Goal: Contribute content: Contribute content

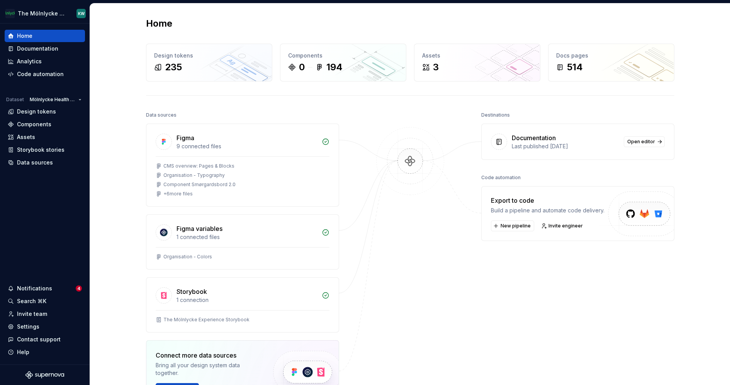
click at [483, 328] on div "Destinations Documentation Last published 1 day ago Open editor Code automation…" at bounding box center [578, 276] width 193 height 333
click at [44, 47] on div "Documentation" at bounding box center [37, 49] width 41 height 8
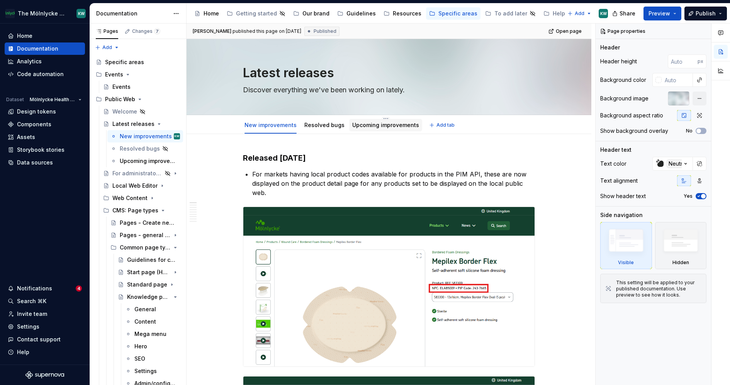
click at [386, 124] on link "Upcoming improvements" at bounding box center [385, 125] width 67 height 7
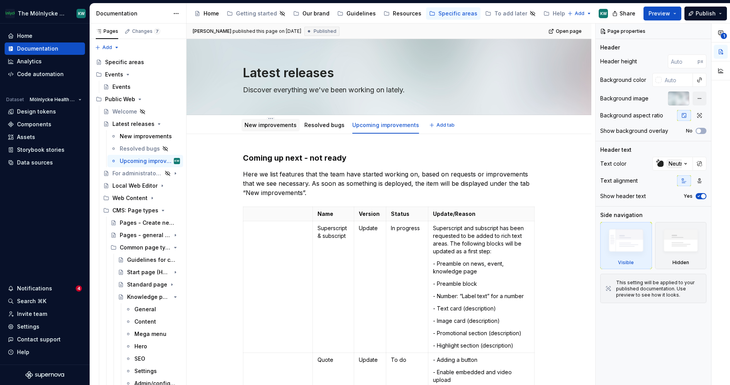
click at [258, 124] on link "New improvements" at bounding box center [271, 125] width 52 height 7
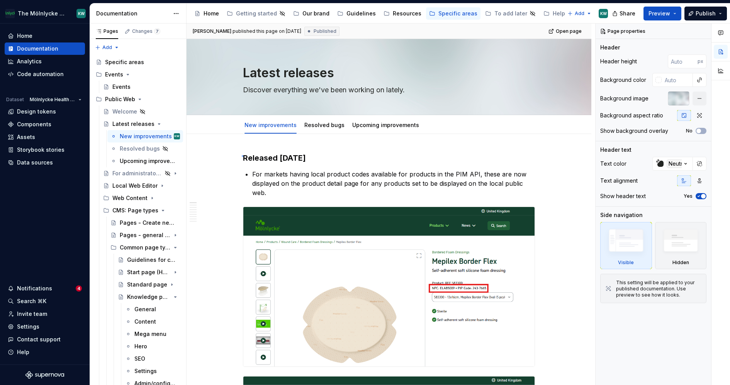
click at [242, 155] on div "Mattias E published this page on August 26, 2025 Published Open page Latest rel…" at bounding box center [391, 205] width 409 height 362
click at [403, 122] on link "Upcoming improvements" at bounding box center [385, 125] width 67 height 7
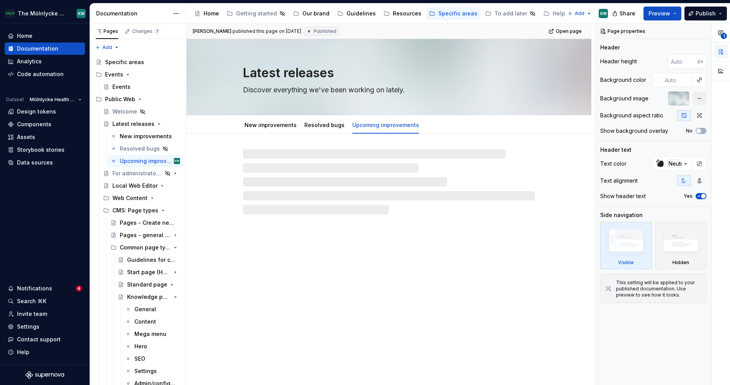
type textarea "*"
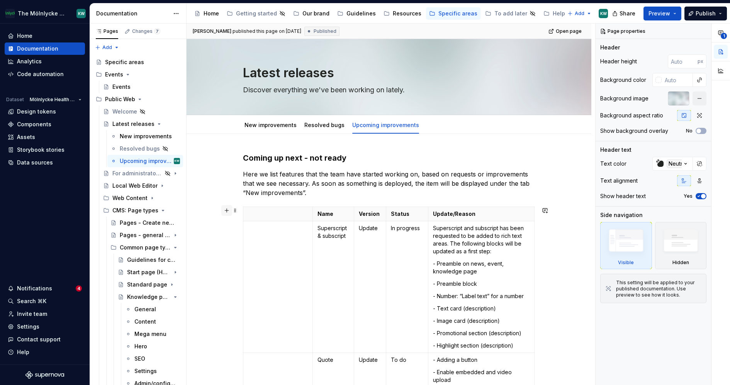
click at [230, 211] on button "button" at bounding box center [226, 210] width 11 height 11
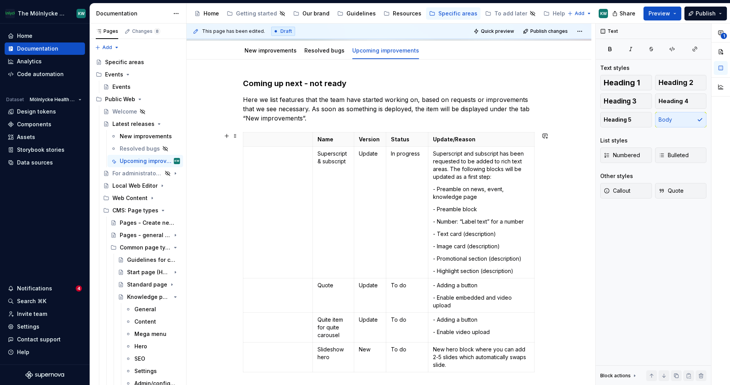
click at [227, 210] on div "Coming up next - not ready Here we list features that the team have started wor…" at bounding box center [389, 296] width 405 height 473
click at [286, 167] on td at bounding box center [278, 213] width 70 height 132
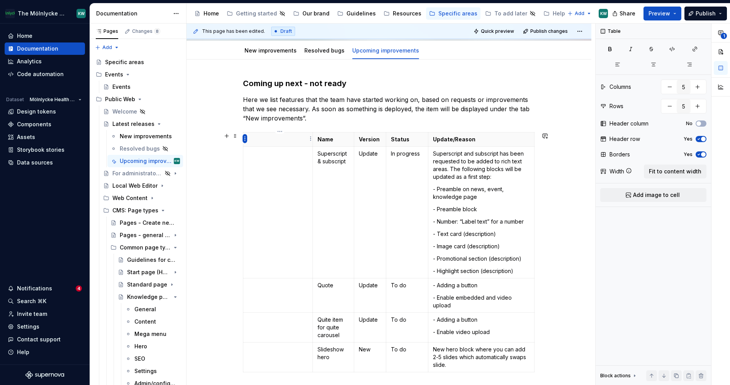
click at [246, 140] on html "The Mölnlycke Experience KW Home Documentation Analytics Code automation Datase…" at bounding box center [365, 192] width 730 height 385
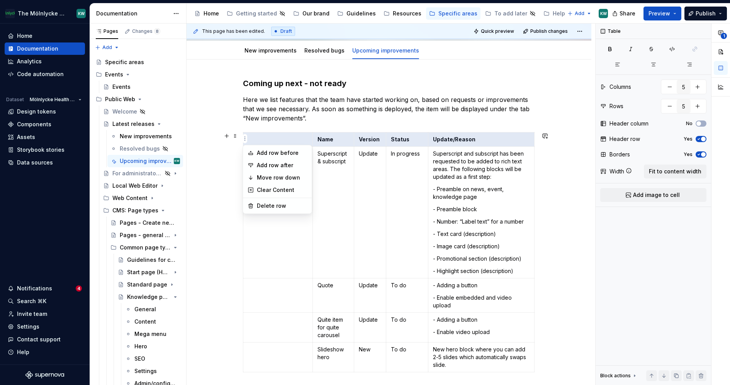
click at [264, 239] on html "The Mölnlycke Experience KW Home Documentation Analytics Code automation Datase…" at bounding box center [365, 192] width 730 height 385
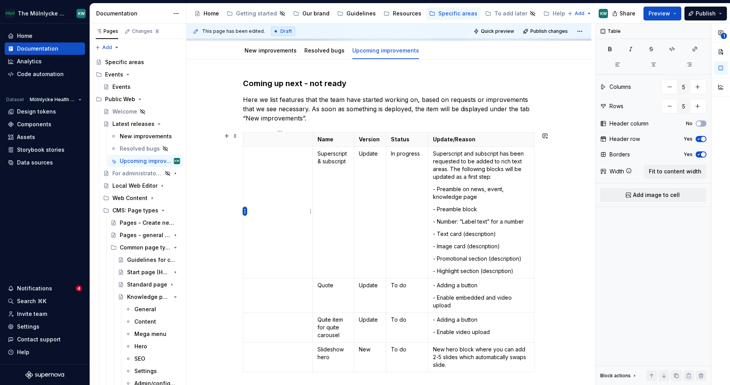
click at [245, 214] on html "The Mölnlycke Experience KW Home Documentation Analytics Code automation Datase…" at bounding box center [365, 192] width 730 height 385
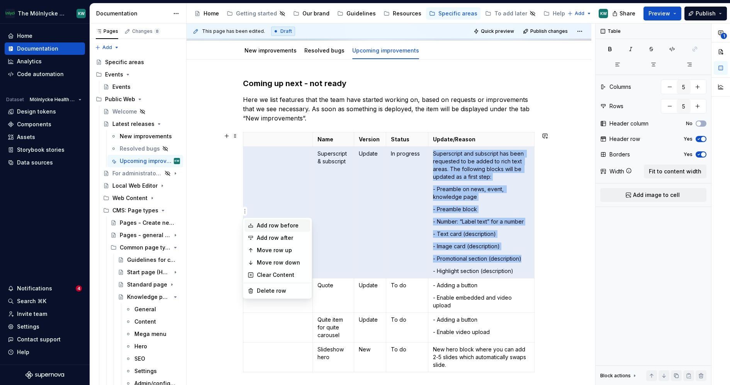
click at [262, 227] on div "Add row before" at bounding box center [282, 226] width 50 height 8
type input "6"
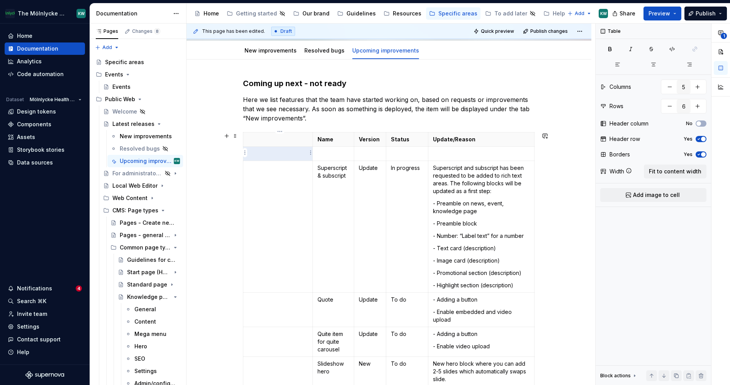
click at [276, 154] on p at bounding box center [278, 154] width 60 height 8
click at [332, 148] on td at bounding box center [333, 154] width 41 height 14
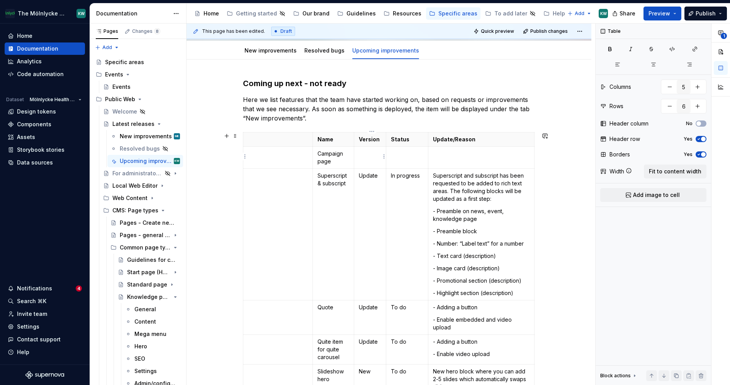
click at [372, 159] on td at bounding box center [370, 158] width 32 height 22
click at [414, 162] on td at bounding box center [407, 158] width 43 height 22
click at [460, 155] on p at bounding box center [481, 154] width 97 height 8
click at [373, 153] on p "Update" at bounding box center [370, 154] width 22 height 8
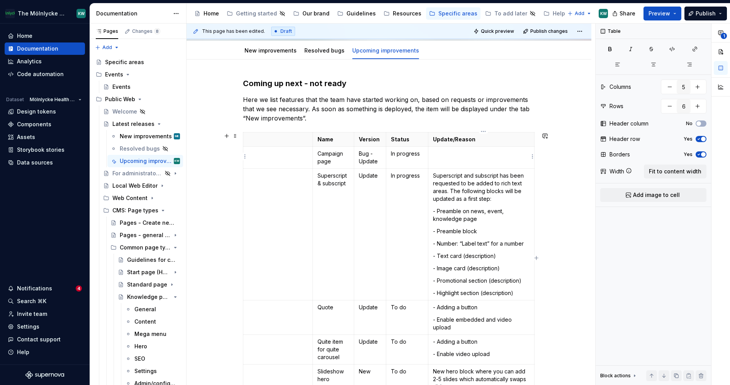
click at [484, 156] on p at bounding box center [481, 154] width 97 height 8
click at [247, 156] on html "The Mölnlycke Experience KW Home Documentation Analytics Code automation Datase…" at bounding box center [365, 192] width 730 height 385
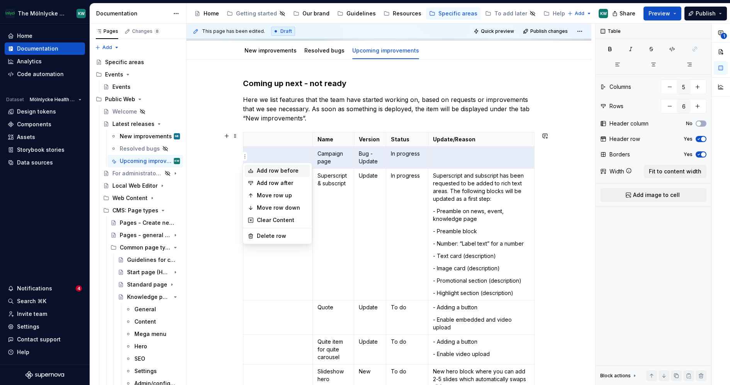
click at [267, 167] on div "Add row before" at bounding box center [282, 171] width 50 height 8
type input "7"
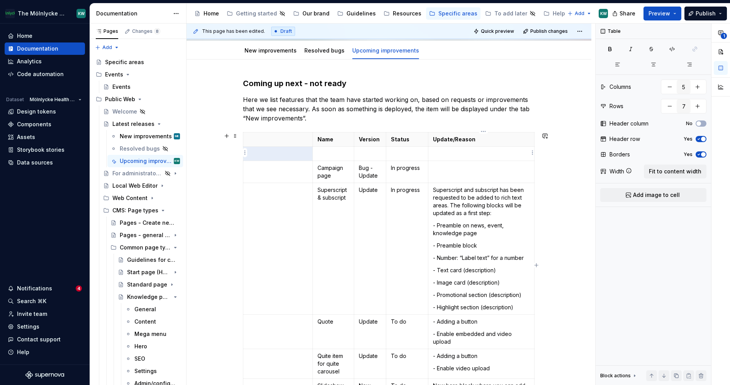
click at [453, 151] on p at bounding box center [481, 154] width 97 height 8
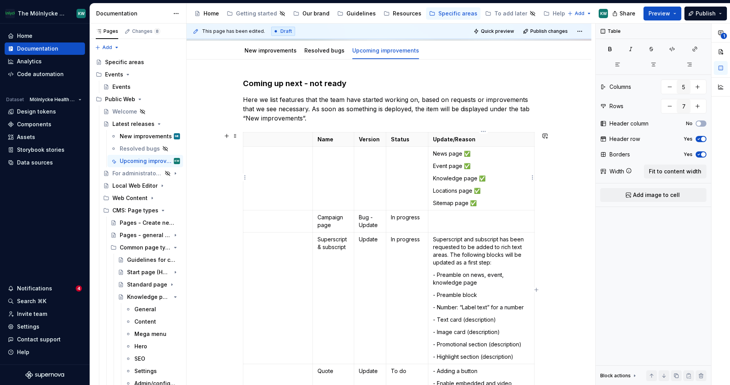
click at [475, 157] on td "News page ✅ Event page ✅ Knowledge page ✅ Locations page ✅ Sitemap page ✅" at bounding box center [482, 179] width 106 height 64
click at [492, 175] on p "Knowledge page ✅" at bounding box center [481, 179] width 97 height 8
click at [493, 190] on p "Locations page ✅" at bounding box center [481, 191] width 97 height 8
click at [488, 202] on p "Sitemap page ✅" at bounding box center [481, 203] width 97 height 8
click at [403, 169] on td at bounding box center [407, 179] width 43 height 64
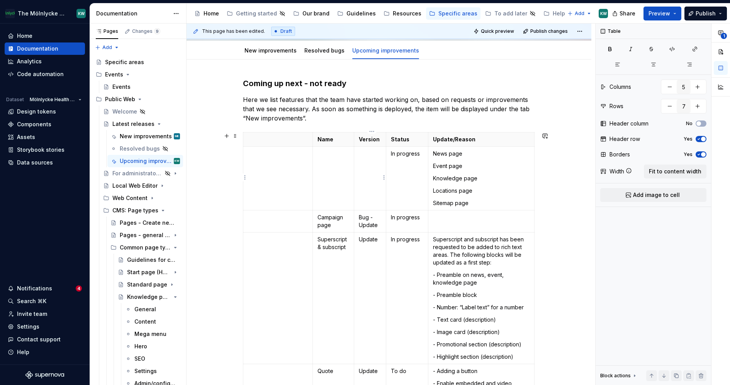
click at [369, 179] on td at bounding box center [370, 179] width 32 height 64
click at [335, 167] on td at bounding box center [333, 179] width 41 height 64
type textarea "*"
click at [275, 167] on td at bounding box center [278, 179] width 70 height 64
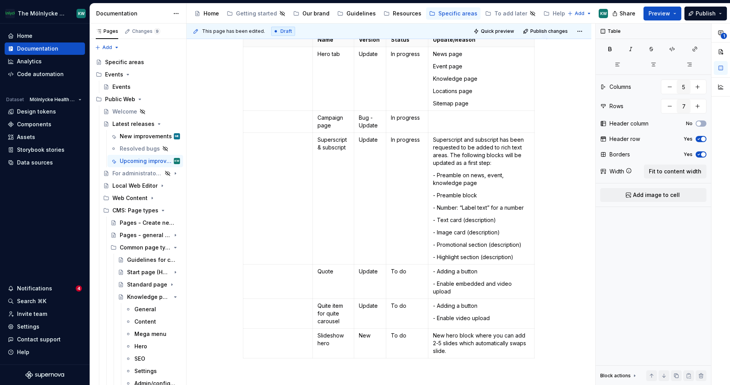
scroll to position [134, 0]
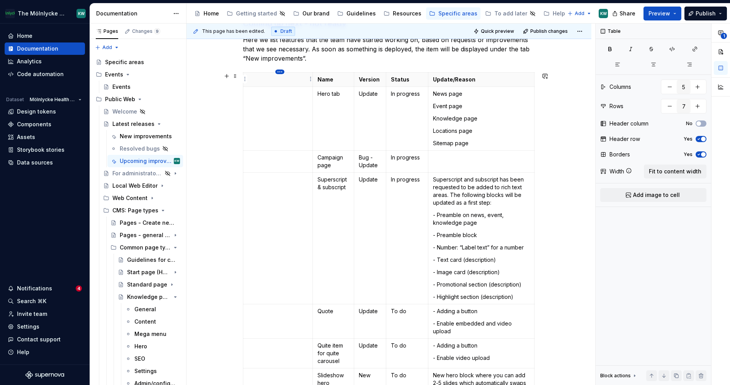
click at [279, 73] on html "The Mölnlycke Experience KW Home Documentation Analytics Code automation Datase…" at bounding box center [365, 192] width 730 height 385
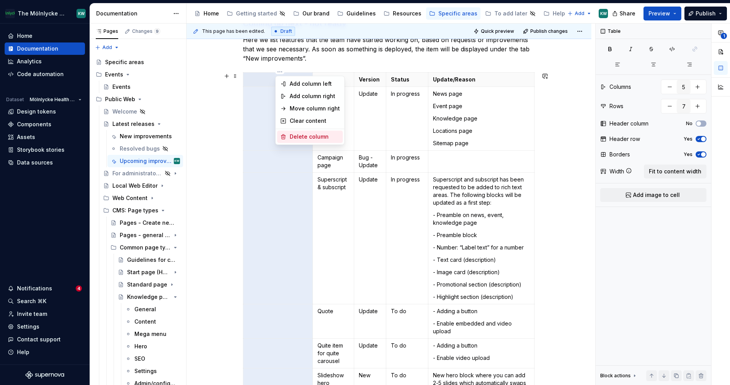
click at [310, 138] on div "Delete column" at bounding box center [315, 137] width 50 height 8
type input "4"
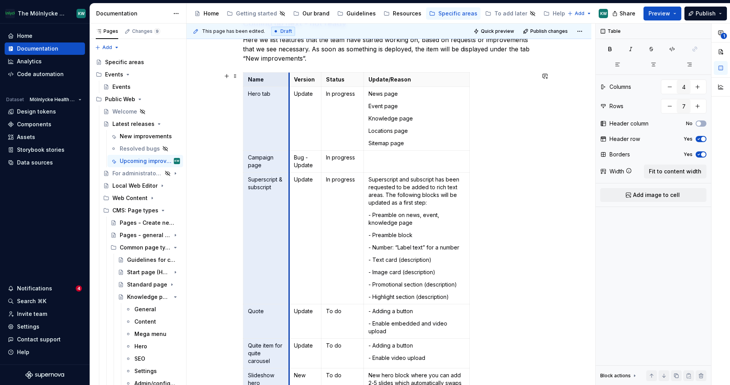
drag, startPoint x: 286, startPoint y: 125, endPoint x: 290, endPoint y: 125, distance: 4.6
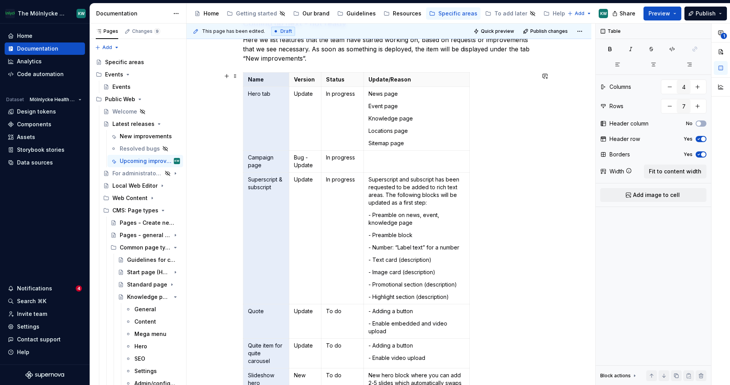
scroll to position [119, 0]
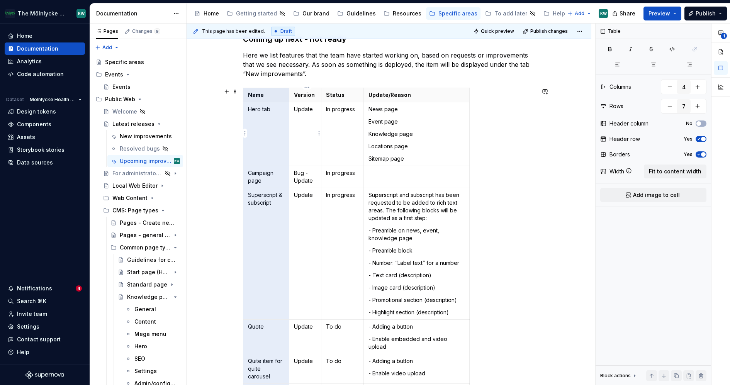
click at [307, 115] on td "Update" at bounding box center [305, 134] width 32 height 64
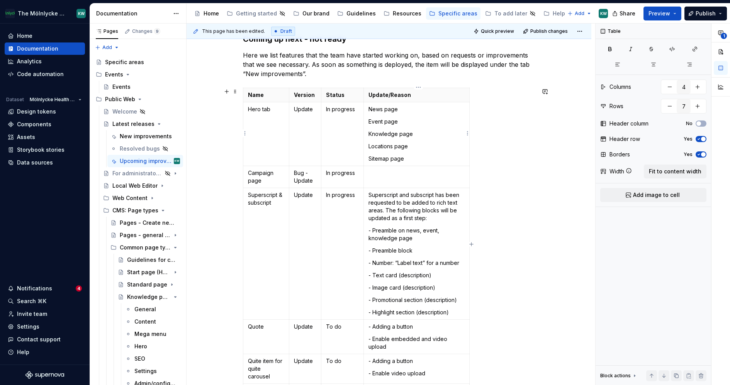
click at [371, 109] on p "News page" at bounding box center [417, 110] width 96 height 8
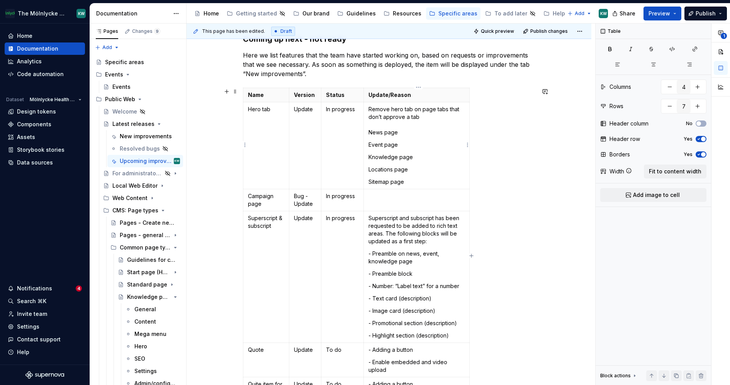
click at [431, 115] on p "Remove hero tab on page tabs that don’t approve a tab News page" at bounding box center [417, 121] width 96 height 31
drag, startPoint x: 421, startPoint y: 117, endPoint x: 369, endPoint y: 115, distance: 52.6
click at [369, 115] on td "Remove hero tab on page tabs that don’t approve a tab News page Event page Know…" at bounding box center [417, 145] width 106 height 87
click at [541, 200] on div "Coming up next - not ready Here we list features that the team have started wor…" at bounding box center [389, 306] width 405 height 582
click at [383, 198] on p at bounding box center [417, 196] width 96 height 8
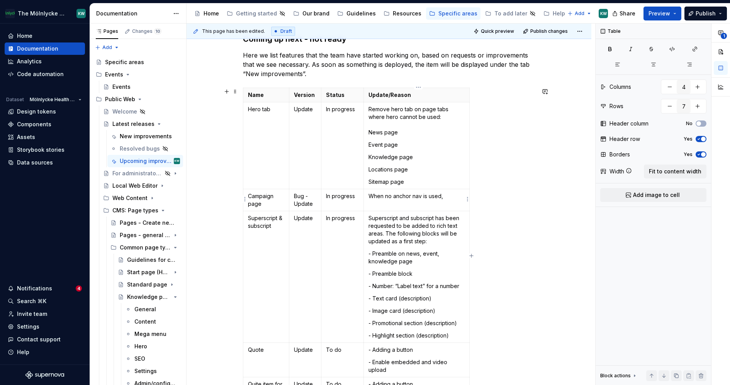
click at [390, 194] on p "When no anchor nav is used," at bounding box center [417, 196] width 96 height 8
click at [448, 196] on p "When no anchor nav is used," at bounding box center [417, 196] width 96 height 8
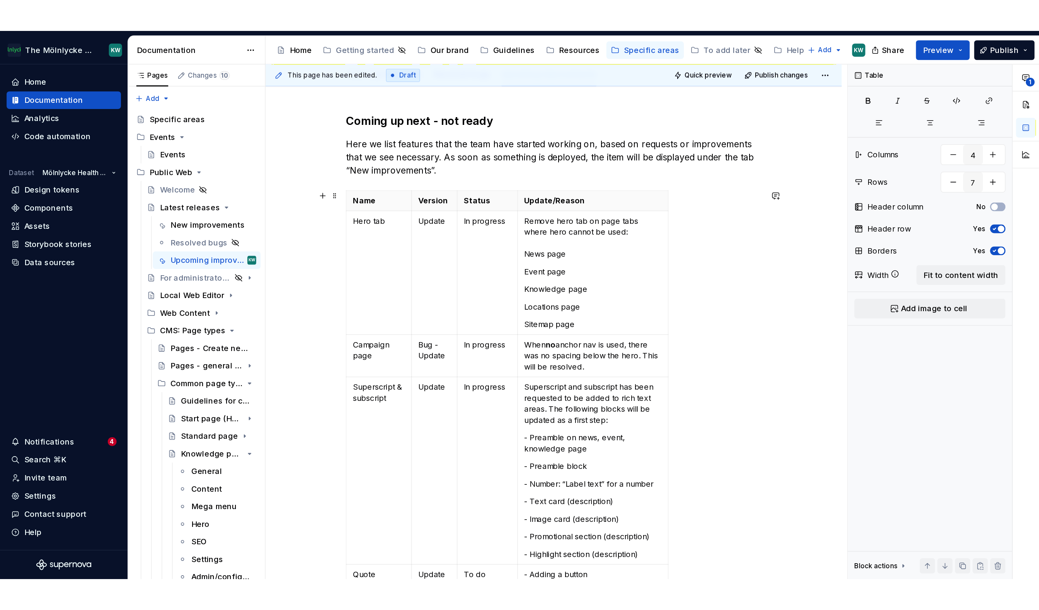
scroll to position [91, 0]
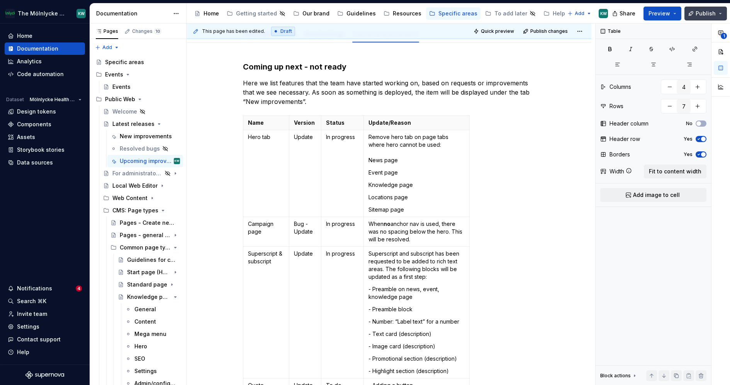
click at [703, 15] on span "Publish" at bounding box center [706, 14] width 20 height 8
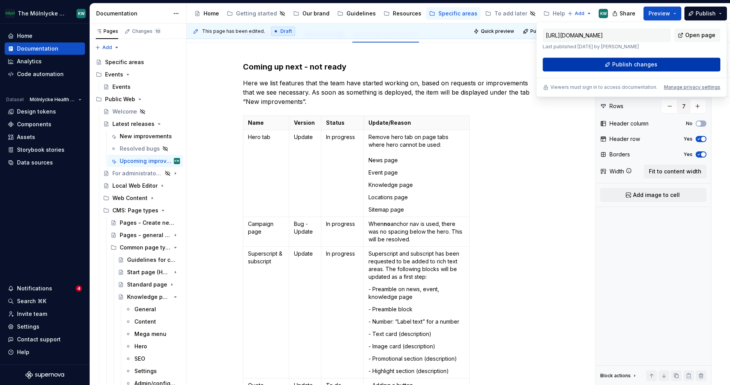
click at [636, 64] on span "Publish changes" at bounding box center [635, 65] width 45 height 8
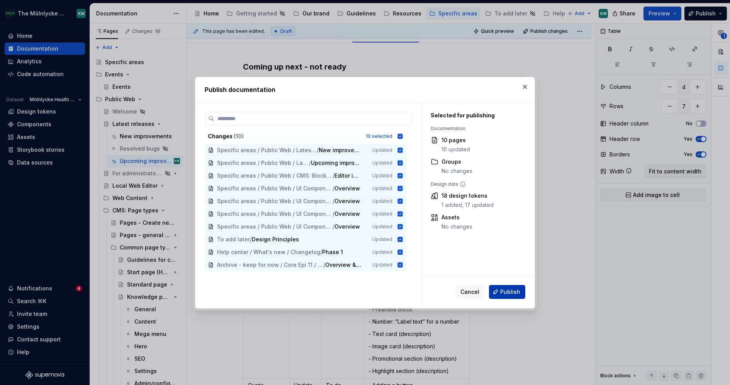
click at [506, 289] on span "Publish" at bounding box center [510, 292] width 20 height 8
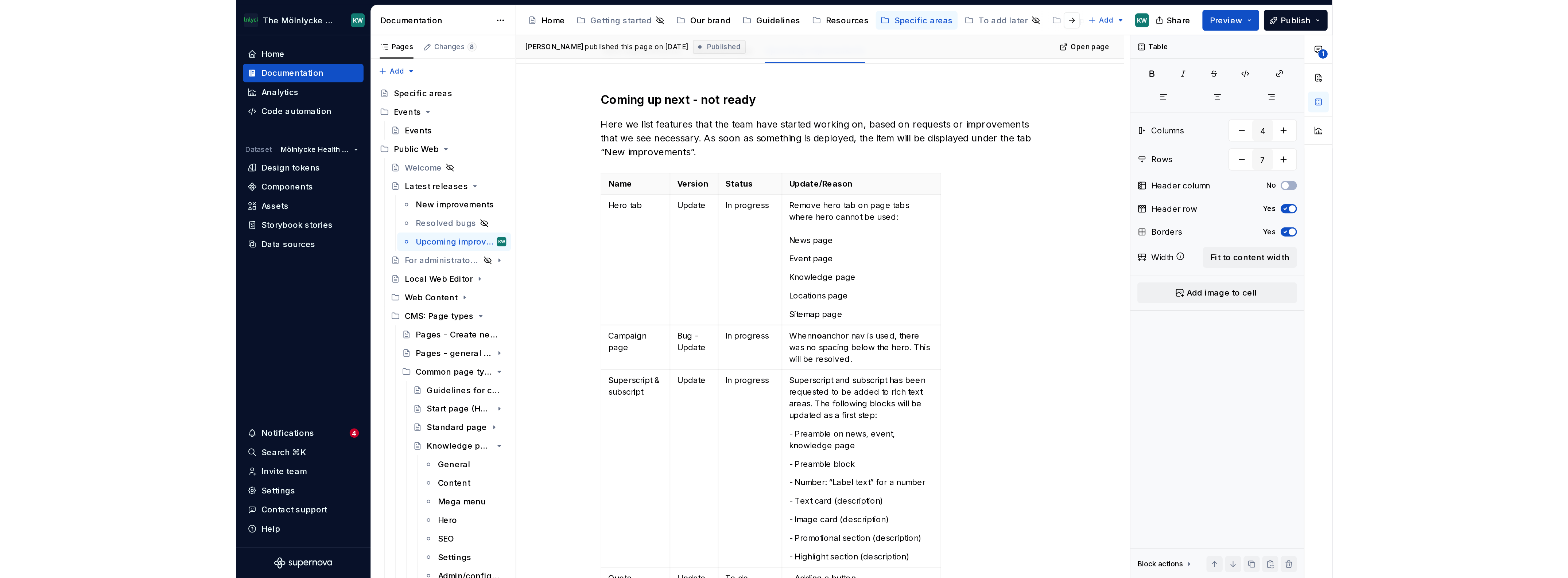
scroll to position [87, 0]
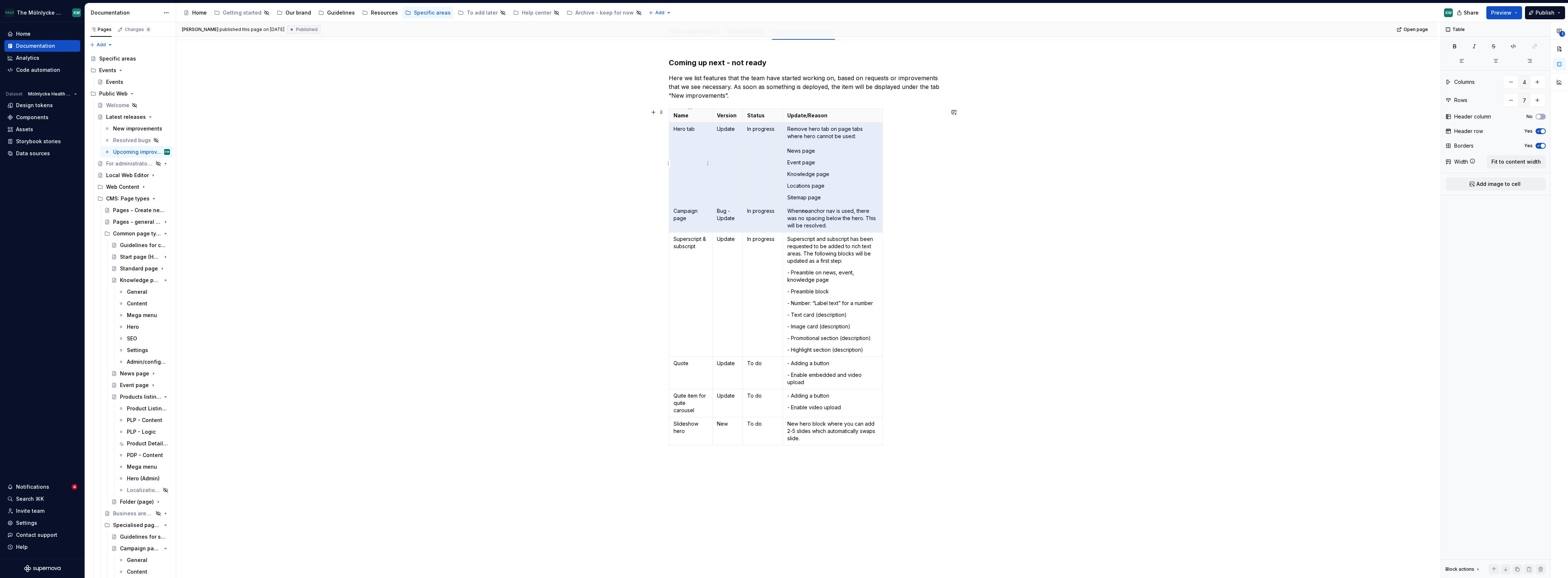
drag, startPoint x: 859, startPoint y: 230, endPoint x: 687, endPoint y: 138, distance: 195.1
click at [687, 138] on tbody "Name Version Status Update/Reason Hero tab Update In progress Remove hero tab o…" at bounding box center [776, 277] width 213 height 337
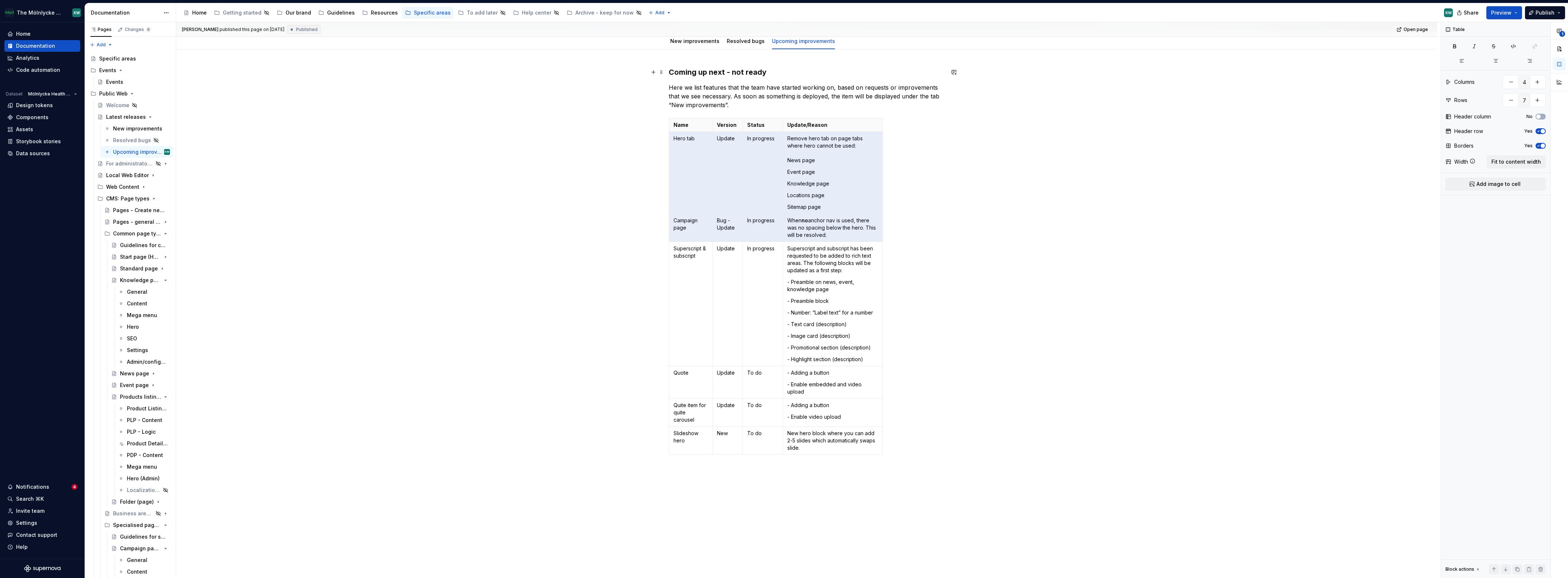
scroll to position [72, 0]
click at [689, 272] on div "Kajsa Westberg published this page on August 27, 2025 Published Open page Lates…" at bounding box center [809, 301] width 1264 height 556
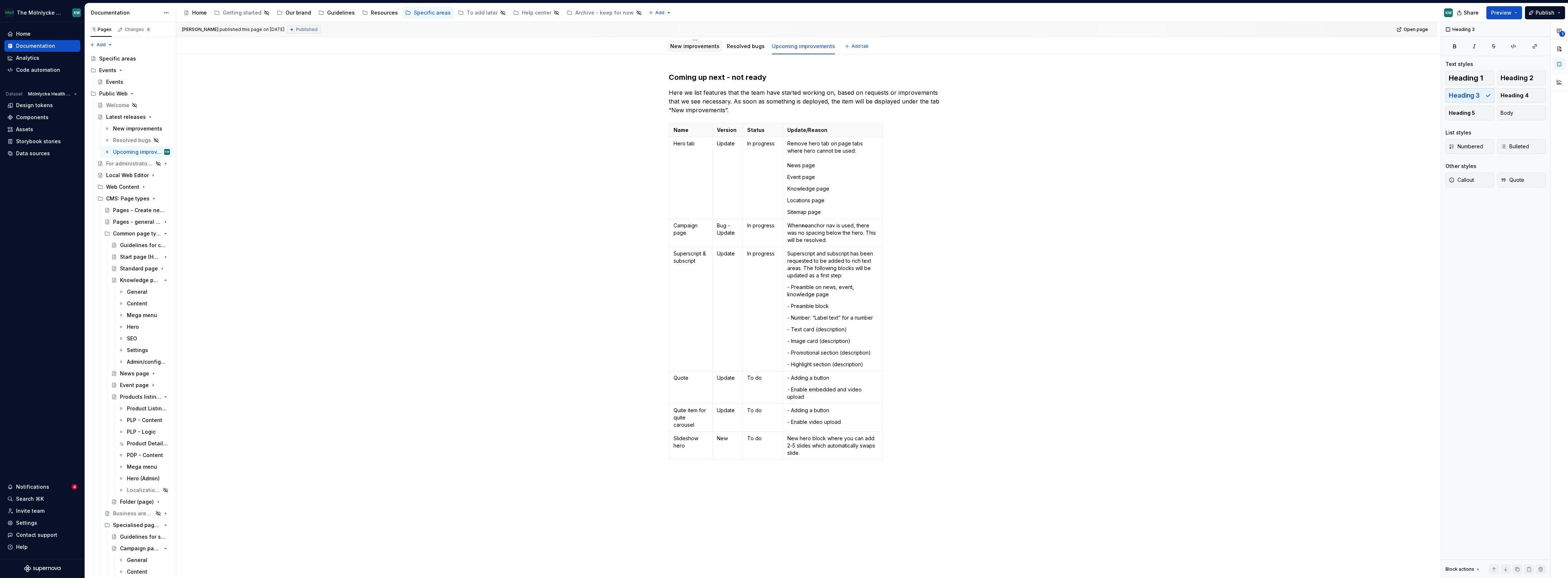
click at [676, 49] on link "New improvements" at bounding box center [694, 46] width 49 height 7
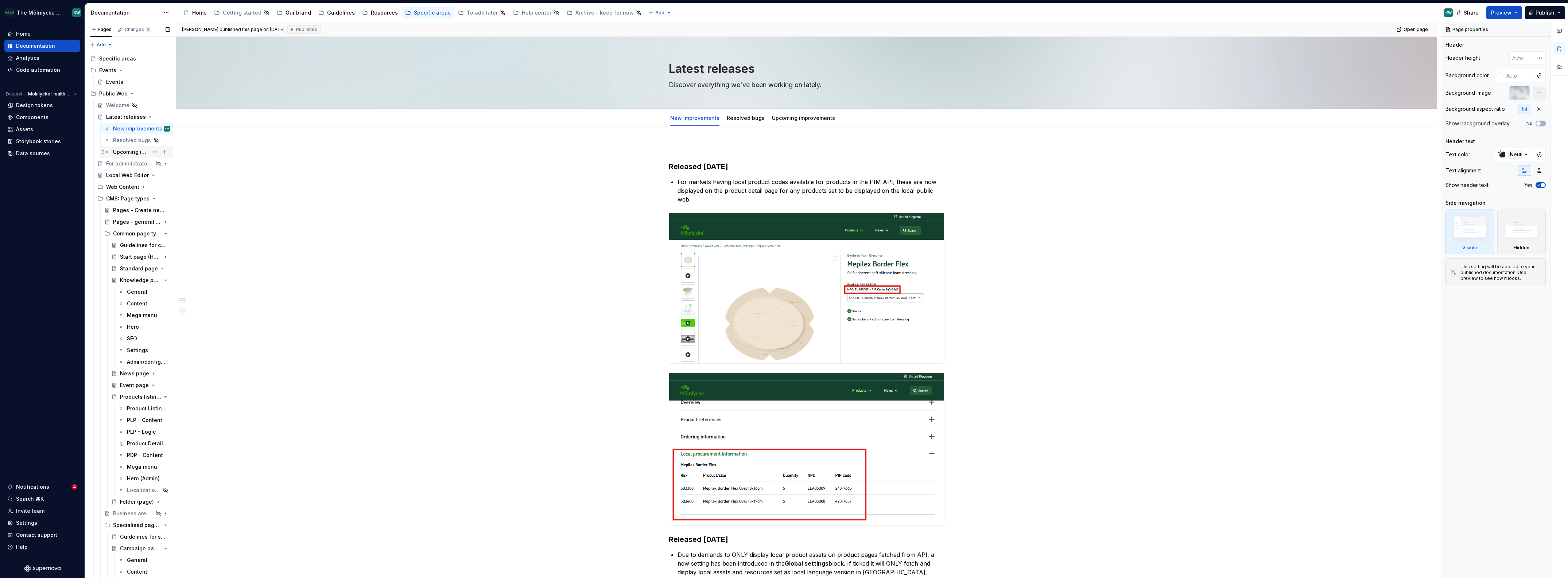
click at [128, 154] on div "Upcoming improvements" at bounding box center [130, 152] width 35 height 8
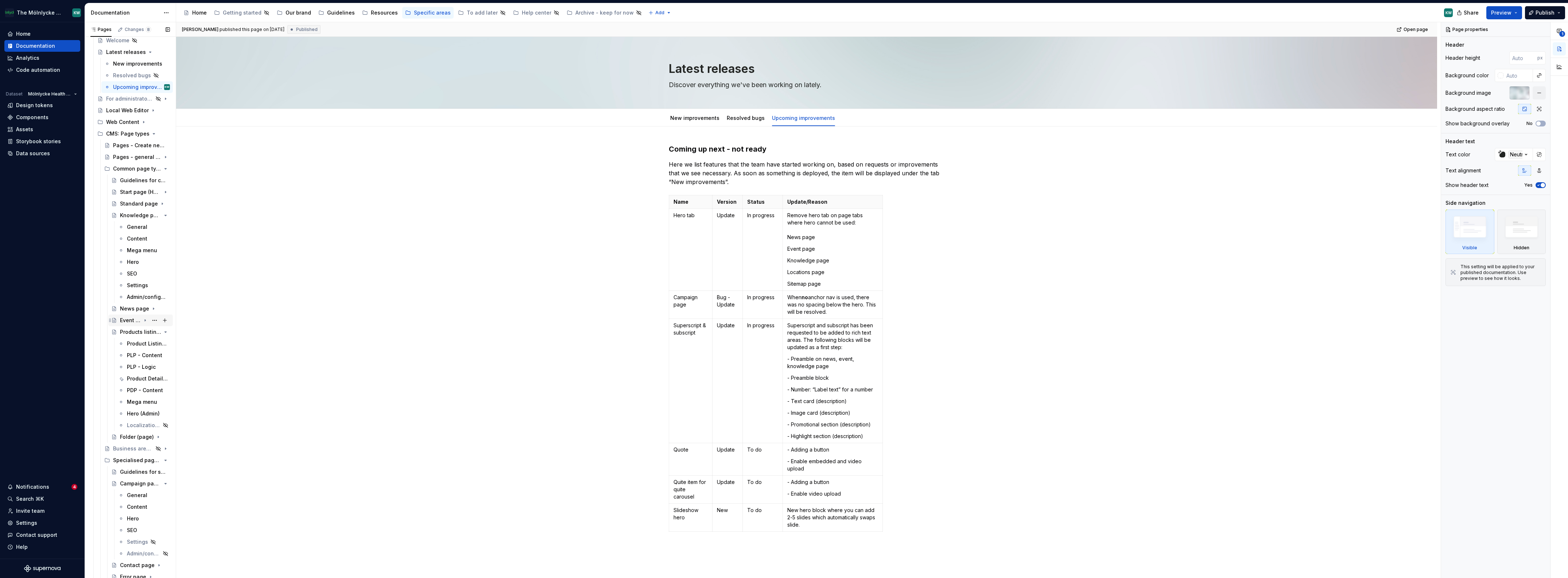
scroll to position [67, 0]
click at [129, 329] on div "Products listing page" at bounding box center [130, 330] width 21 height 8
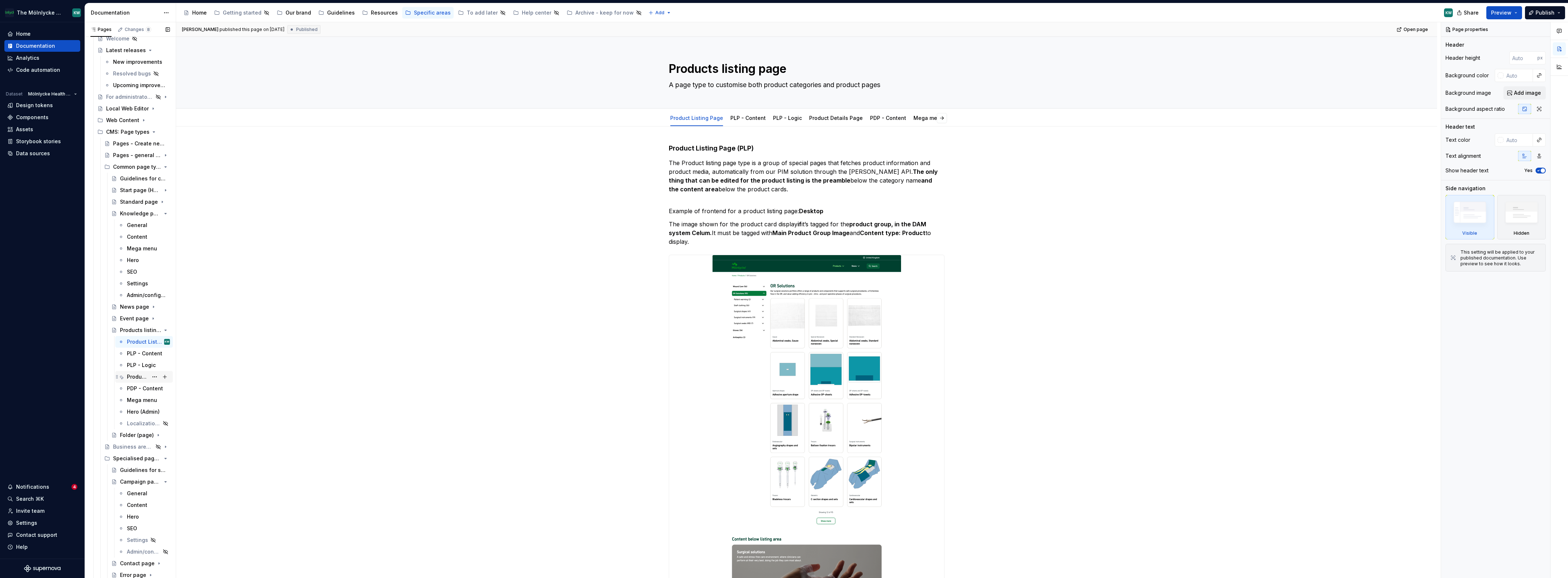
click at [133, 363] on div "Product Details Page" at bounding box center [137, 377] width 21 height 8
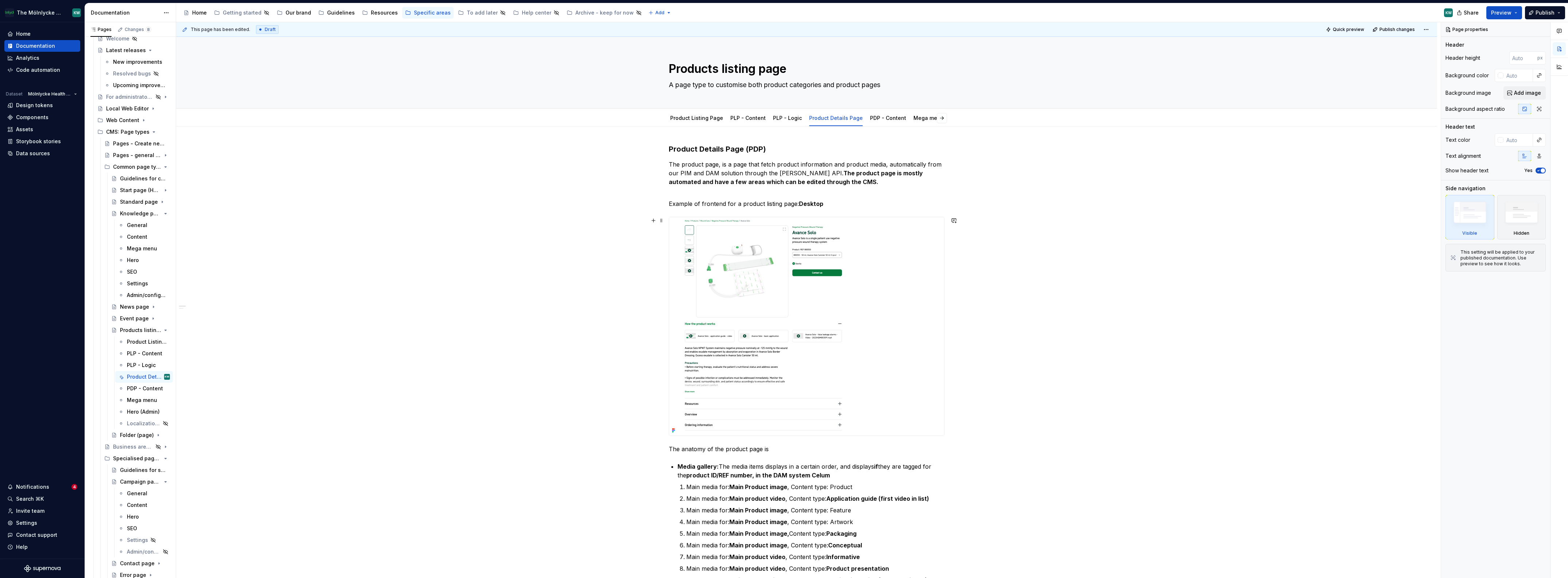
click at [689, 323] on div at bounding box center [806, 325] width 275 height 218
click at [689, 73] on span "Replace" at bounding box center [1501, 70] width 18 height 6
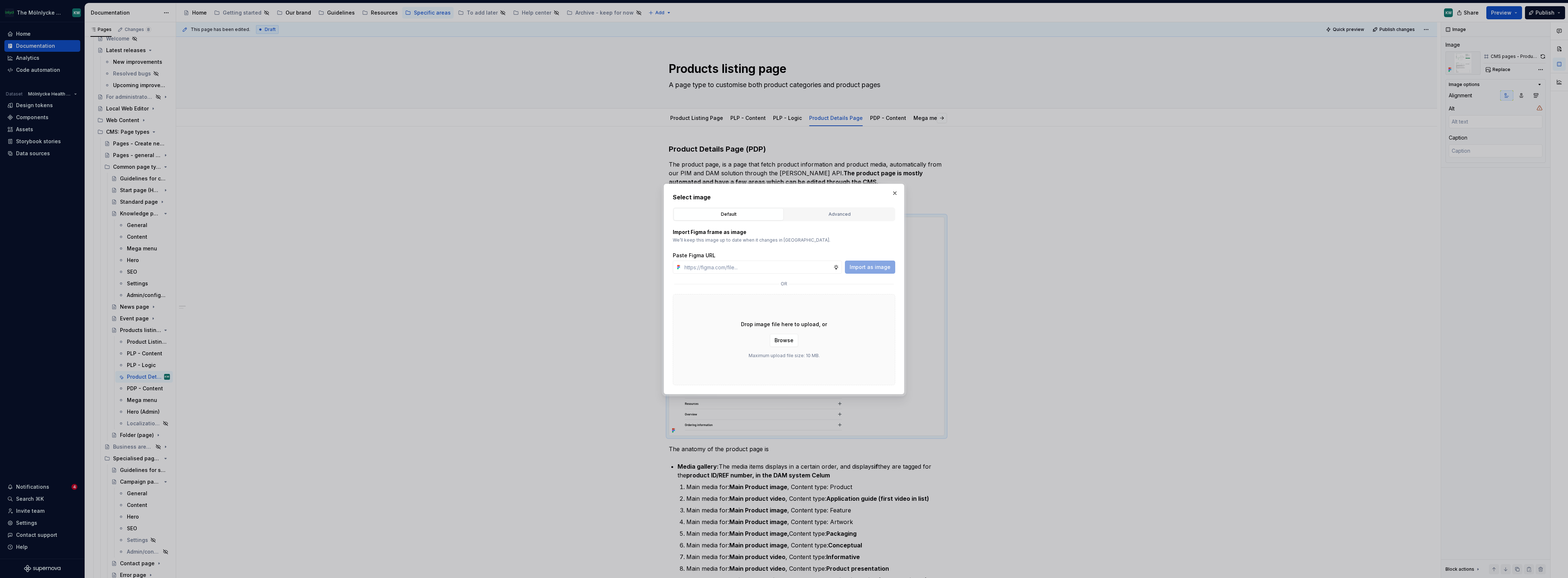
click at [689, 212] on div "Advanced" at bounding box center [839, 214] width 105 height 8
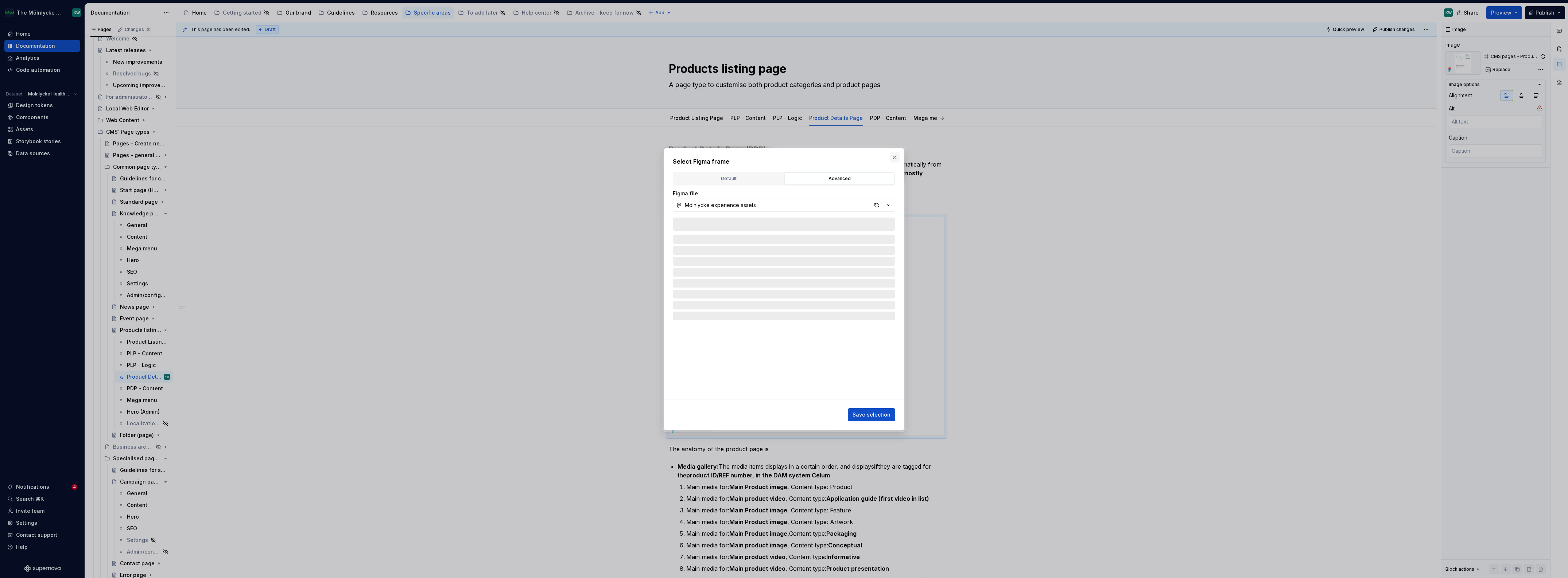
click at [689, 159] on button "button" at bounding box center [894, 157] width 10 height 10
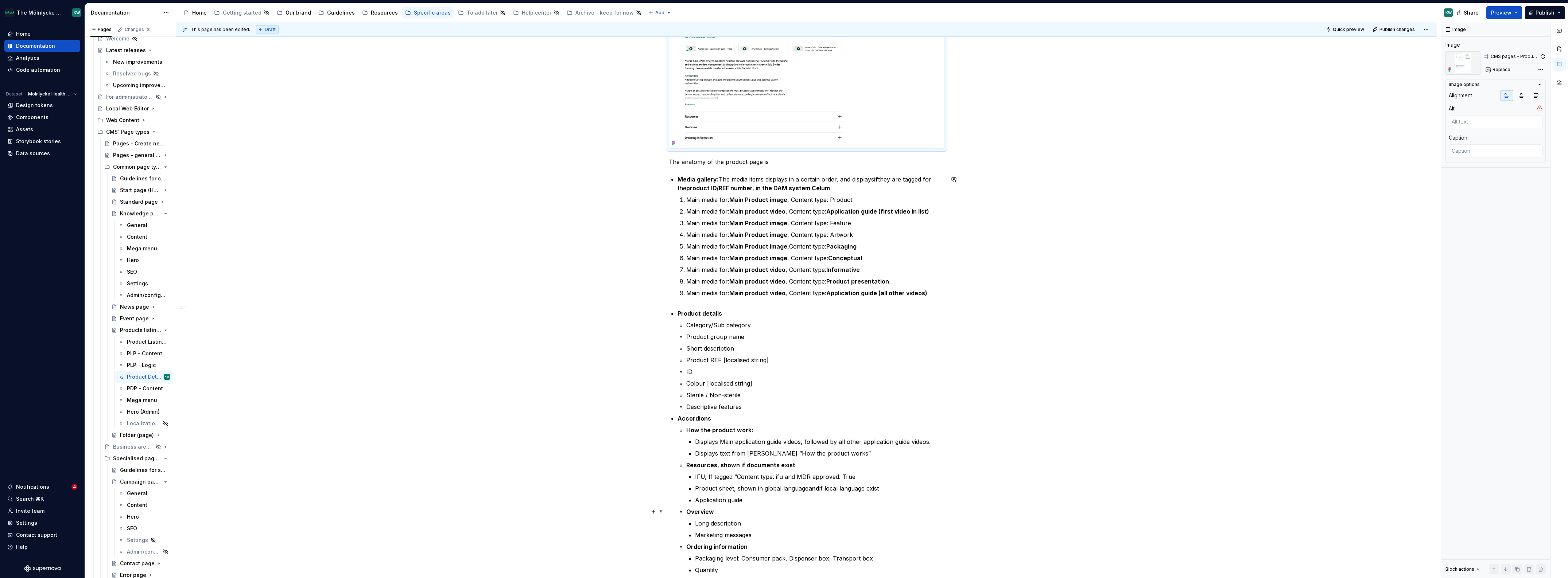
scroll to position [330, 0]
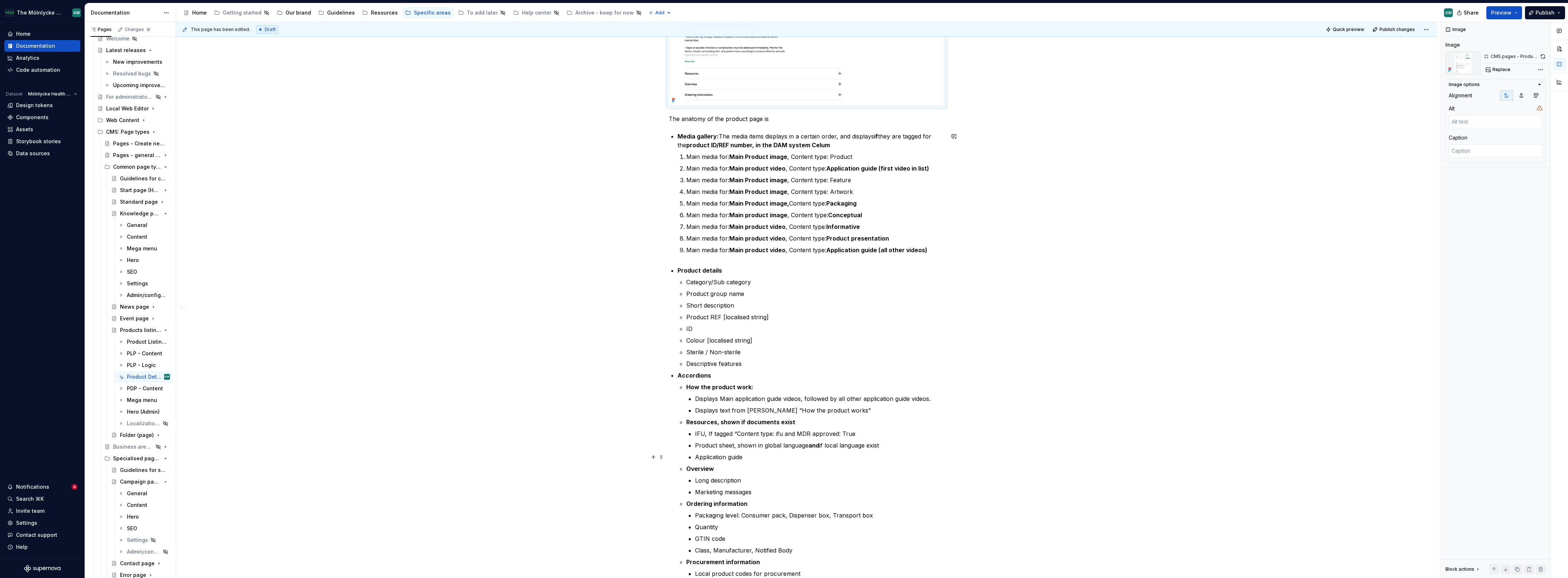
type textarea "*"
click at [689, 363] on p "Application guide" at bounding box center [820, 456] width 249 height 8
click at [689, 336] on p "Colour [localised string]" at bounding box center [815, 339] width 259 height 8
click at [689, 342] on p "Colour [localised string]" at bounding box center [815, 339] width 259 height 8
copy p "Colour [localised string]"
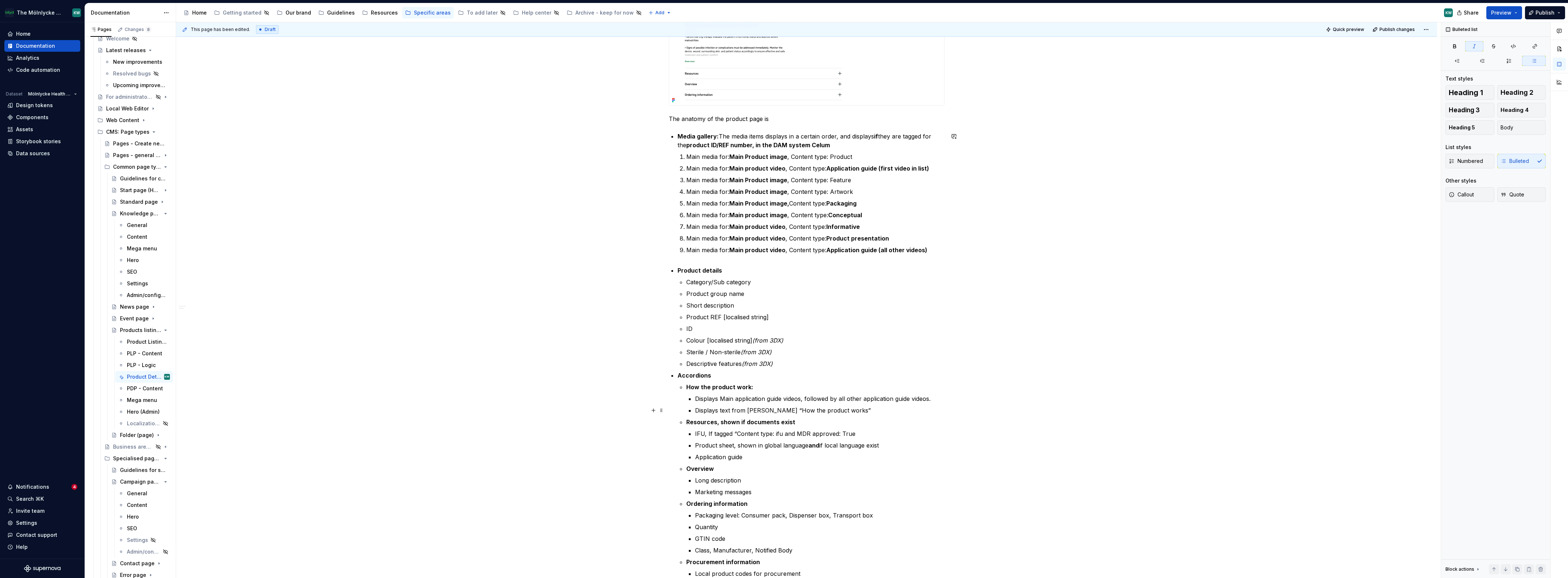
click at [689, 363] on div "This page has been edited. Draft Quick preview Publish changes Products listing…" at bounding box center [809, 301] width 1264 height 556
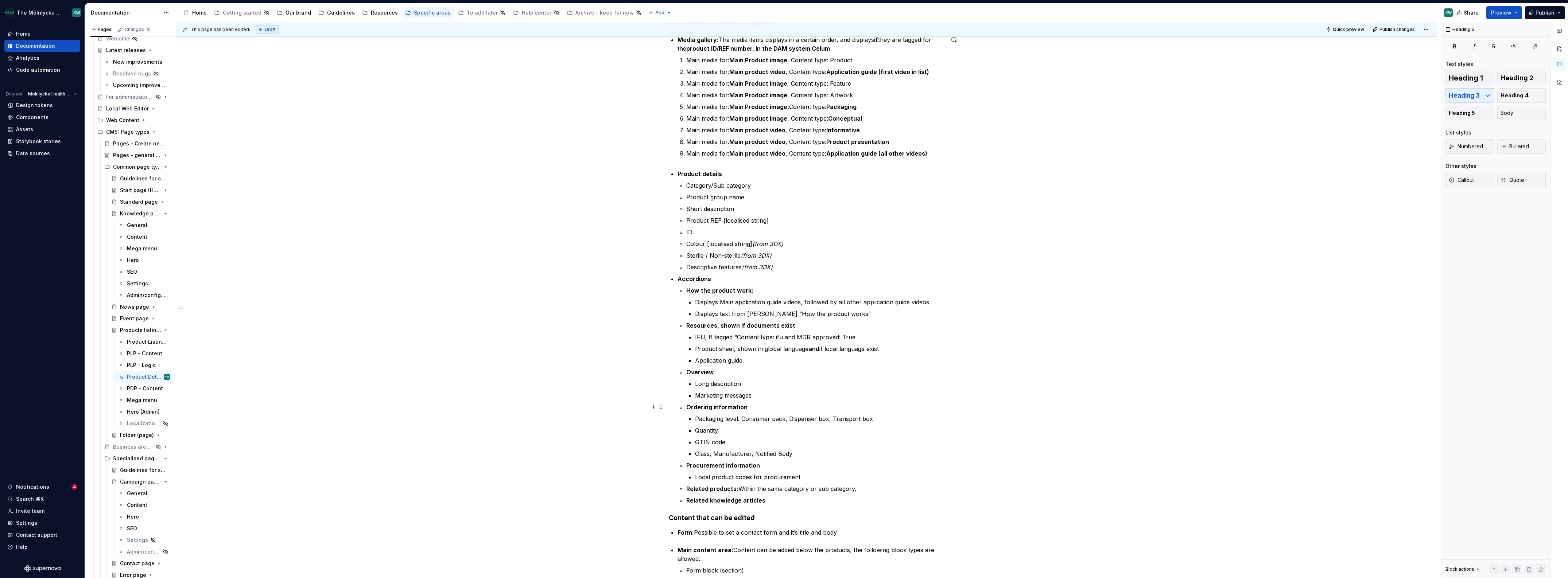
scroll to position [438, 0]
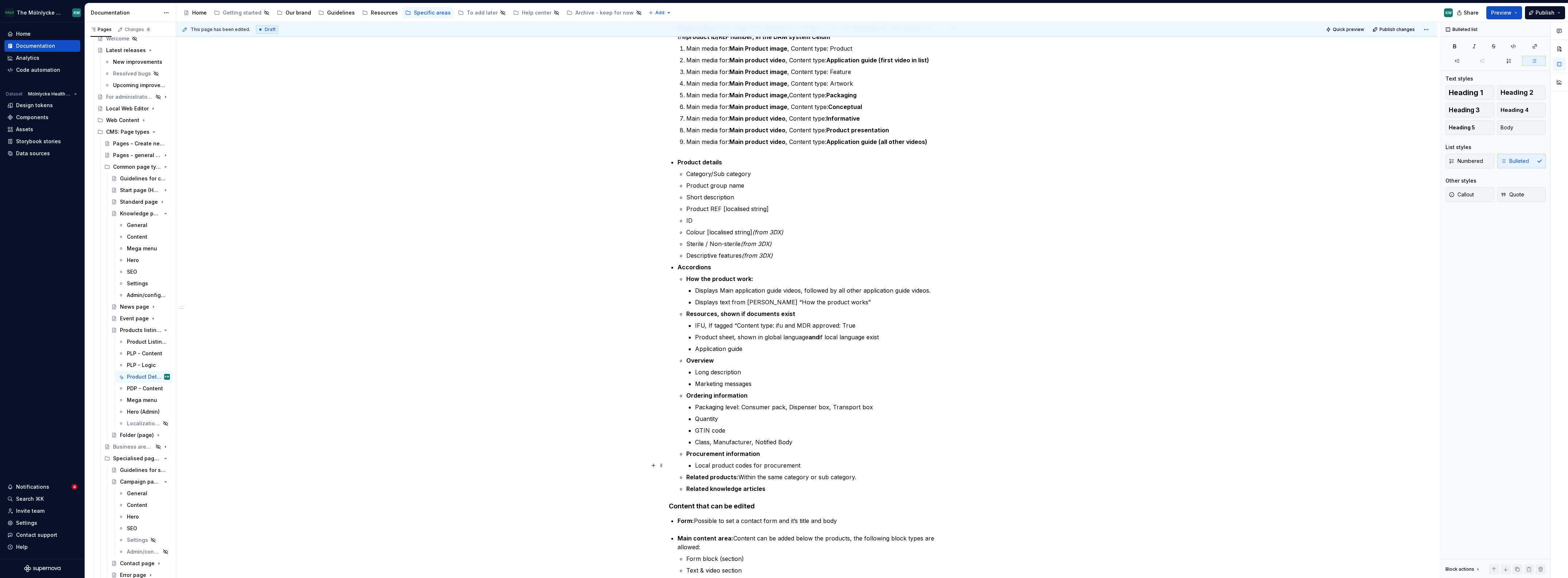
click at [689, 363] on p "Local product codes for procurement" at bounding box center [820, 465] width 249 height 8
click at [689, 363] on p "Related knowledge articles" at bounding box center [815, 488] width 259 height 8
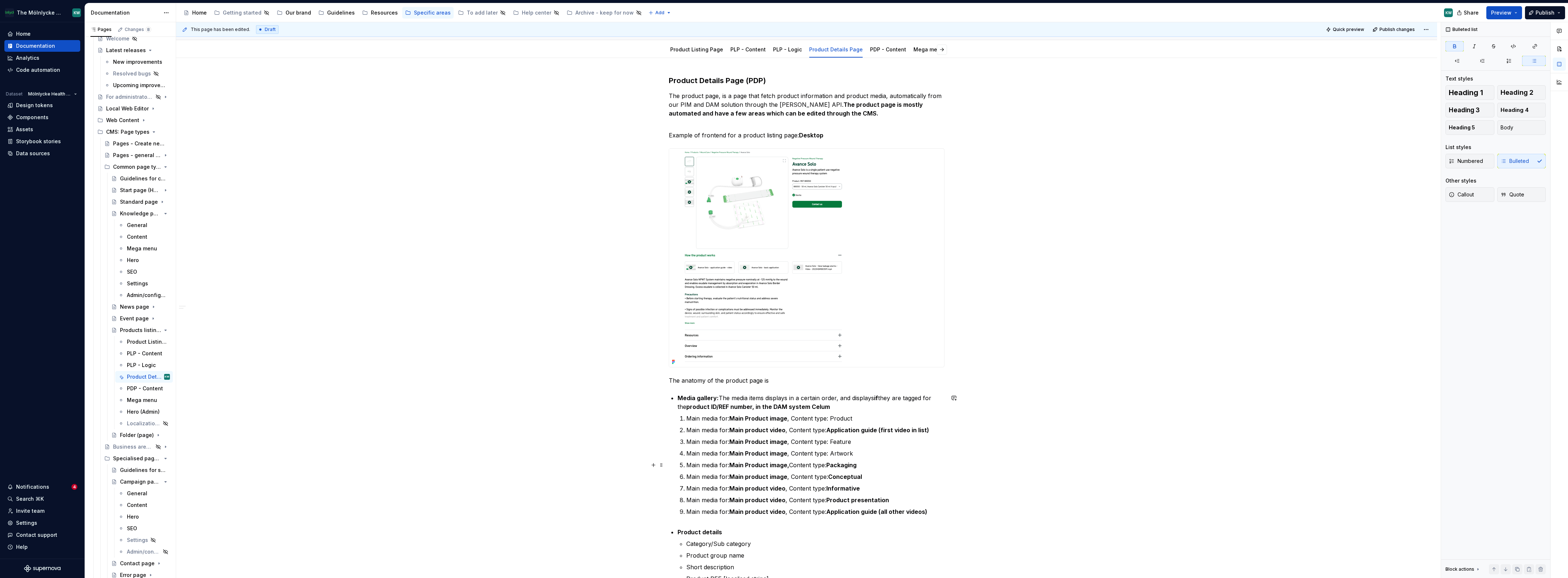
scroll to position [0, 0]
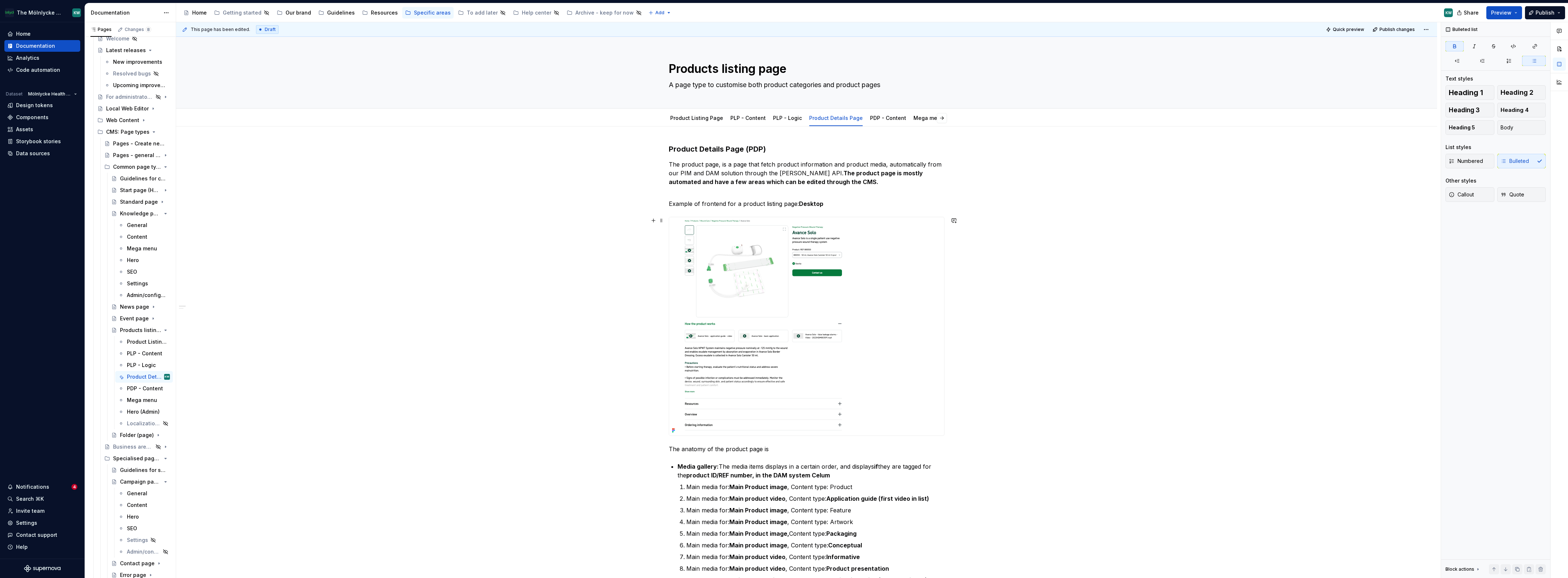
drag, startPoint x: 799, startPoint y: 270, endPoint x: 876, endPoint y: 255, distance: 78.4
click at [689, 270] on img at bounding box center [763, 325] width 189 height 218
click at [689, 71] on span "Replace" at bounding box center [1501, 70] width 18 height 6
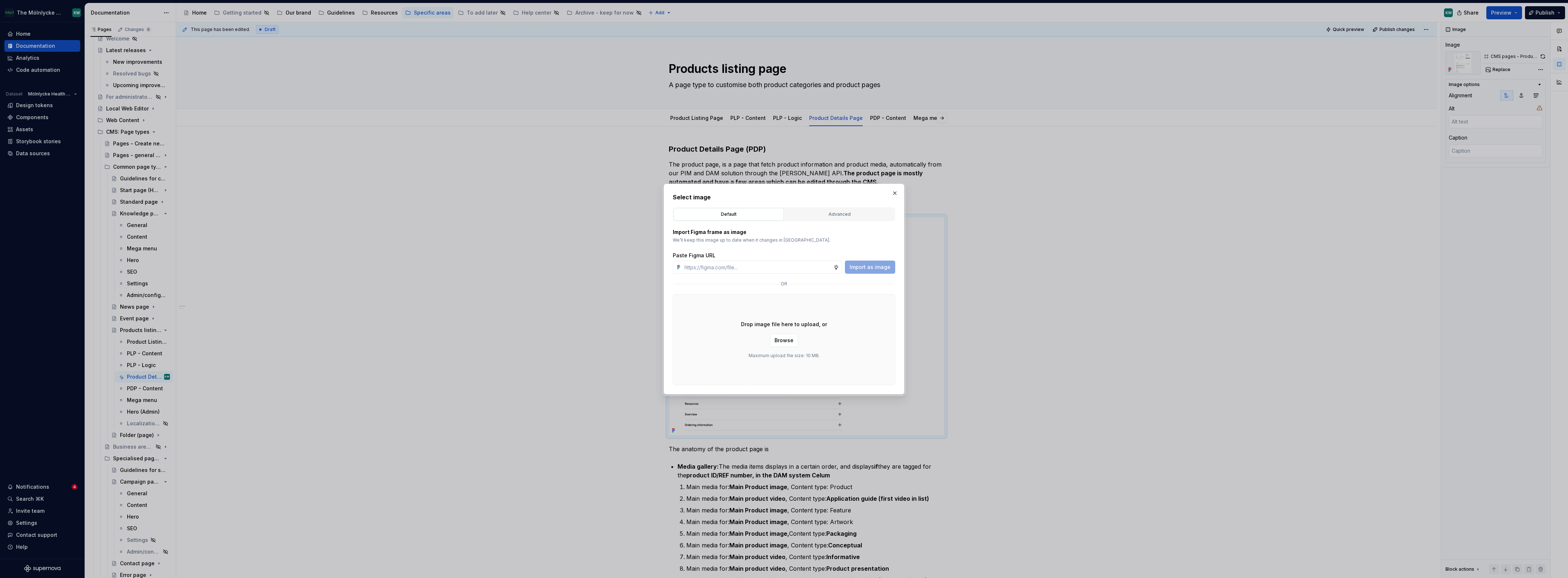
drag, startPoint x: 822, startPoint y: 216, endPoint x: 830, endPoint y: 234, distance: 19.7
click at [689, 216] on div "Advanced" at bounding box center [839, 214] width 105 height 8
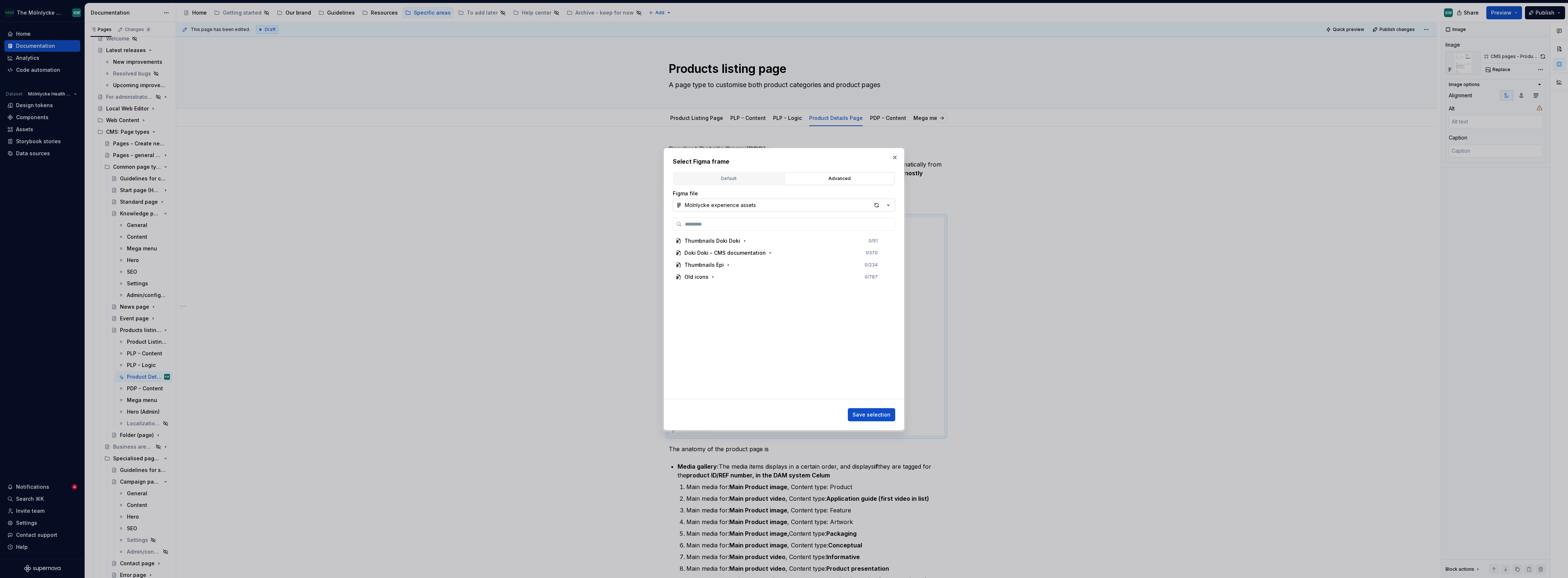
click at [689, 211] on button "Mölnlycke experience assets" at bounding box center [784, 206] width 223 height 13
click at [689, 233] on div "CMS overview: Pages & Blocks" at bounding box center [732, 231] width 78 height 8
click at [689, 262] on icon "button" at bounding box center [727, 265] width 6 height 6
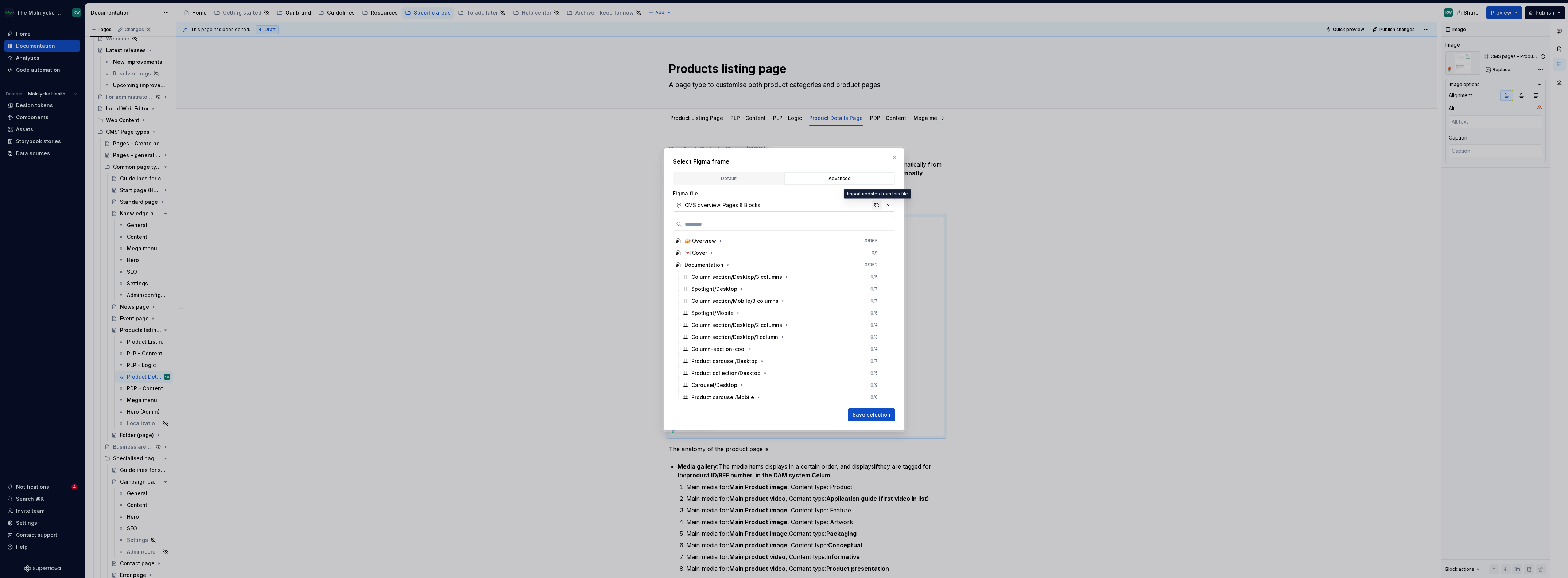
click at [689, 206] on div "button" at bounding box center [876, 205] width 10 height 10
type textarea "*"
type input "**********"
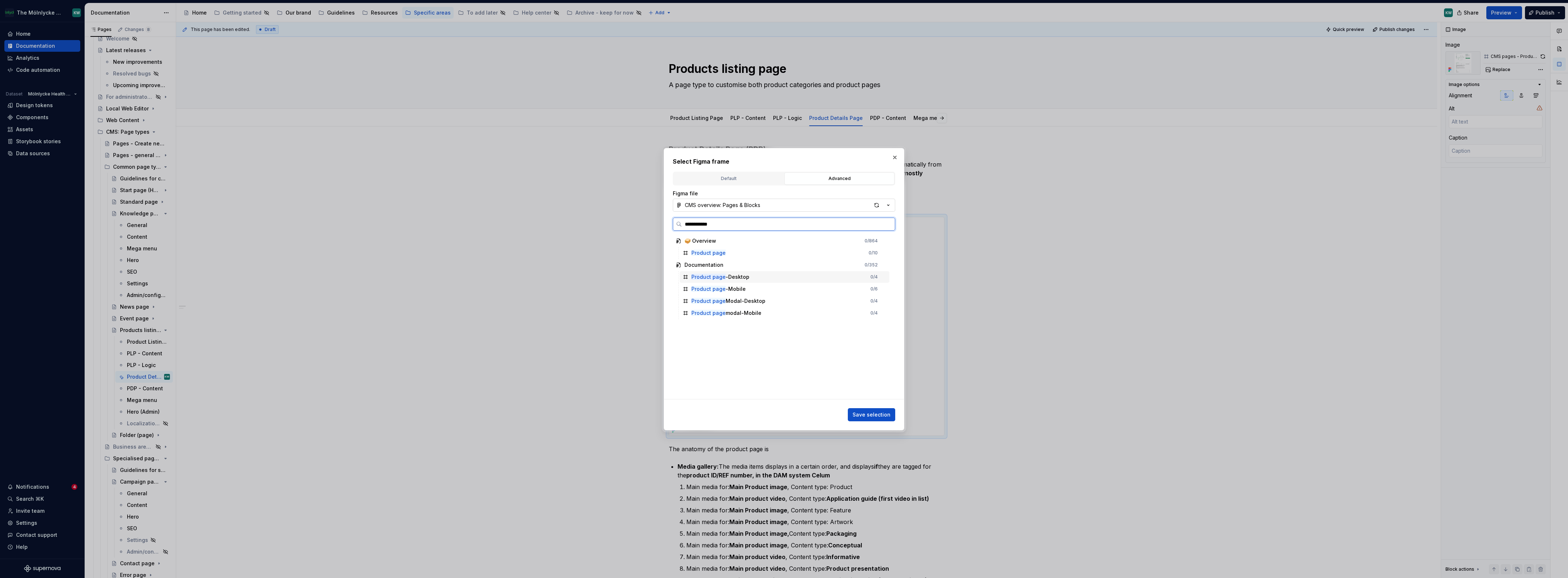
click at [689, 274] on div "Product page -Desktop 0 / 4" at bounding box center [784, 277] width 209 height 11
click at [689, 363] on button "Save selection" at bounding box center [872, 415] width 47 height 13
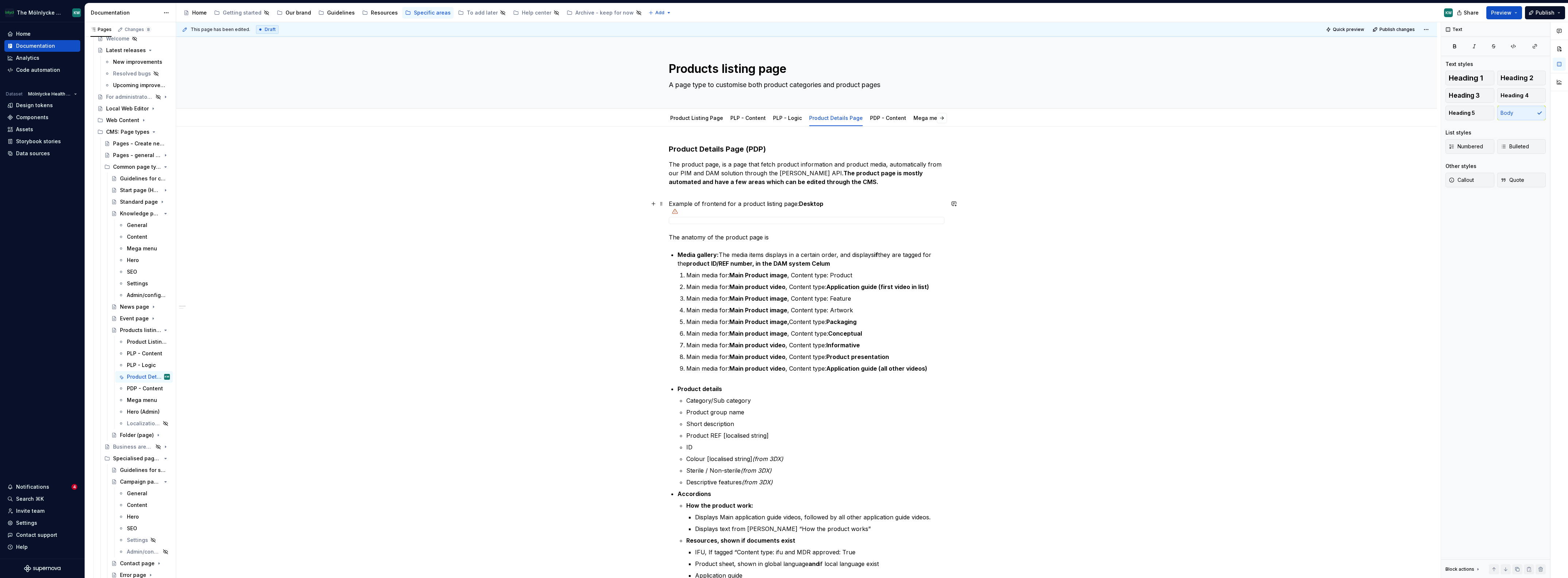
click at [689, 204] on p "Example of frontend for a product listing page: Desktop" at bounding box center [807, 203] width 275 height 8
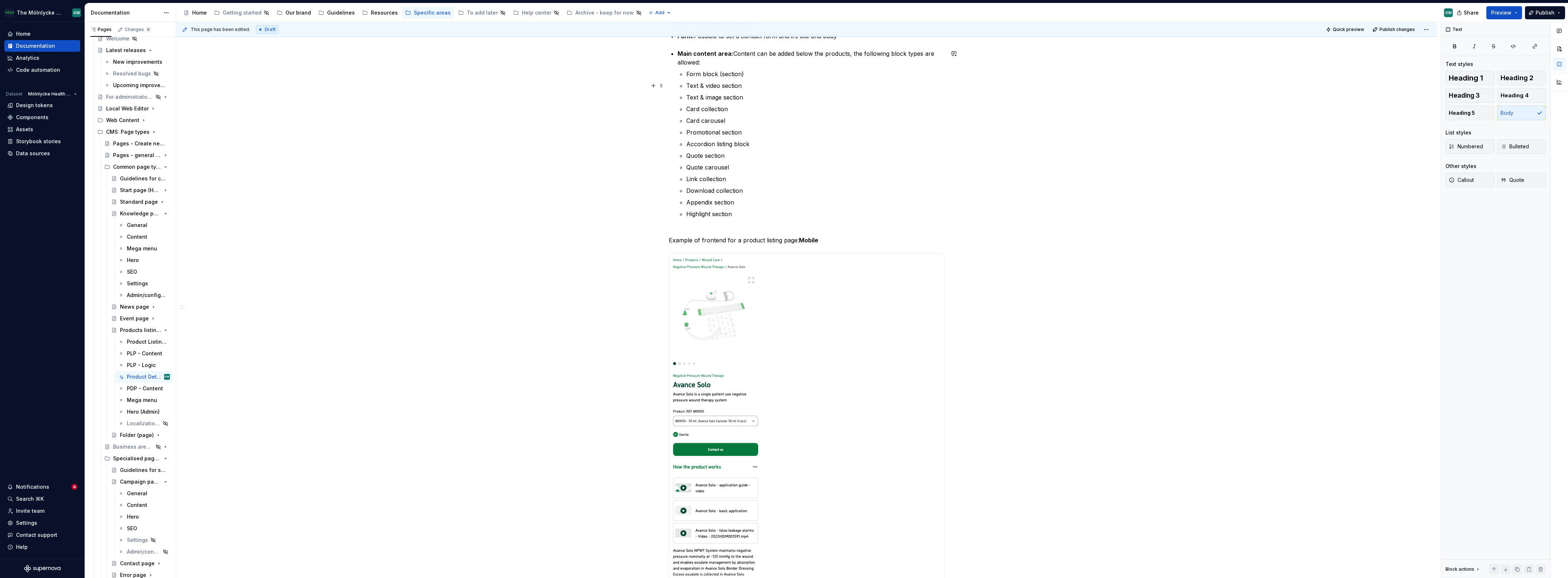
scroll to position [1203, 0]
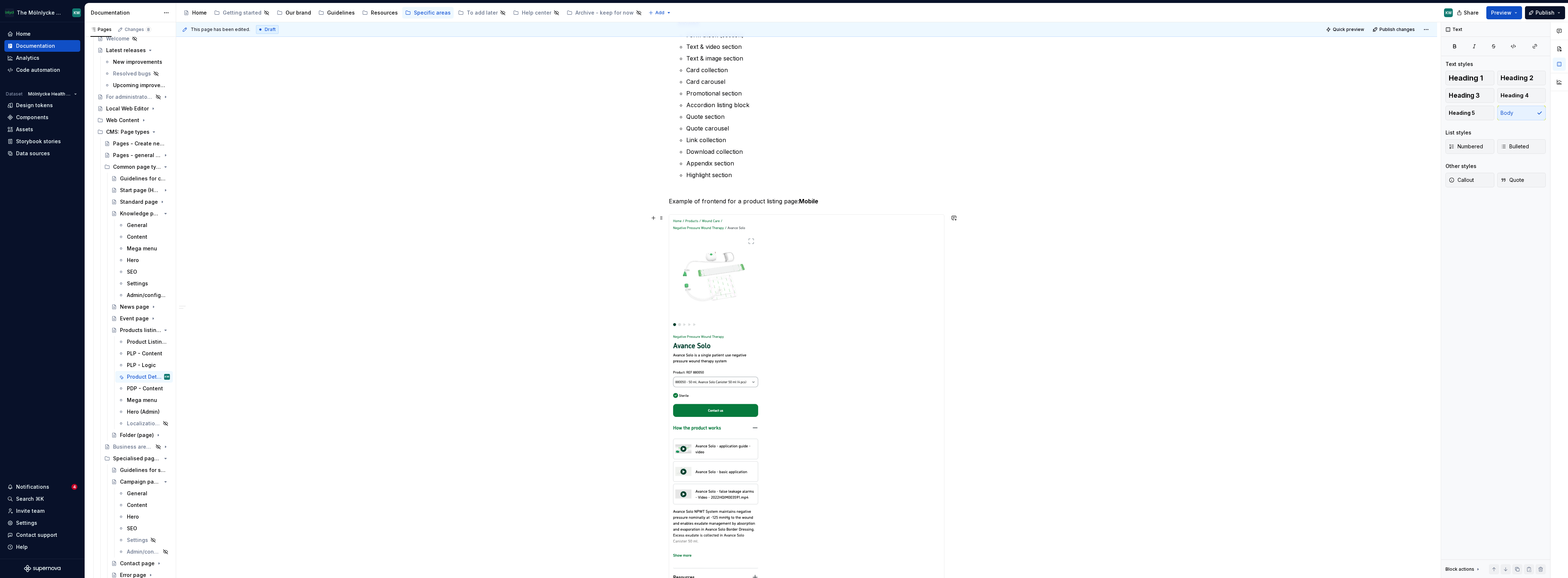
click at [689, 253] on img at bounding box center [715, 425] width 93 height 421
click at [689, 69] on span "Replace" at bounding box center [1501, 70] width 18 height 6
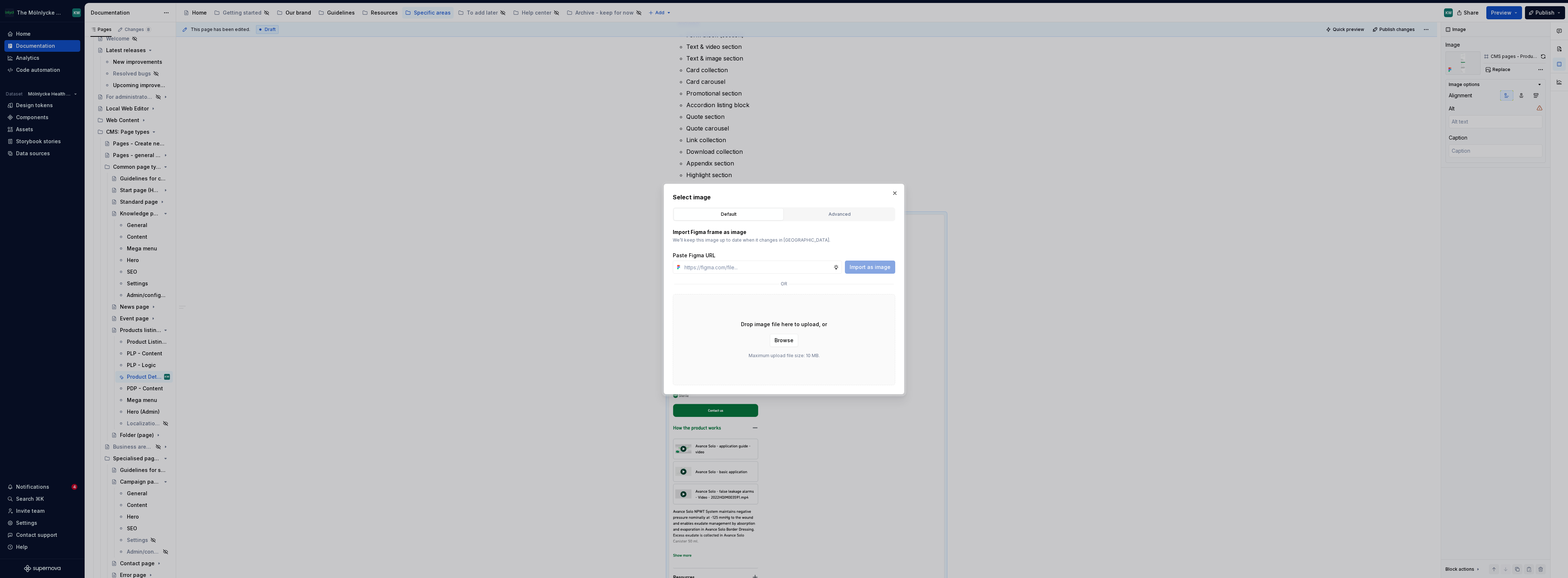
type textarea "*"
click at [689, 222] on div "Default Advanced" at bounding box center [784, 214] width 223 height 14
click at [689, 214] on div "Advanced" at bounding box center [839, 214] width 105 height 8
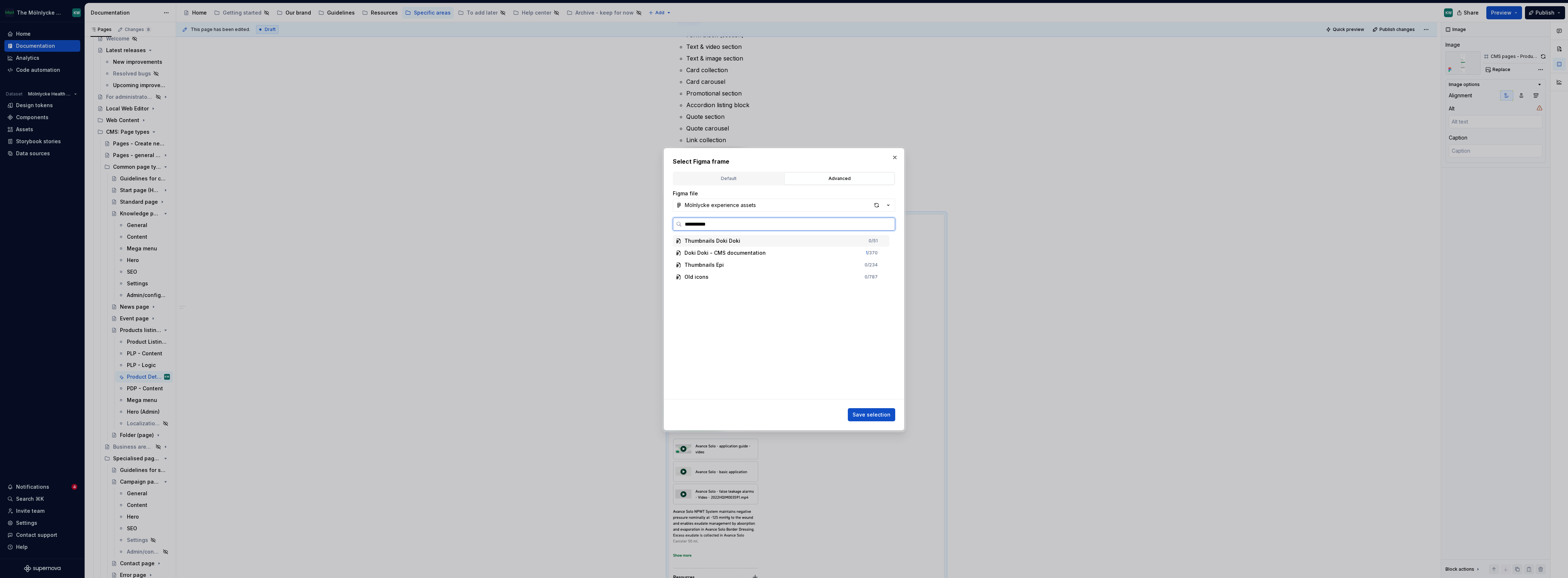
type input "**********"
click at [689, 206] on button "Mölnlycke experience assets" at bounding box center [784, 206] width 223 height 13
click at [689, 240] on div "CMS overview: Pages & Blocks" at bounding box center [732, 243] width 78 height 8
type input "**********"
click at [689, 289] on div "Product page -Mobile 0 / 6" at bounding box center [784, 289] width 209 height 11
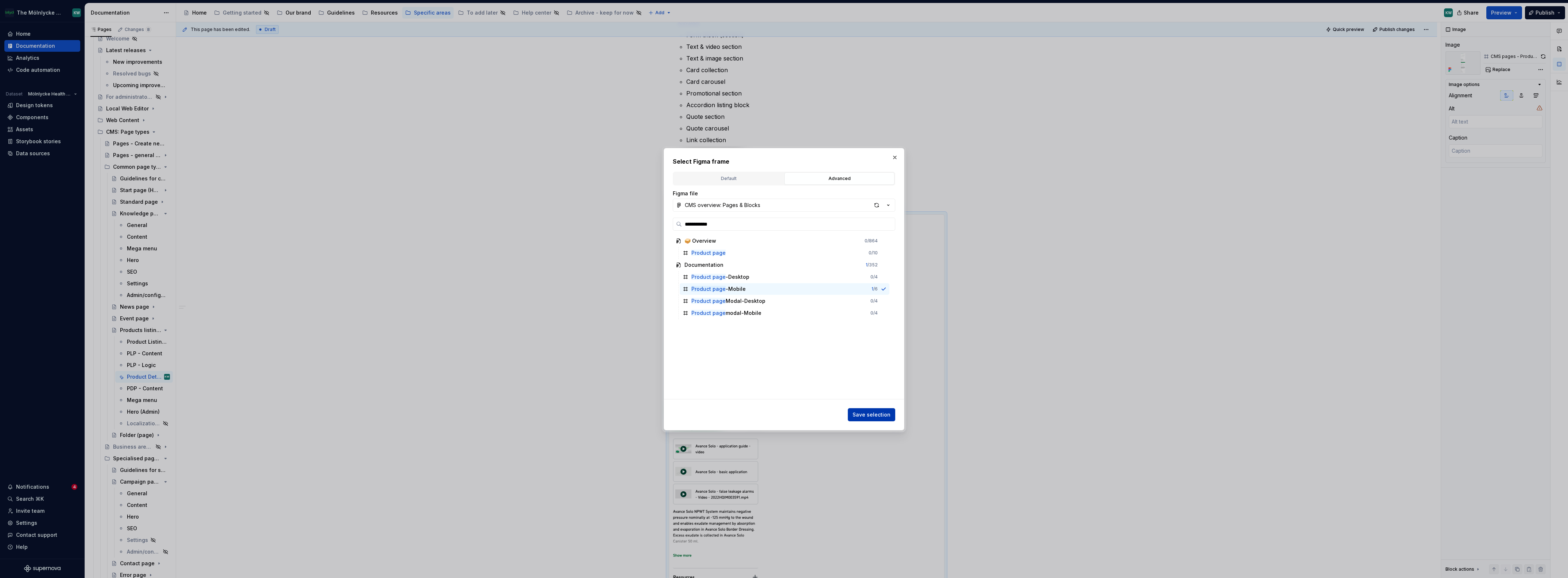
click at [689, 363] on span "Save selection" at bounding box center [872, 415] width 38 height 8
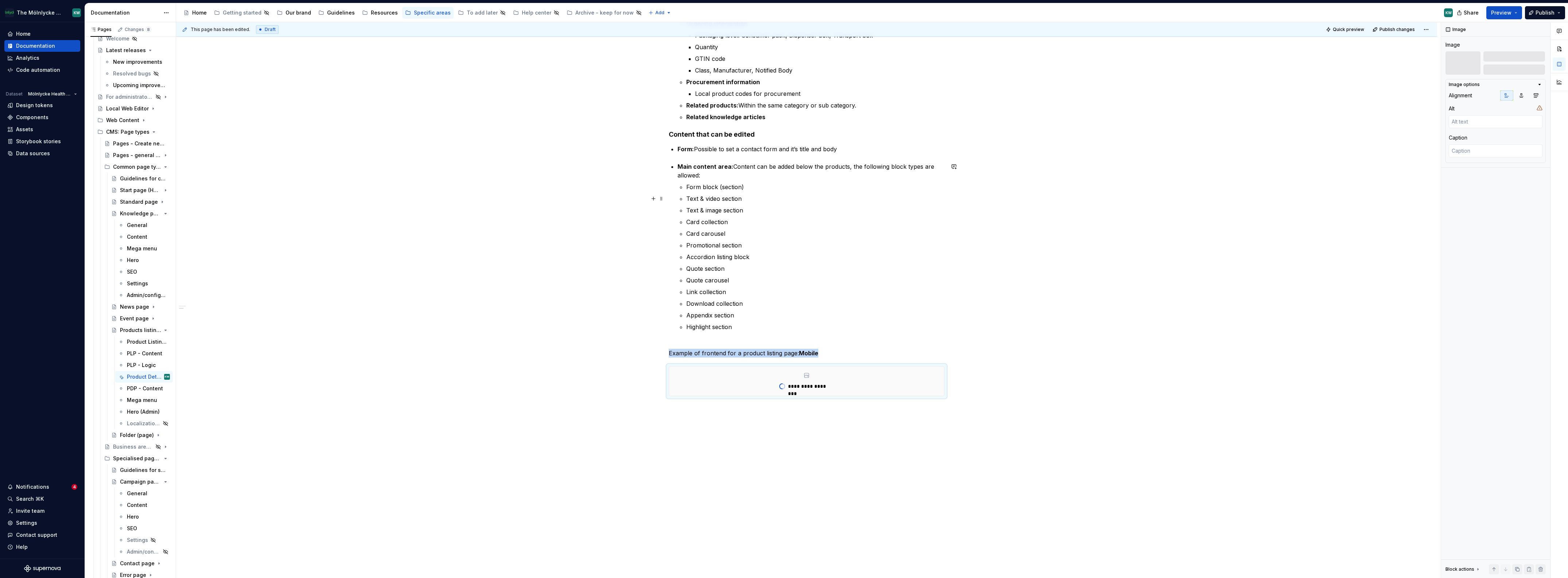
click at [689, 202] on p "Text & video section" at bounding box center [815, 198] width 259 height 8
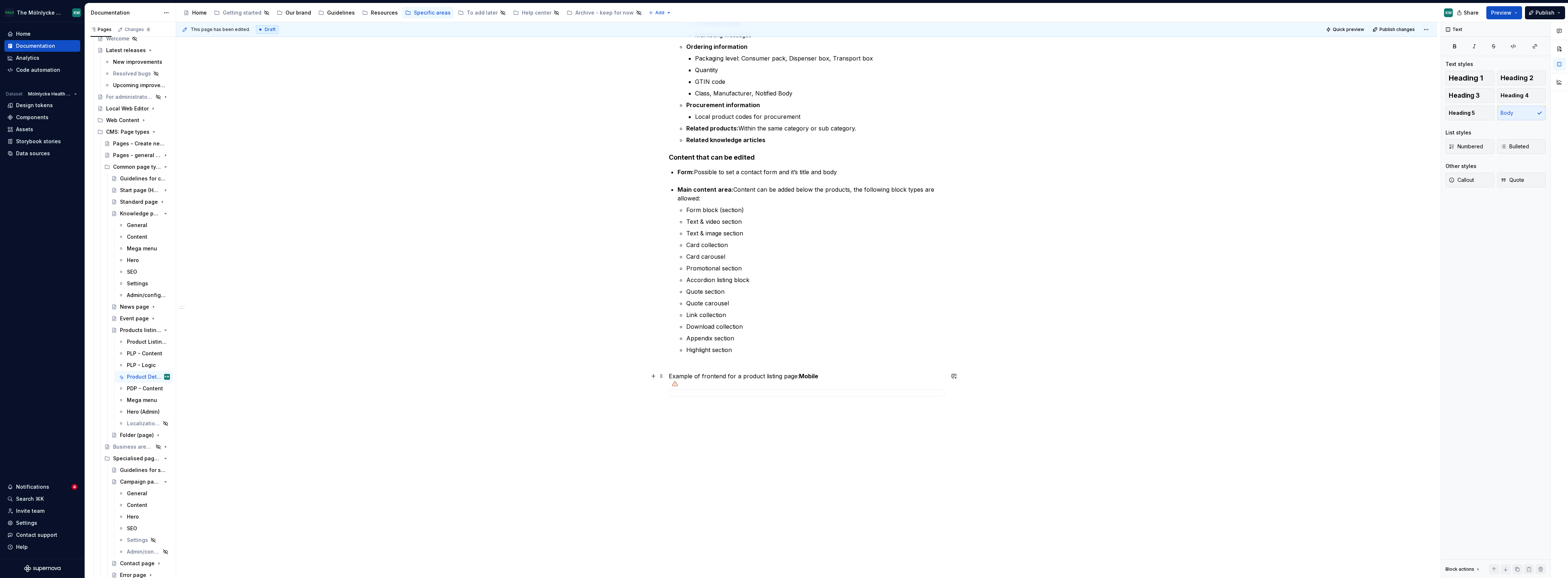
click at [689, 363] on p "Example of frontend for a product listing page: Mobile" at bounding box center [807, 375] width 275 height 8
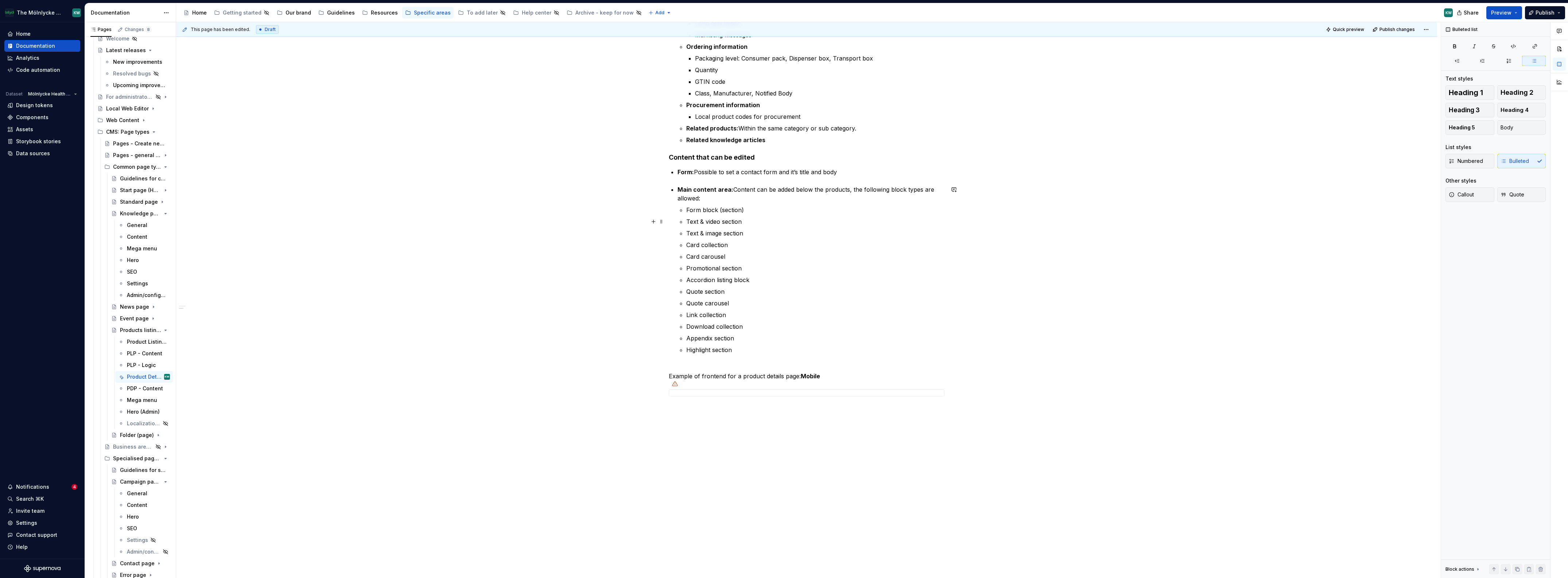
click at [689, 224] on p "Text & video section" at bounding box center [815, 221] width 259 height 8
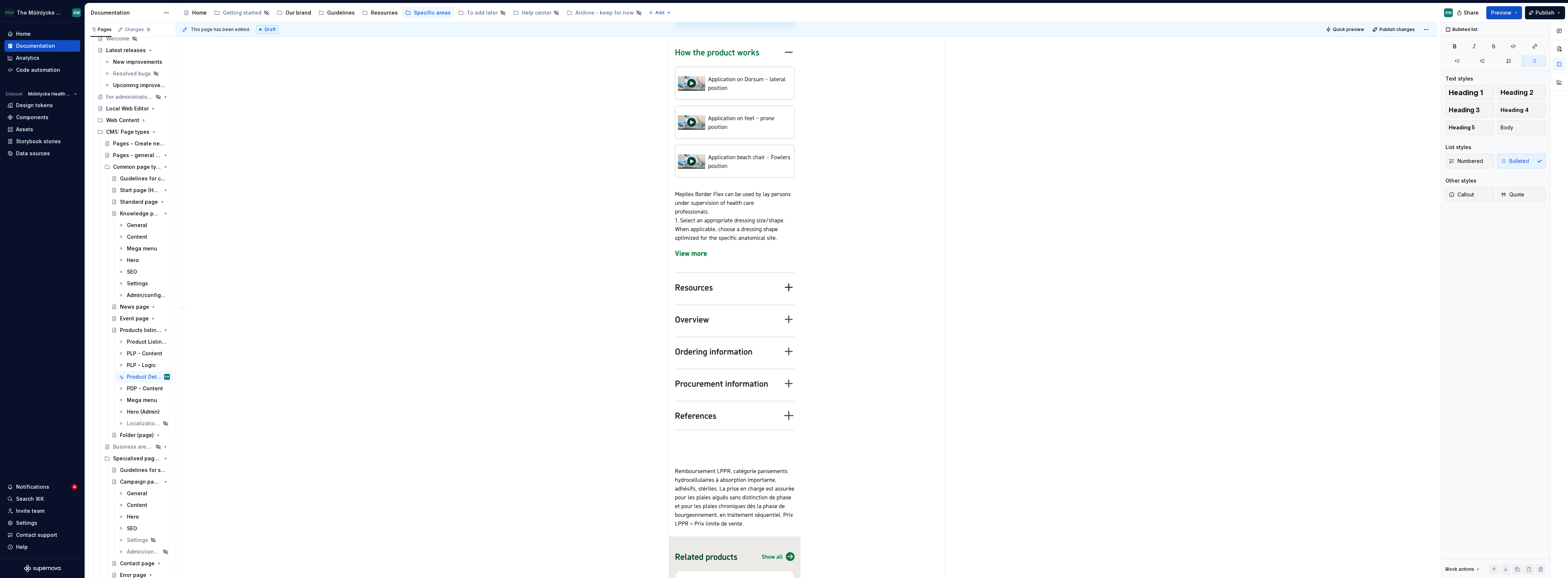
scroll to position [1616, 0]
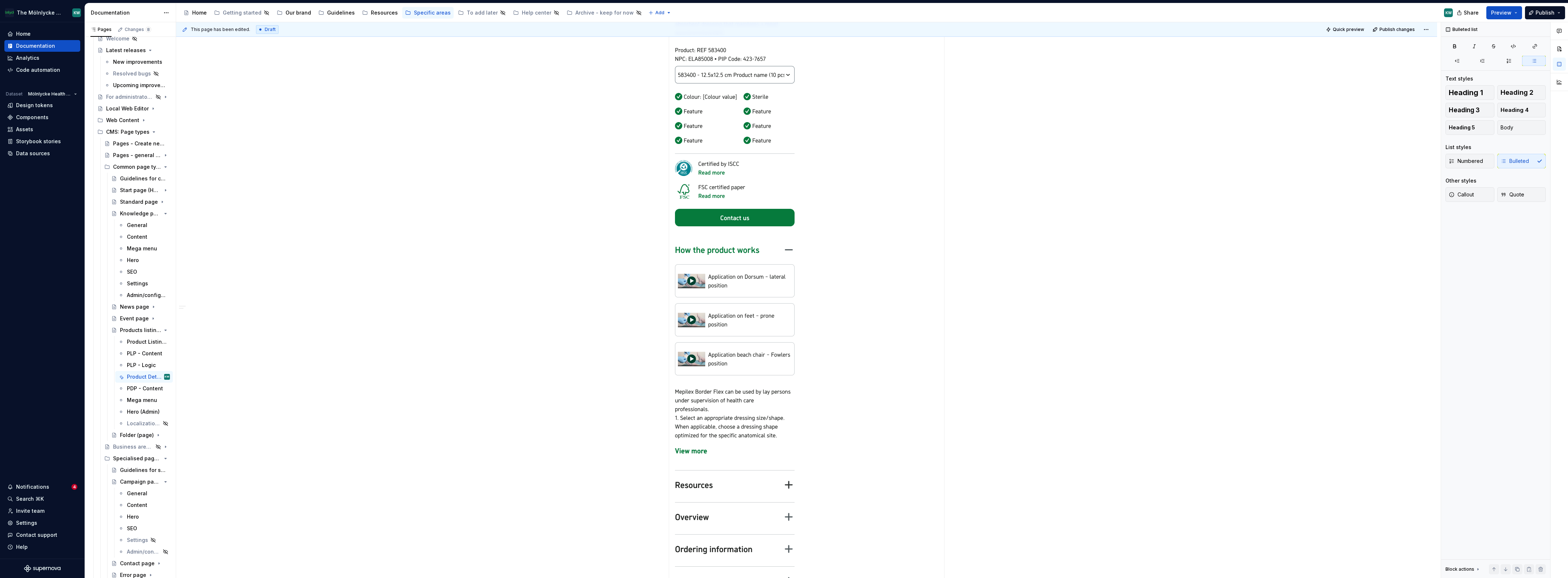
drag, startPoint x: 1523, startPoint y: 95, endPoint x: 1515, endPoint y: 100, distance: 9.4
click at [689, 96] on icon "button" at bounding box center [1521, 95] width 6 height 6
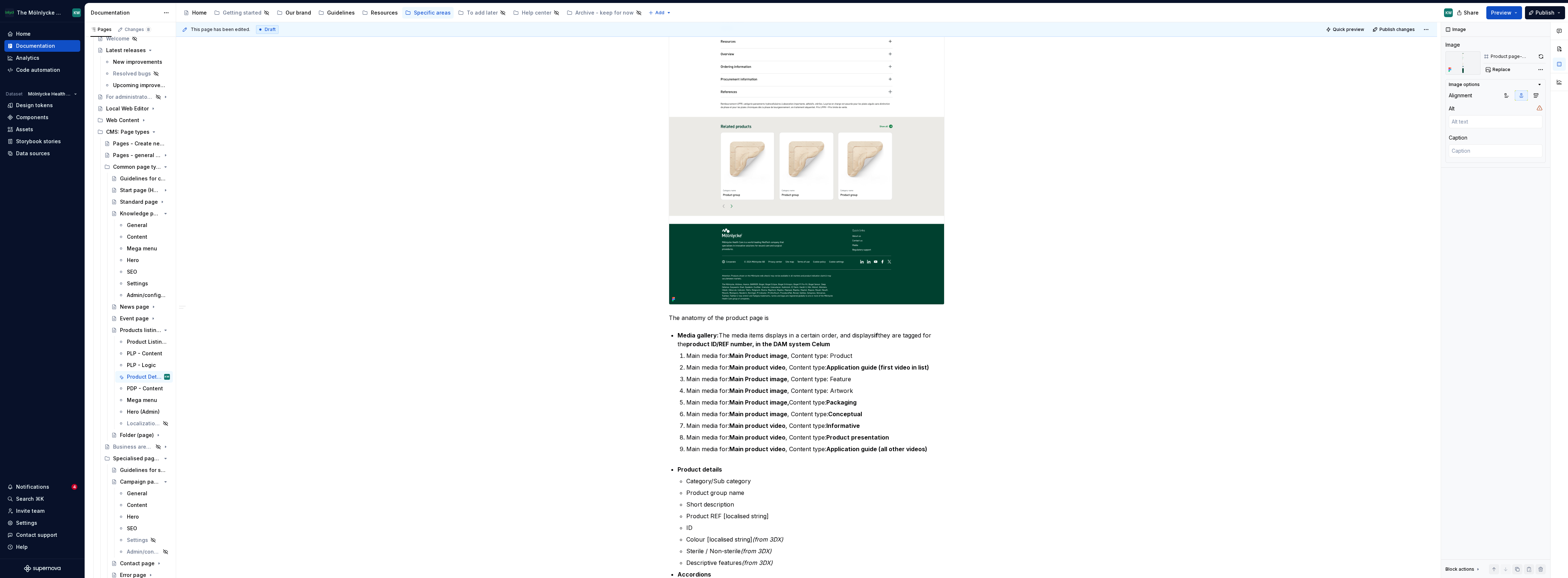
scroll to position [0, 0]
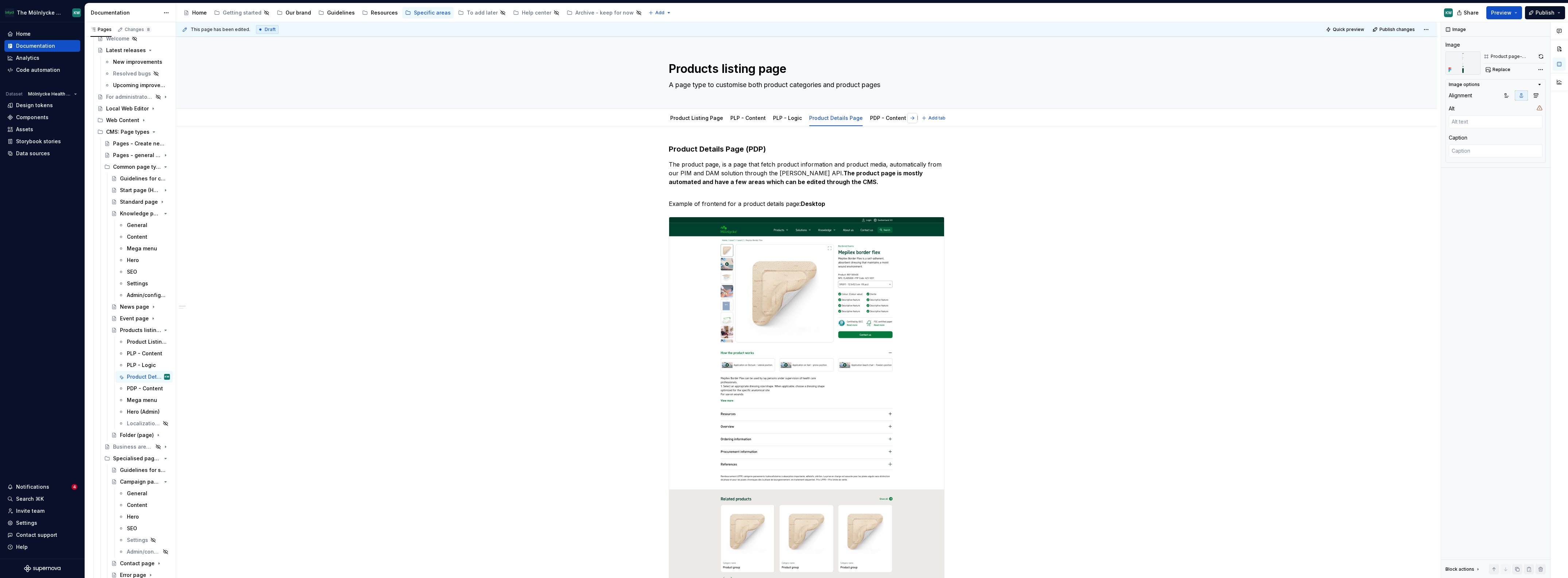
click at [689, 120] on button "button" at bounding box center [912, 118] width 10 height 10
click at [666, 117] on button "button" at bounding box center [670, 118] width 10 height 10
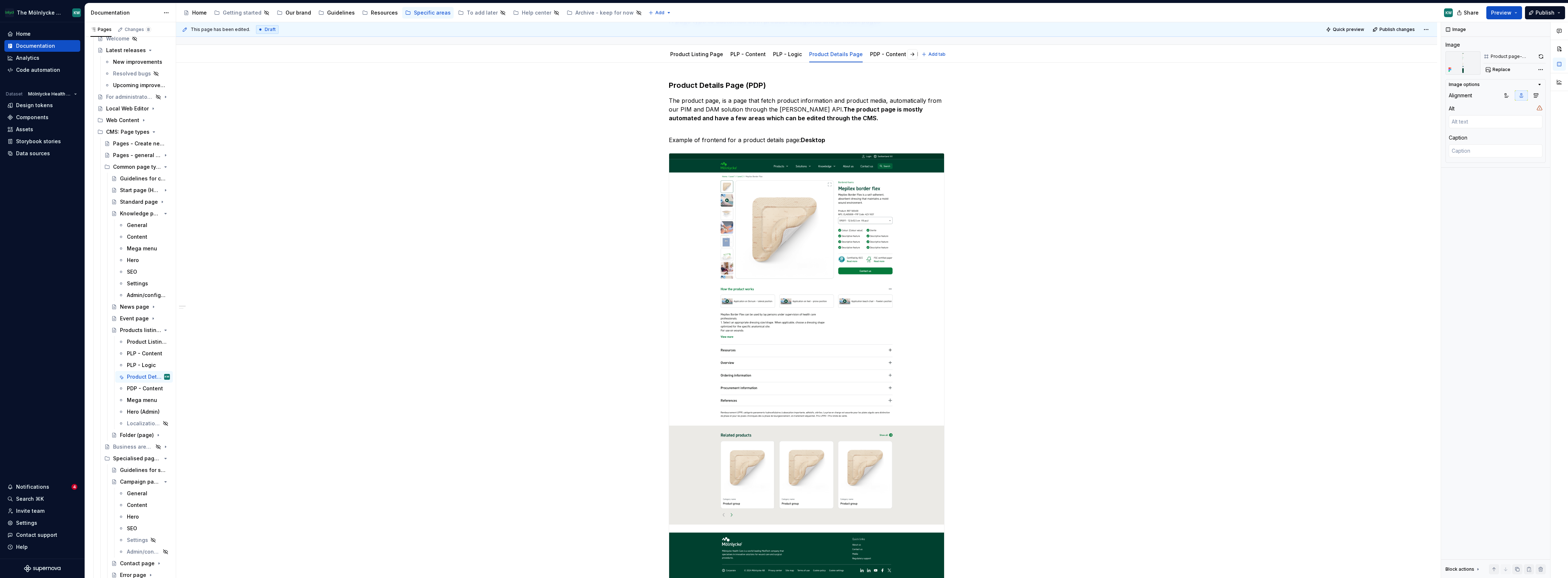
scroll to position [0, 0]
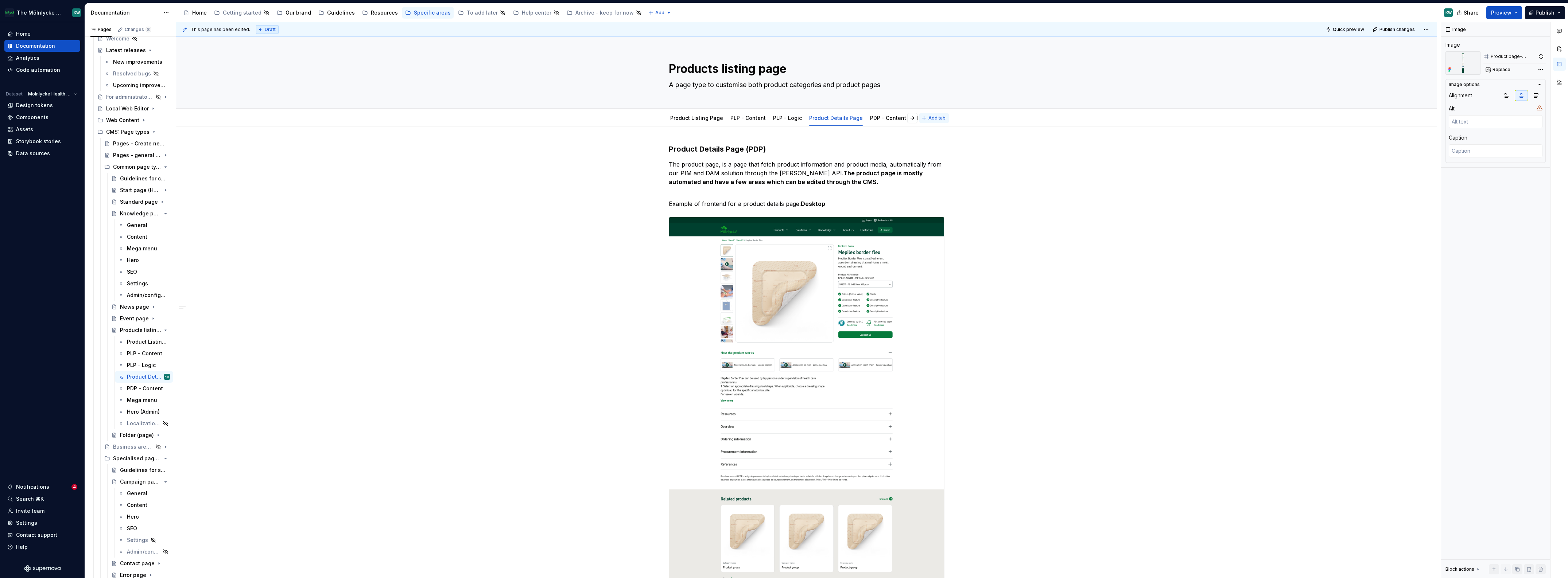
click at [689, 118] on span "Add tab" at bounding box center [937, 118] width 17 height 6
type textarea "*"
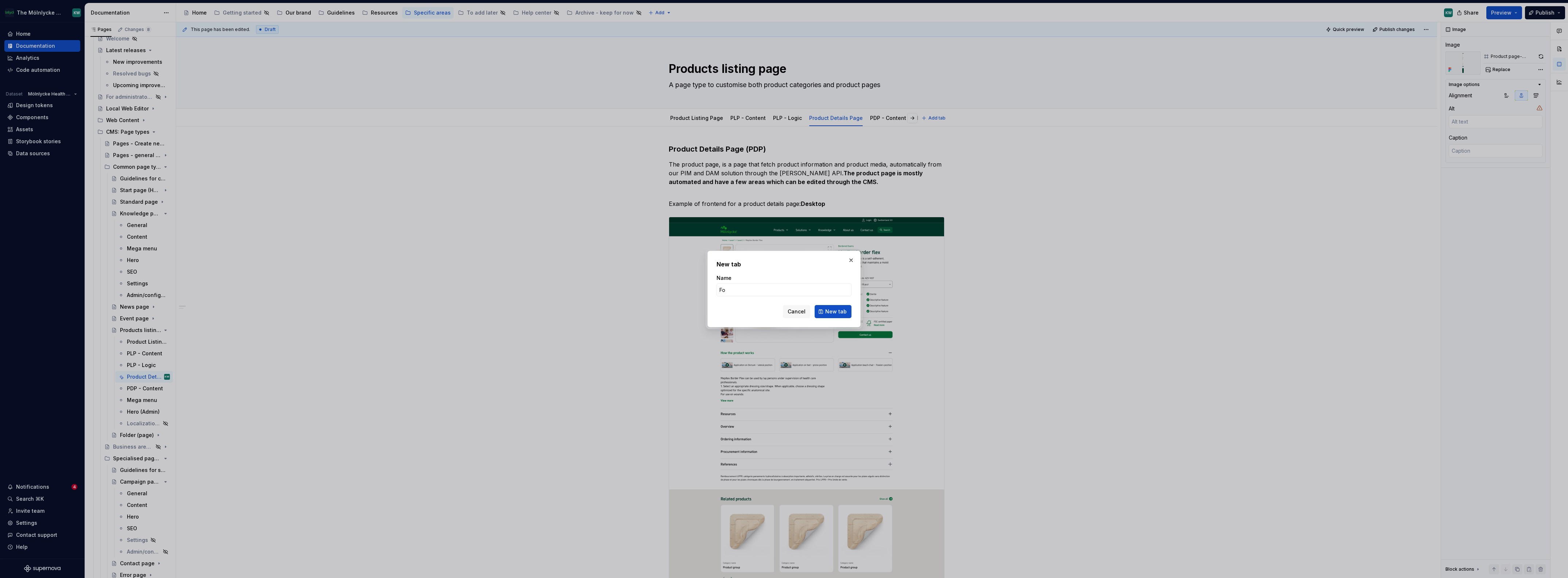
type input "F"
type input "Disclaimer in footer"
click at [689, 313] on span "New tab" at bounding box center [836, 312] width 22 height 8
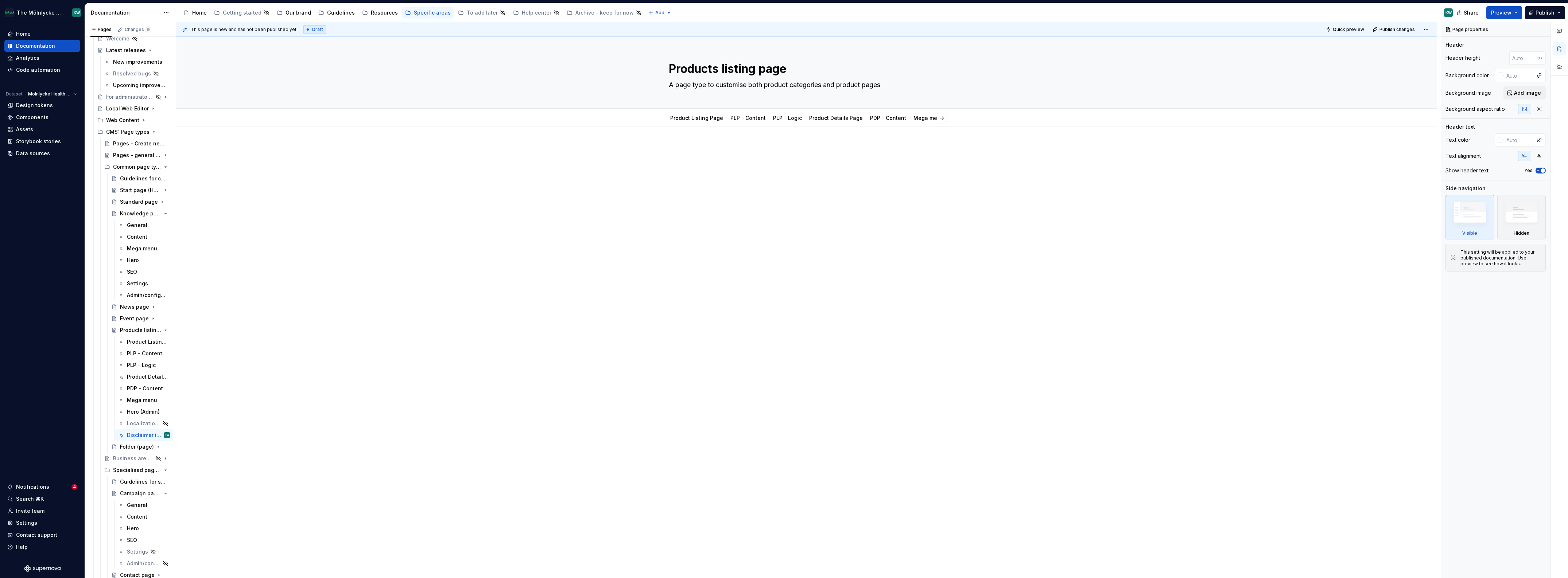
click at [689, 149] on p at bounding box center [807, 148] width 275 height 8
click at [689, 158] on div at bounding box center [807, 157] width 275 height 27
click at [689, 121] on link "Product Details Page" at bounding box center [836, 118] width 54 height 7
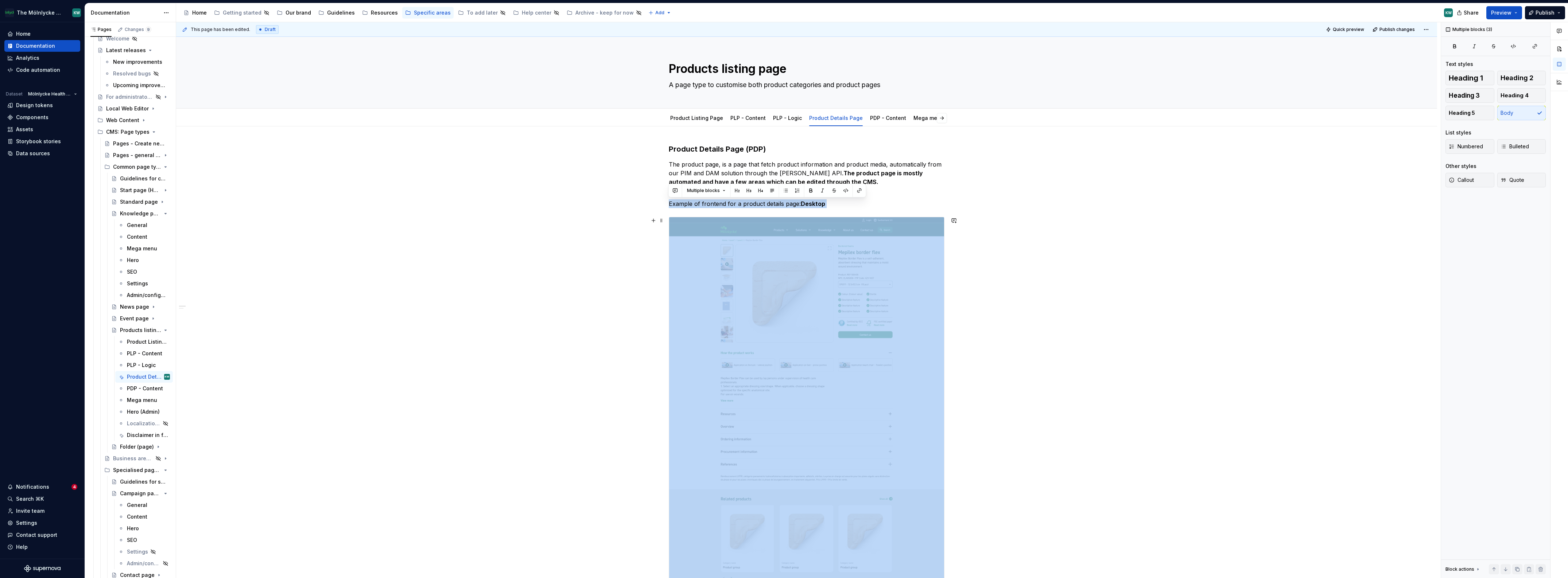
drag, startPoint x: 669, startPoint y: 203, endPoint x: 1009, endPoint y: 491, distance: 445.6
copy div "Example of frontend for a product details page: Desktop"
click at [689, 118] on button "Add tab" at bounding box center [933, 118] width 29 height 10
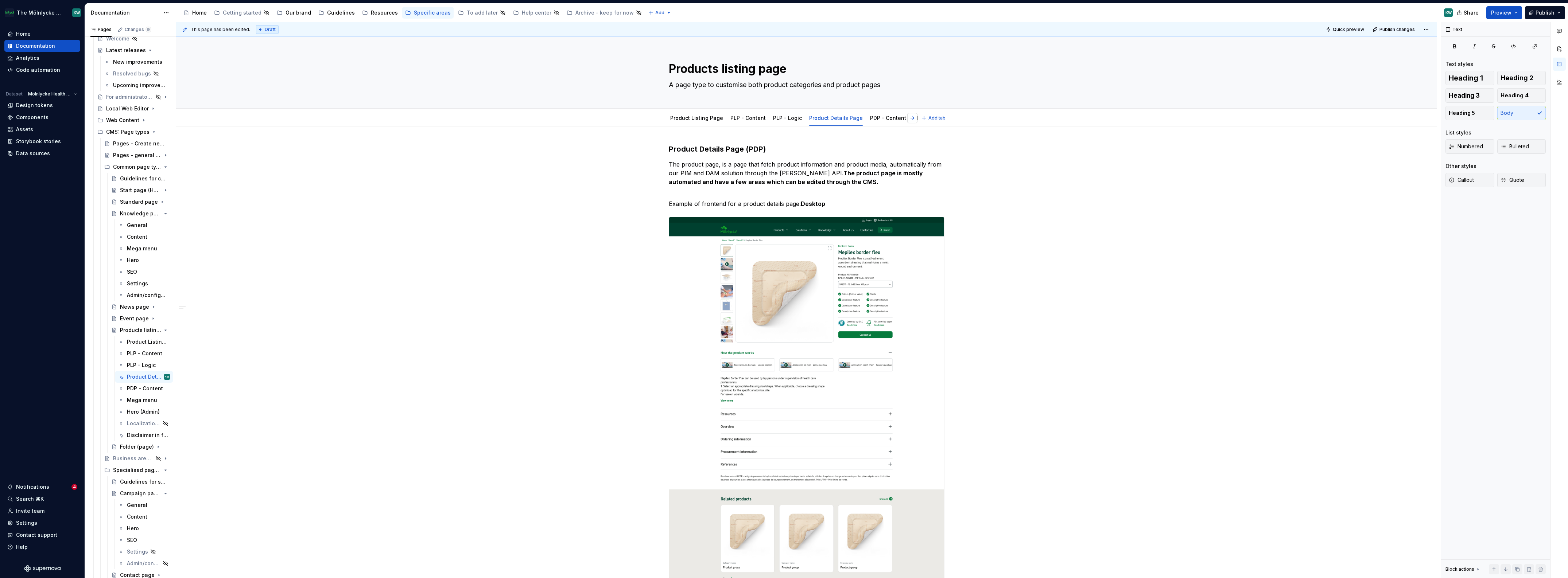
click at [689, 120] on button "button" at bounding box center [912, 118] width 10 height 10
click at [689, 119] on link "Disclaimer in footer" at bounding box center [903, 118] width 50 height 7
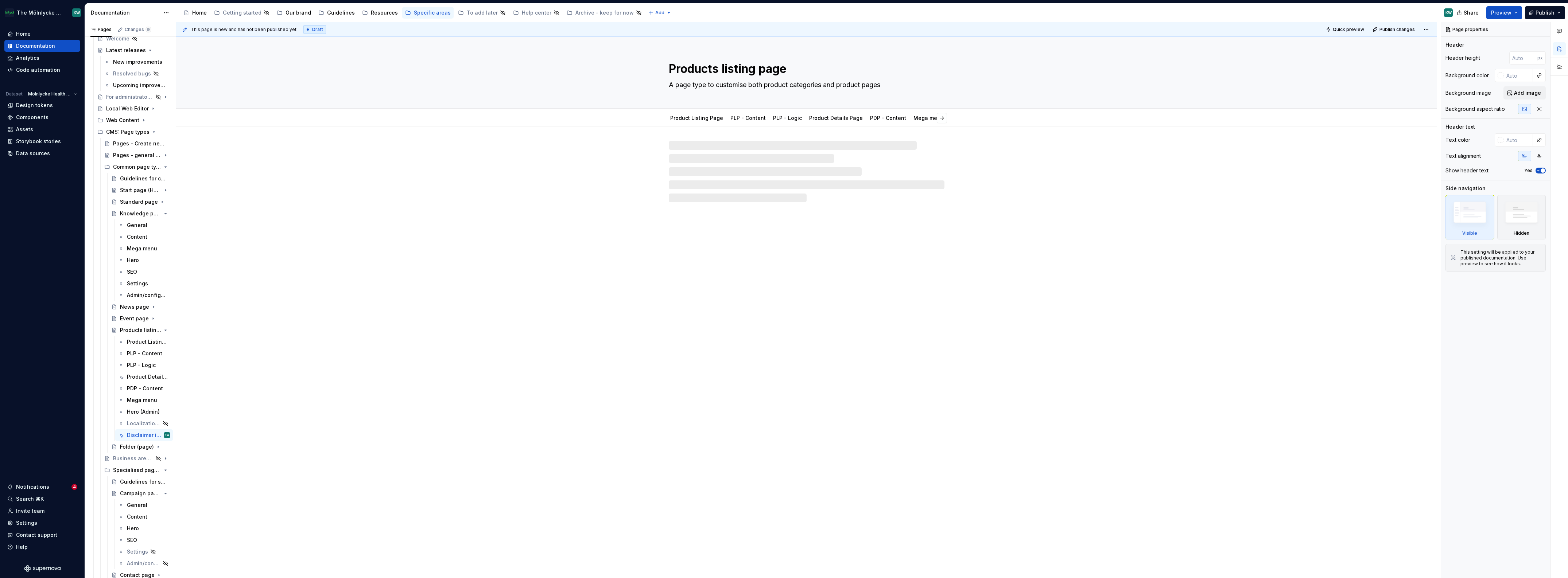
type textarea "*"
click at [689, 144] on p at bounding box center [807, 148] width 275 height 8
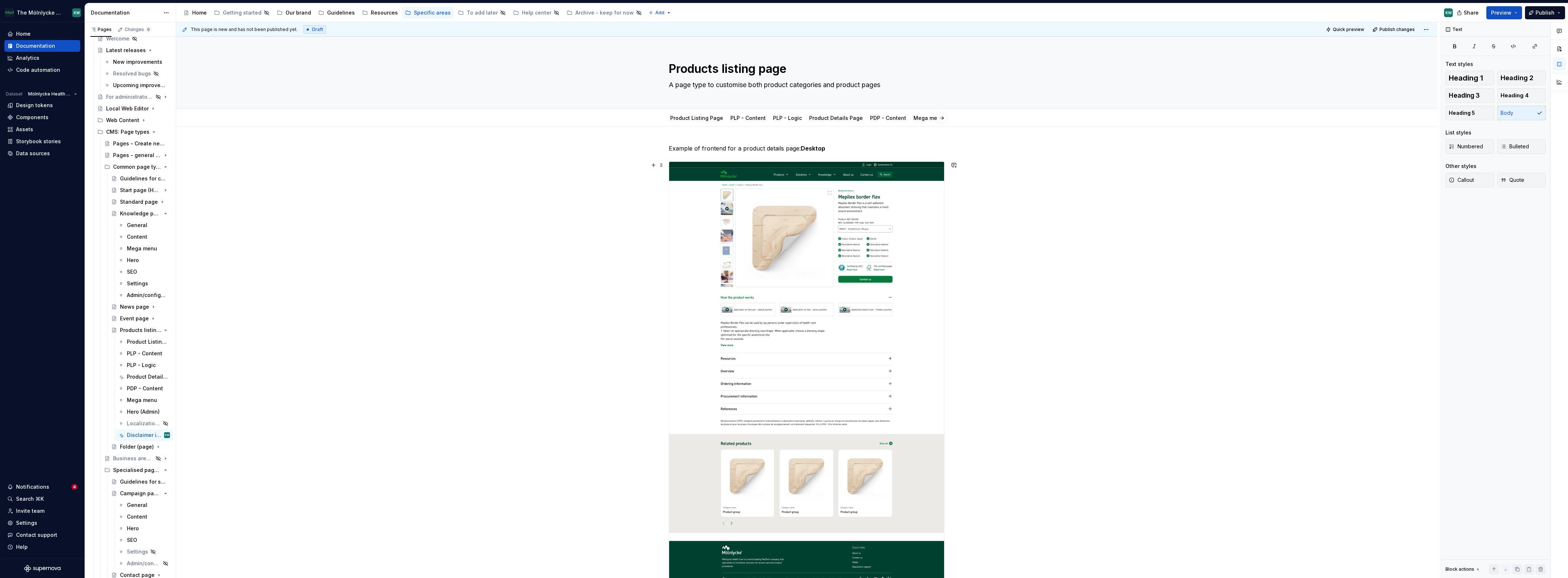
drag, startPoint x: 1145, startPoint y: 372, endPoint x: 945, endPoint y: 221, distance: 250.6
click at [689, 363] on div "This page is new and has not been published yet. Draft Quick preview Publish ch…" at bounding box center [809, 301] width 1264 height 556
click at [689, 148] on p "Example of frontend for a product details page: Desktop" at bounding box center [807, 148] width 275 height 8
click at [689, 147] on p "Example of frontend for a product details page: Desktop" at bounding box center [807, 148] width 275 height 8
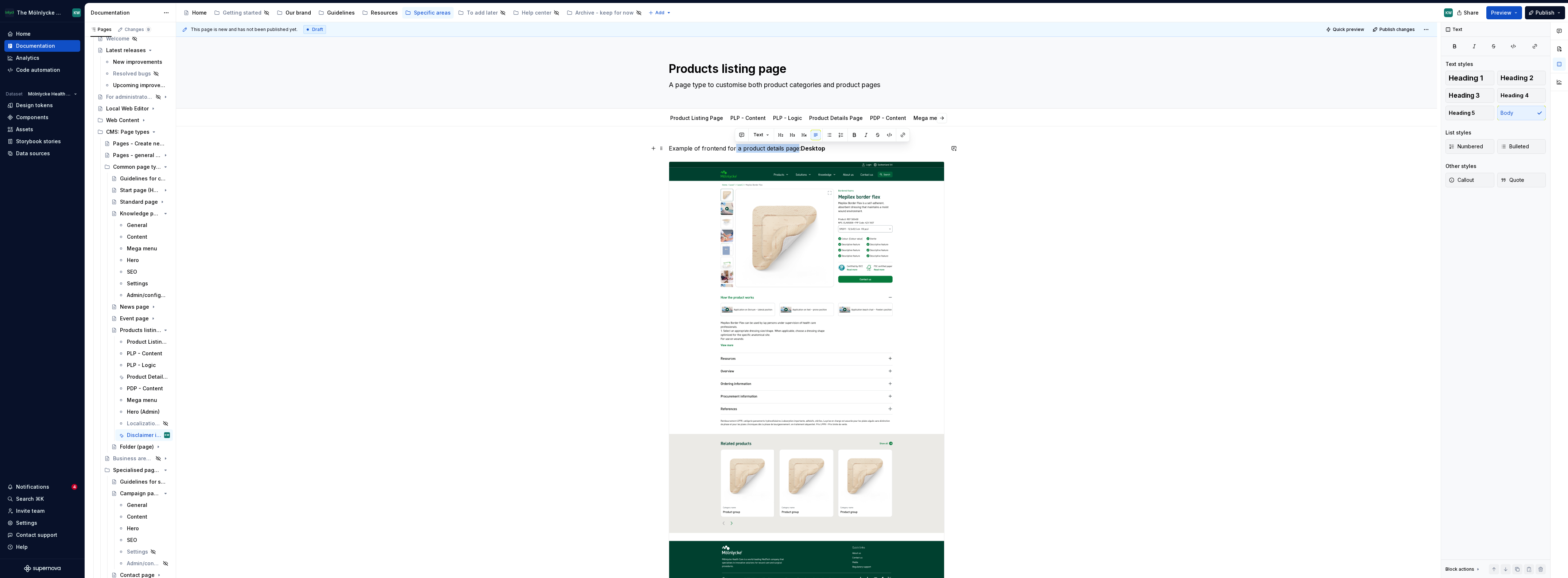
drag, startPoint x: 796, startPoint y: 148, endPoint x: 734, endPoint y: 149, distance: 62.0
click at [689, 149] on p "Example of frontend for a product details page: Desktop" at bounding box center [807, 148] width 275 height 8
drag, startPoint x: 1028, startPoint y: 193, endPoint x: 922, endPoint y: 239, distance: 115.6
click at [689, 194] on div "This page is new and has not been published yet. Draft Quick preview Publish ch…" at bounding box center [809, 301] width 1264 height 556
click at [689, 254] on img at bounding box center [806, 391] width 275 height 459
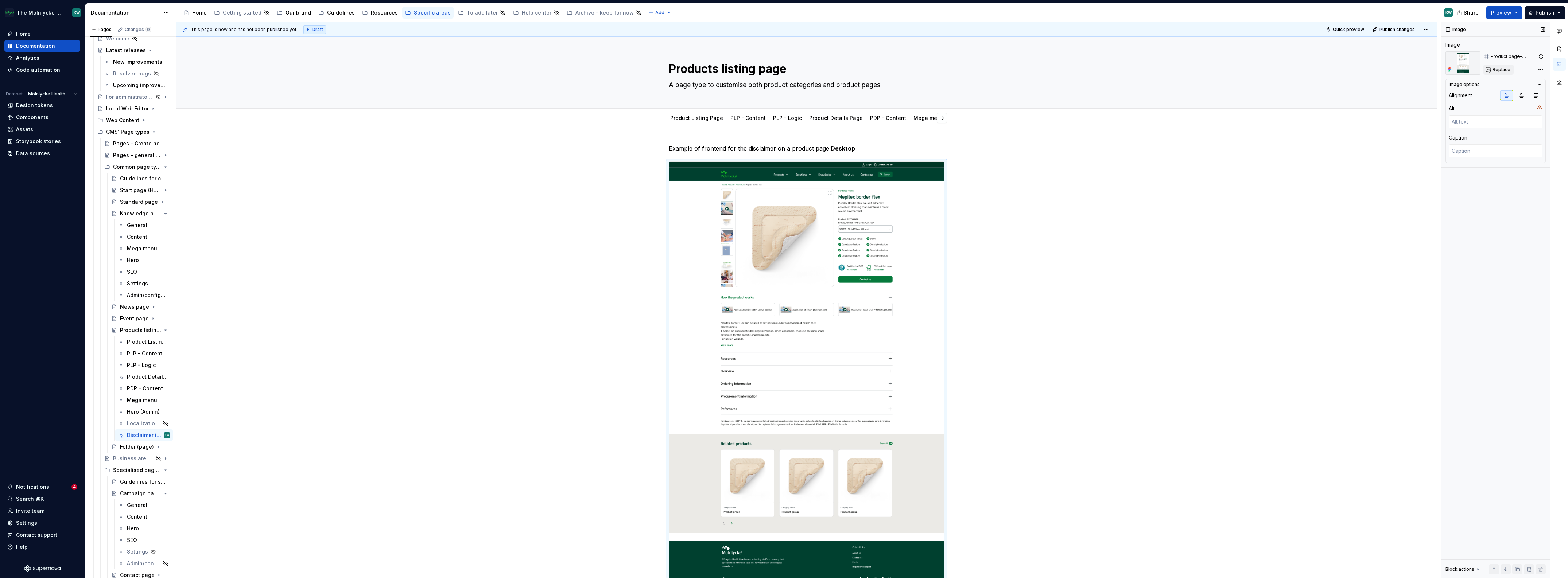
click at [689, 70] on span "Replace" at bounding box center [1501, 70] width 18 height 6
type textarea "*"
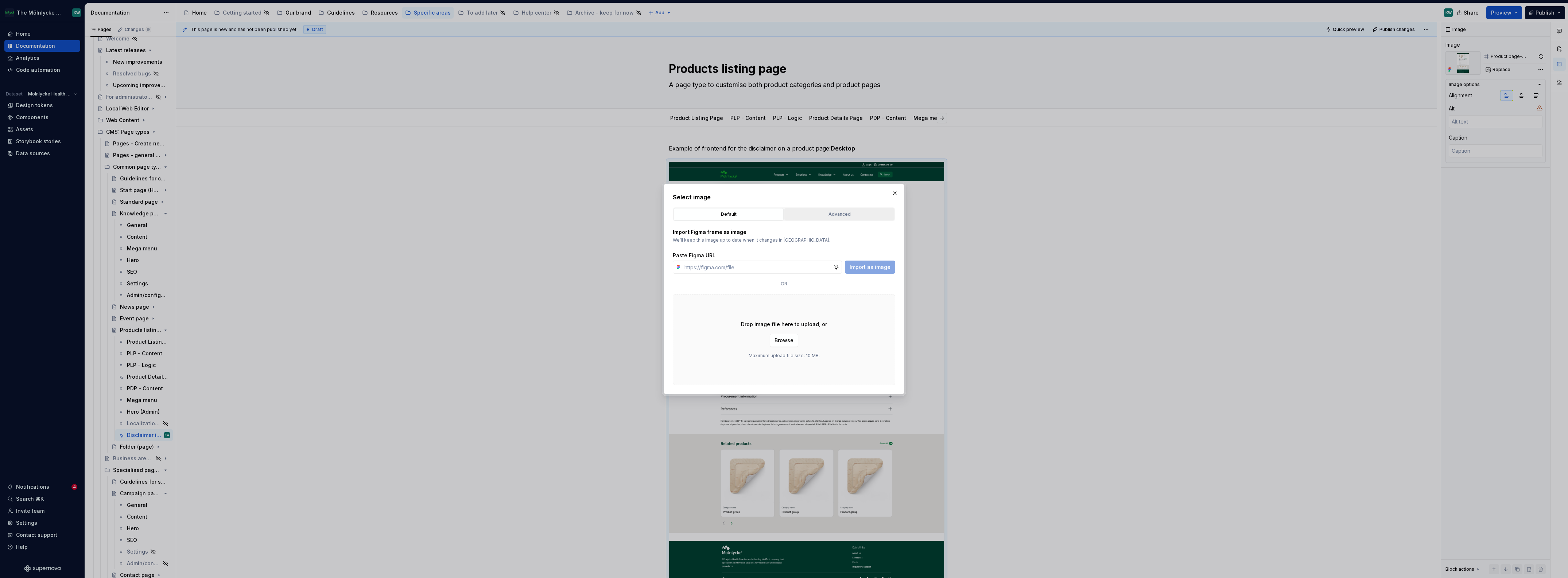
click at [689, 216] on div "Advanced" at bounding box center [839, 214] width 105 height 8
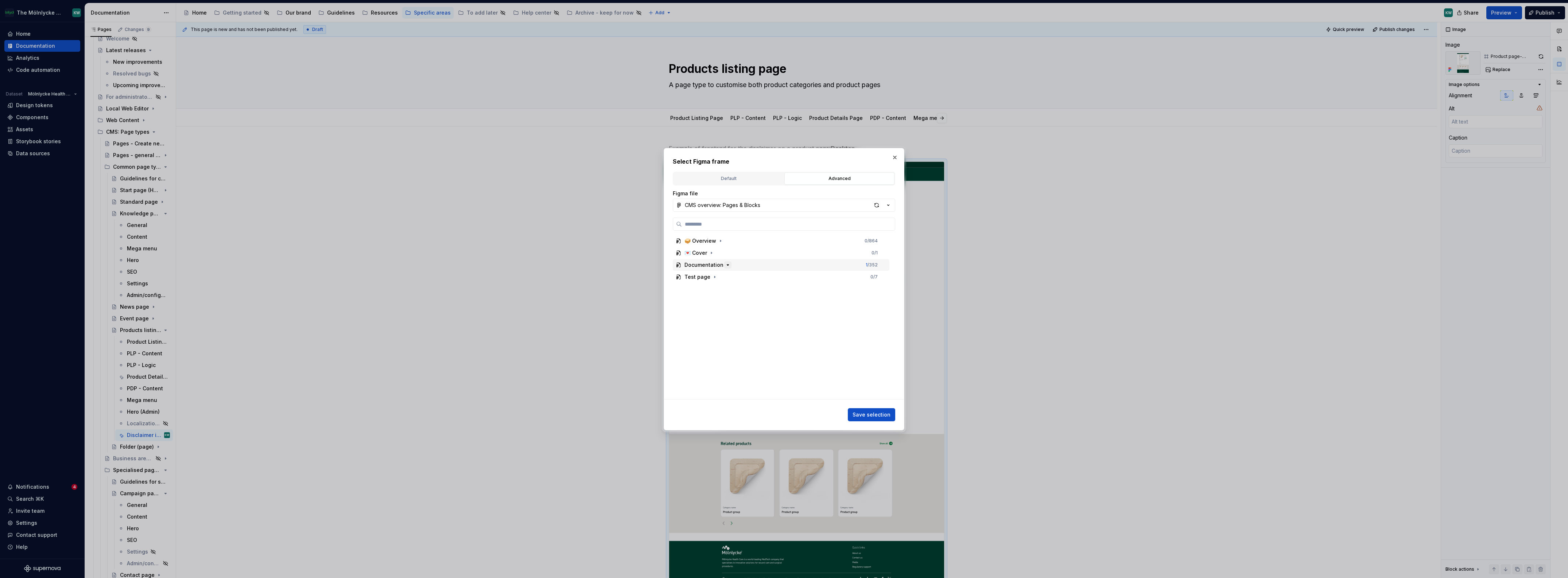
click at [689, 267] on button "button" at bounding box center [728, 265] width 8 height 8
click at [689, 222] on input "search" at bounding box center [789, 224] width 213 height 8
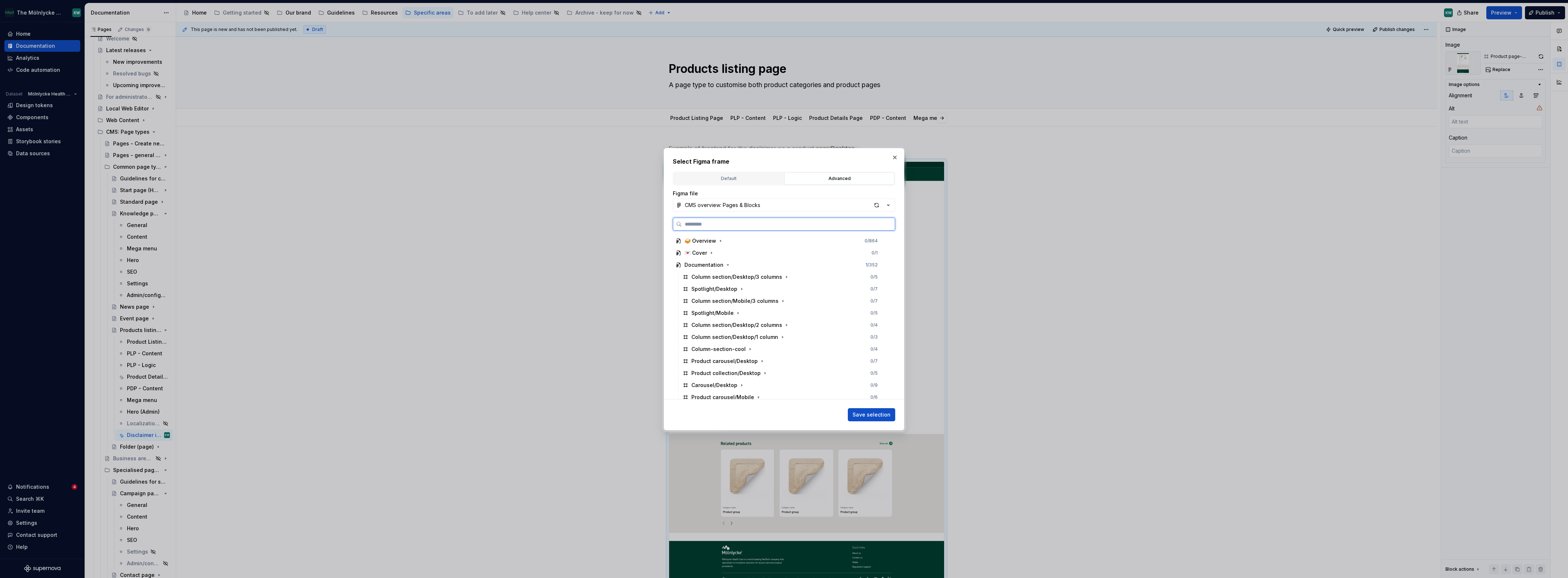
paste input "**********"
type input "**********"
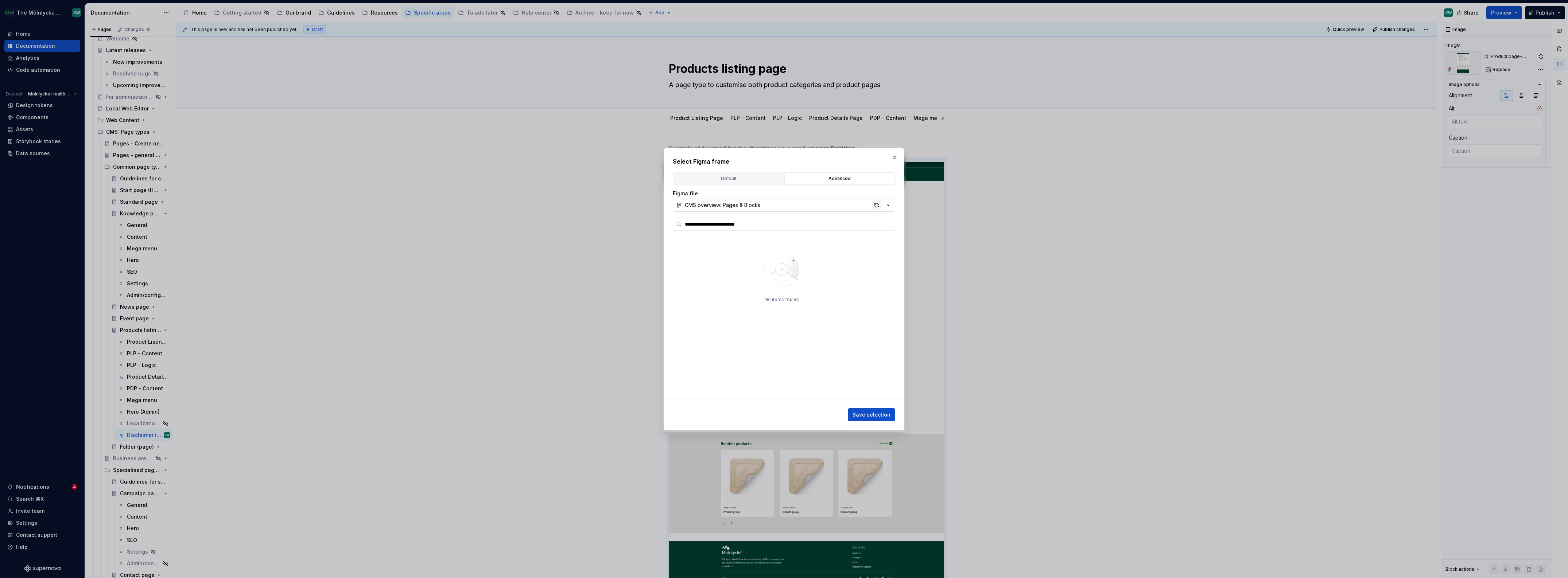
click at [689, 206] on div "button" at bounding box center [876, 205] width 10 height 10
drag, startPoint x: 810, startPoint y: 252, endPoint x: 843, endPoint y: 300, distance: 58.2
click at [689, 252] on div "Product page footer-Desktop 0 / 5" at bounding box center [784, 253] width 209 height 11
click at [689, 363] on span "Save selection" at bounding box center [872, 415] width 38 height 8
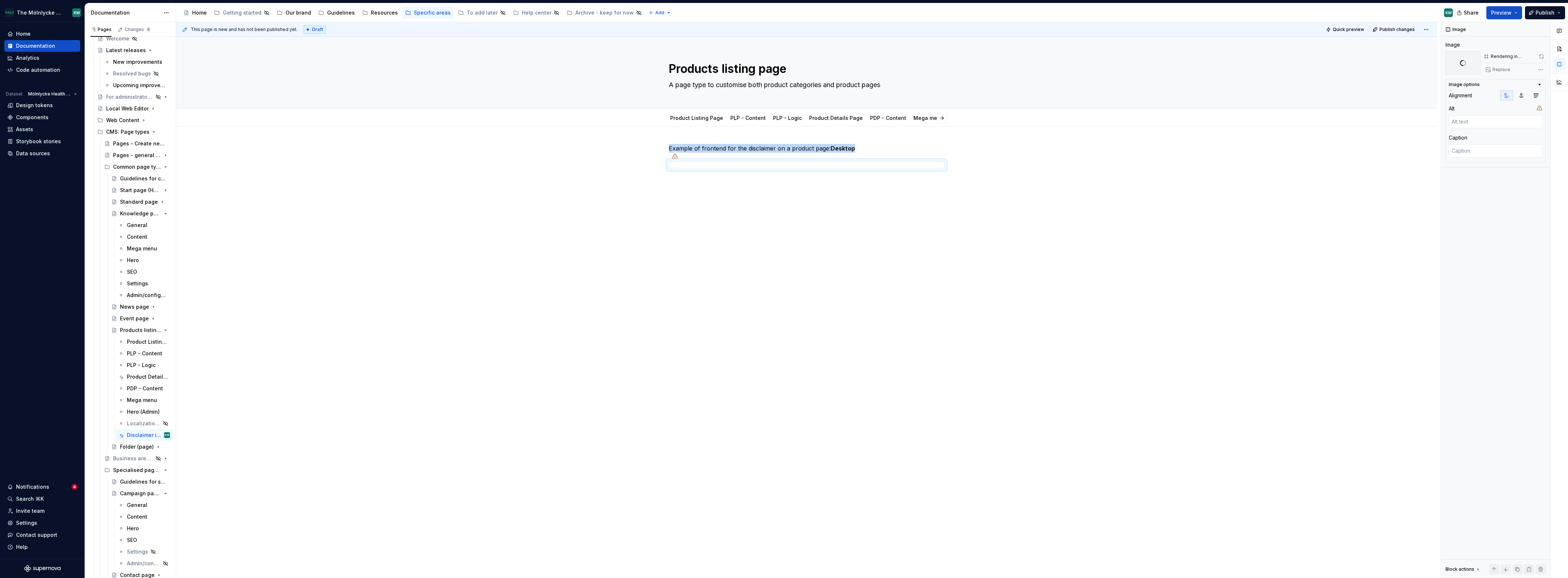
click at [689, 141] on div "Example of frontend for the disclaimer on a product page: Desktop" at bounding box center [807, 247] width 1260 height 242
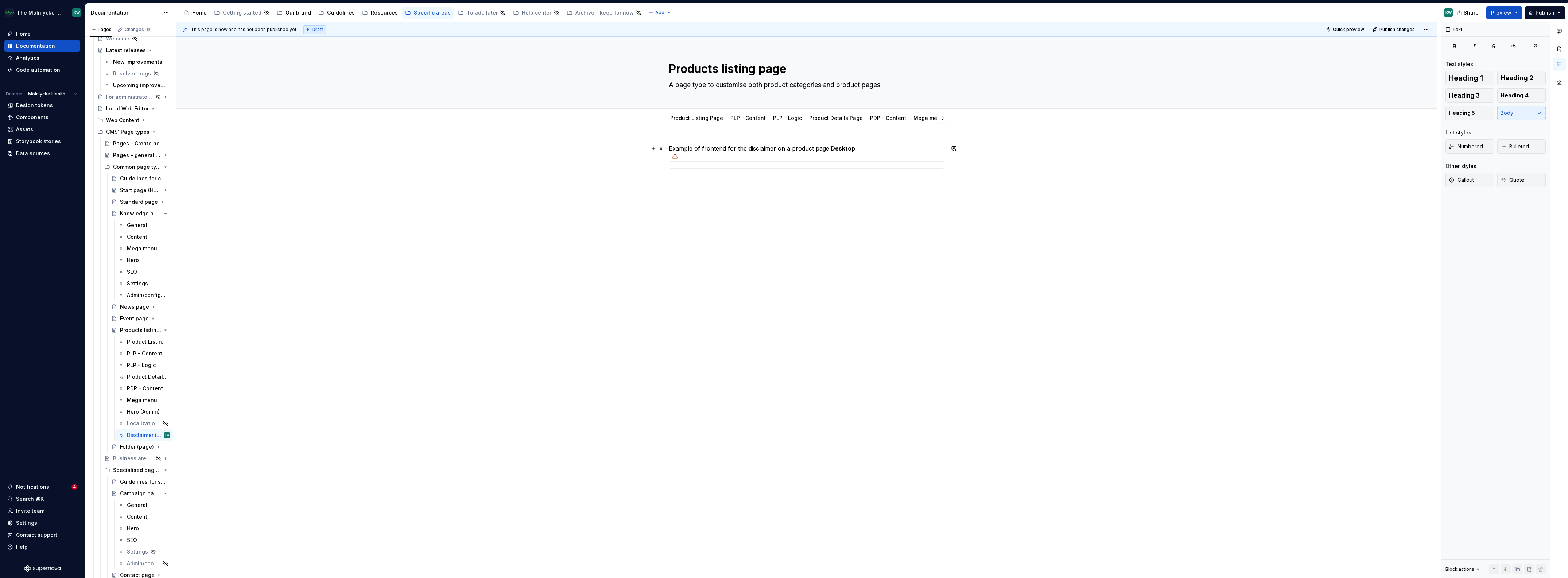
click at [672, 145] on p "Example of frontend for the disclaimer on a product page: Desktop" at bounding box center [807, 148] width 275 height 8
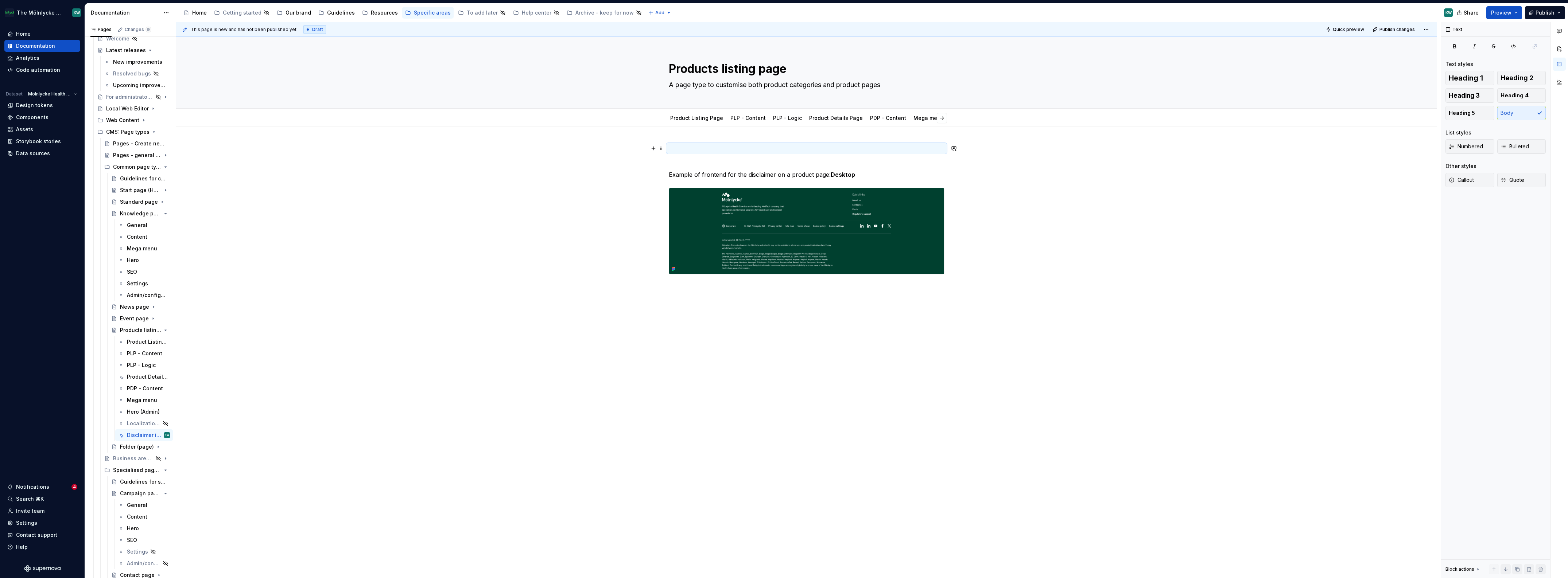
click at [689, 149] on p at bounding box center [807, 148] width 275 height 8
drag, startPoint x: 691, startPoint y: 147, endPoint x: 757, endPoint y: 162, distance: 67.7
click at [689, 147] on p "Product pages are the only" at bounding box center [807, 148] width 275 height 8
type textarea "*"
click at [689, 147] on p "Product details pages are the only" at bounding box center [807, 148] width 275 height 8
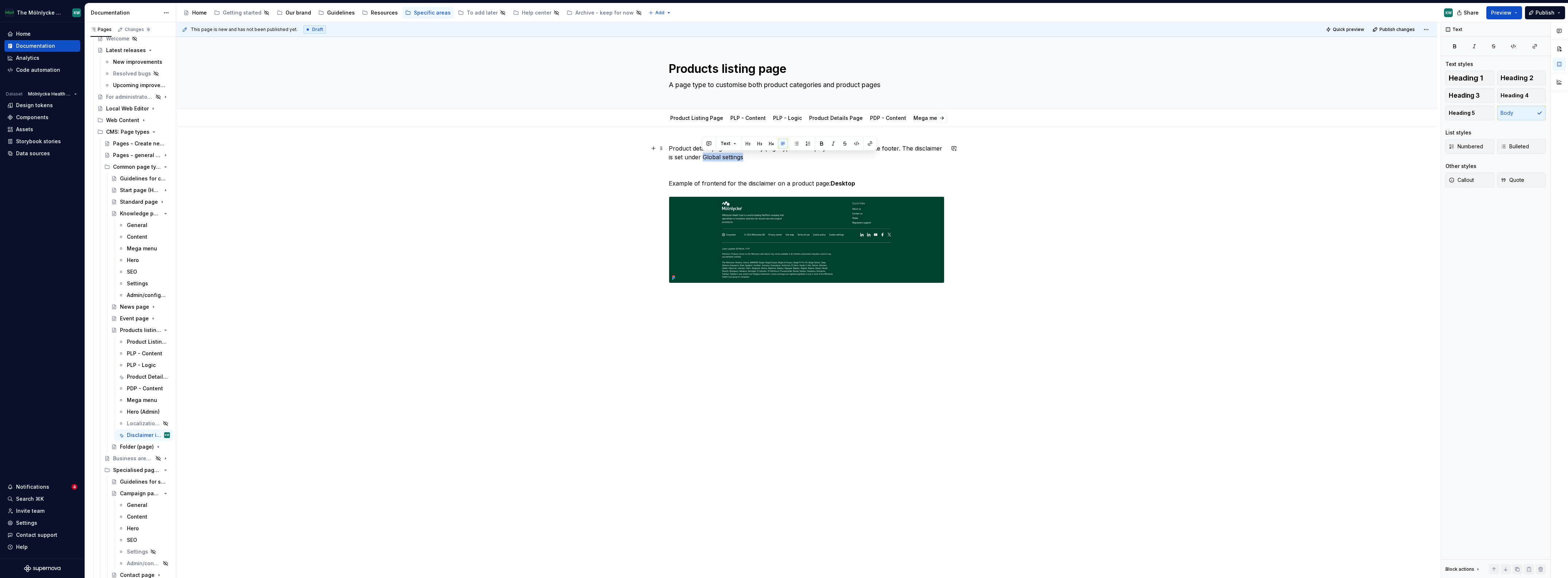
drag, startPoint x: 741, startPoint y: 157, endPoint x: 703, endPoint y: 157, distance: 38.0
click at [689, 157] on p "Product details pages are the only page type that displays a disclaimer in the …" at bounding box center [807, 153] width 275 height 18
click at [689, 144] on button "button" at bounding box center [870, 143] width 10 height 10
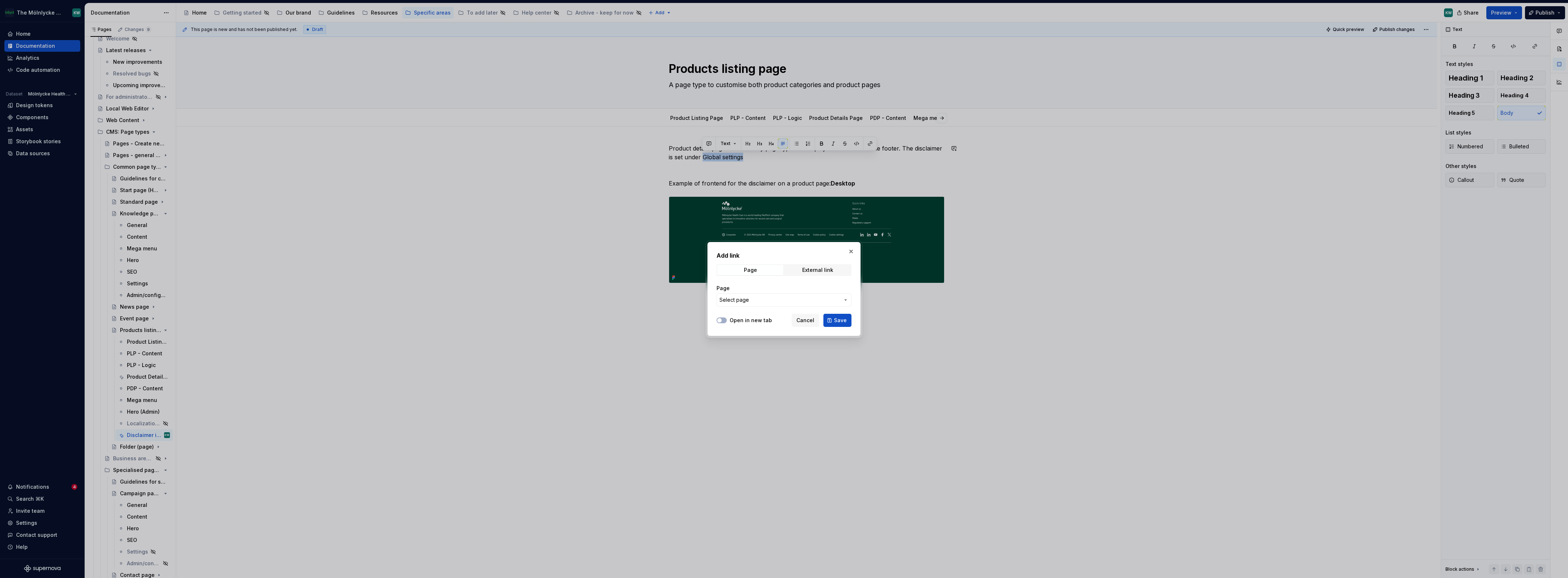
click at [689, 295] on button "Select page" at bounding box center [783, 300] width 135 height 13
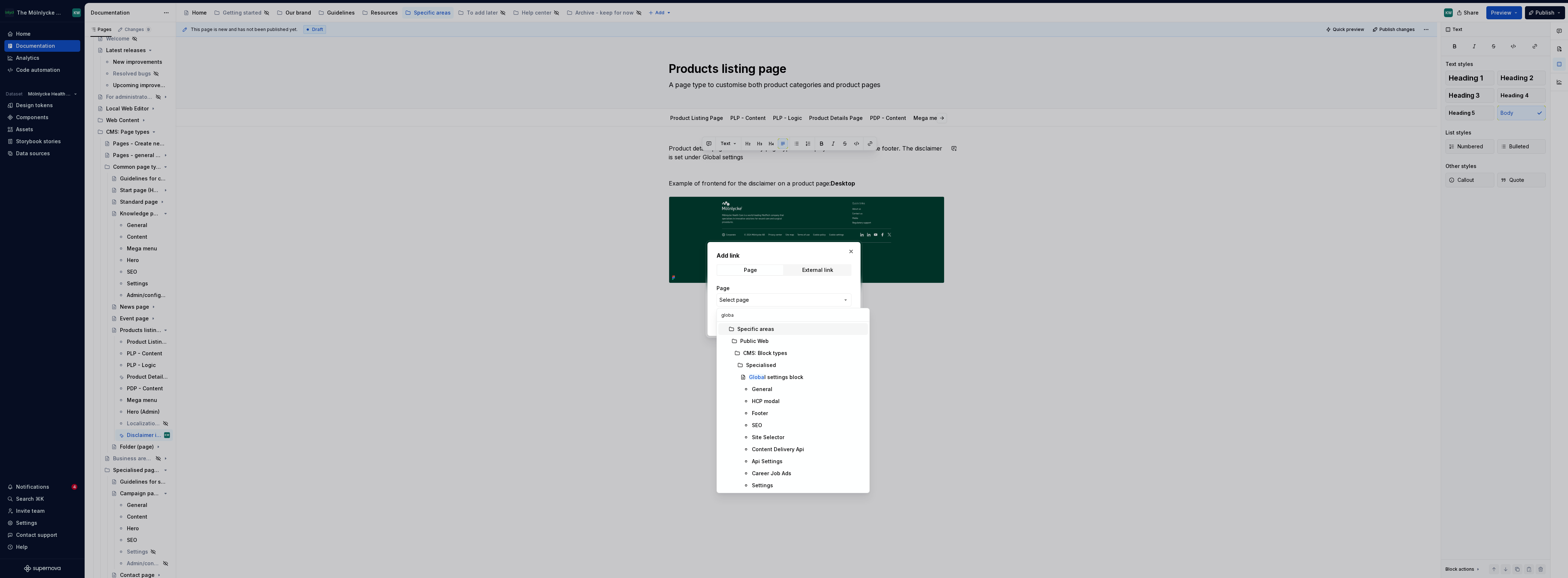
type input "global"
click at [689, 363] on div "Footer" at bounding box center [809, 413] width 113 height 8
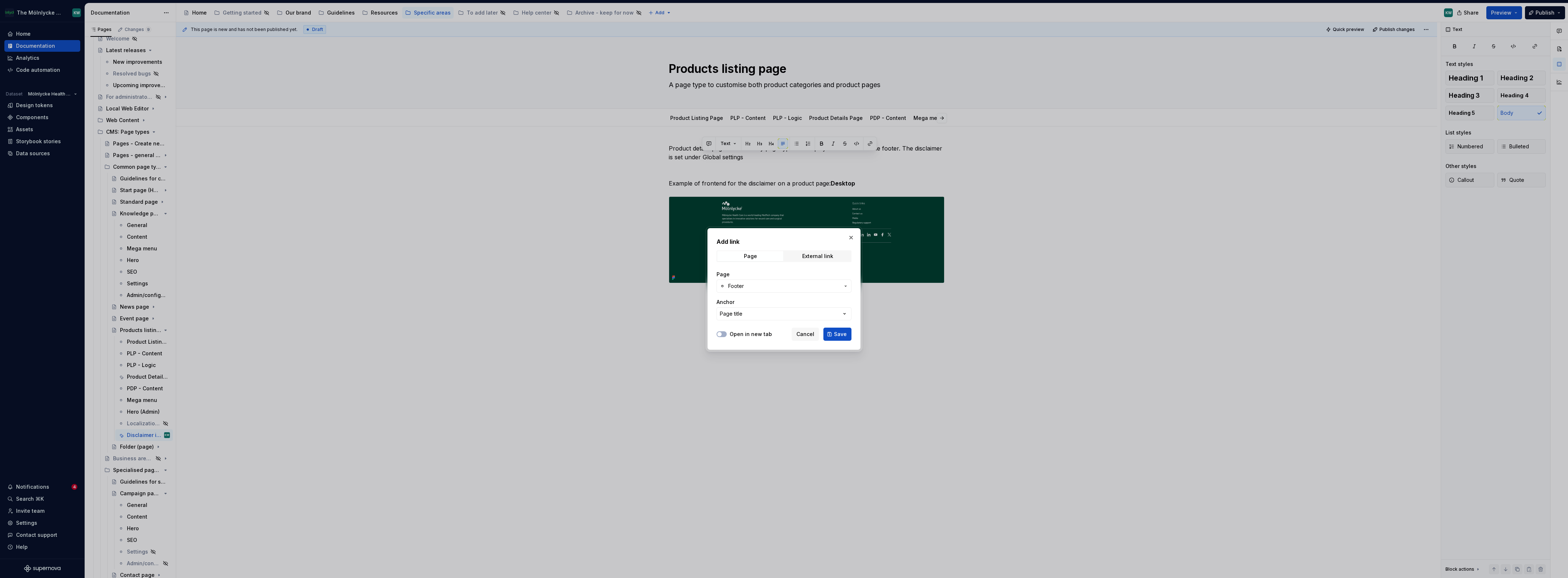
click at [689, 336] on label "Open in new tab" at bounding box center [750, 335] width 42 height 8
click at [689, 336] on button "Open in new tab" at bounding box center [721, 334] width 10 height 6
click at [689, 335] on span "Save" at bounding box center [841, 335] width 13 height 8
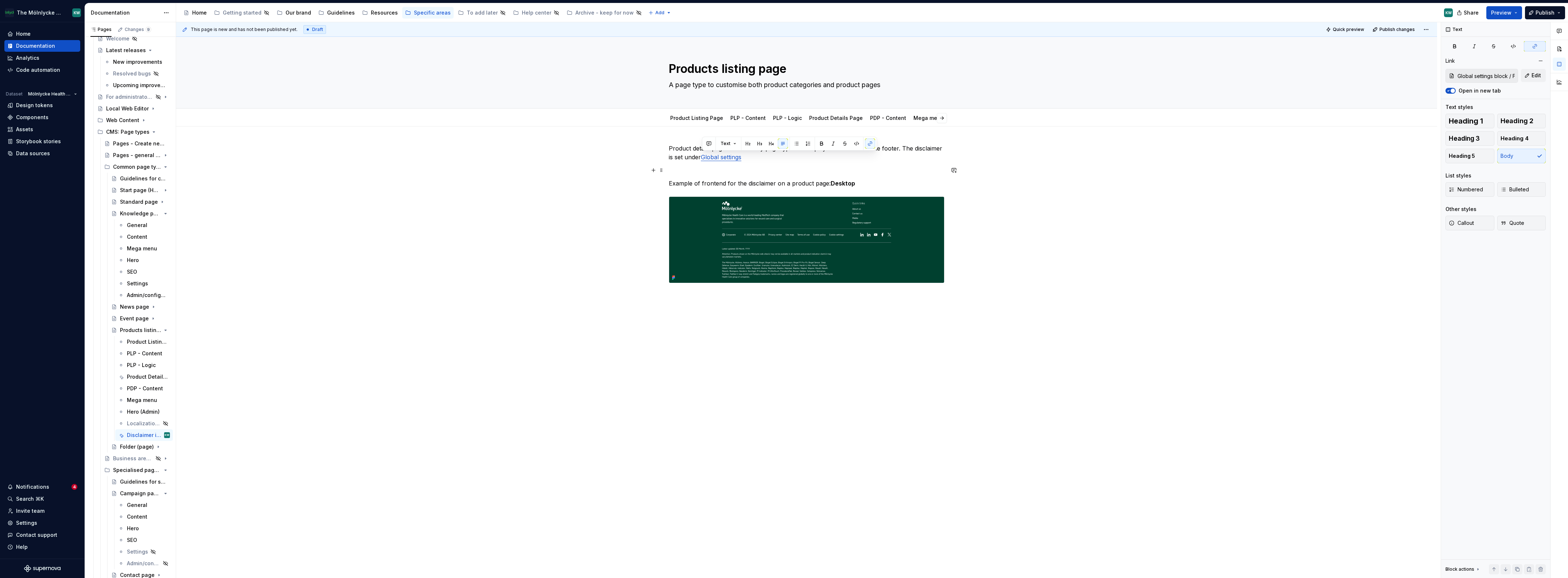
click at [689, 168] on p at bounding box center [807, 170] width 275 height 8
click at [689, 363] on div "Product details pages are the only page type that displays a disclaimer in the …" at bounding box center [807, 305] width 1260 height 356
click at [689, 158] on link "Global settings" at bounding box center [721, 157] width 41 height 8
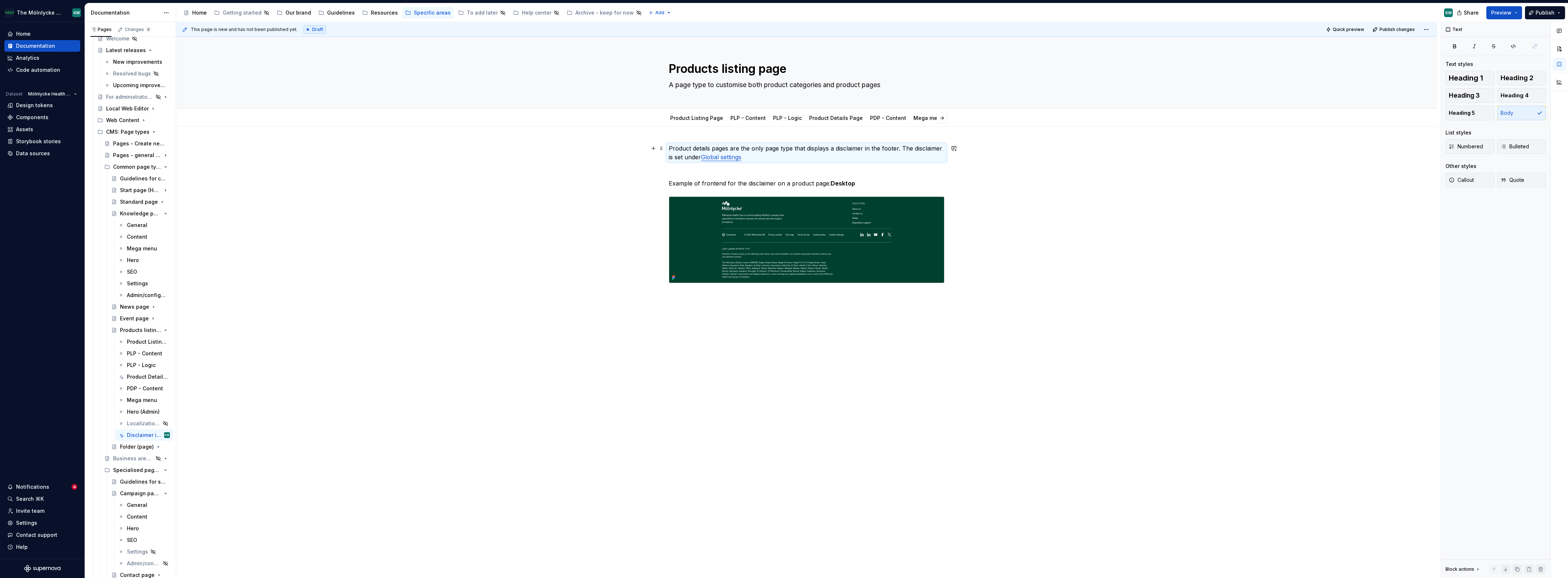
click at [689, 157] on link "Global settings" at bounding box center [721, 157] width 41 height 8
click at [689, 363] on div "Product details pages are the only page type that displays a disclaimer in the …" at bounding box center [807, 305] width 1260 height 356
click at [661, 185] on span at bounding box center [661, 183] width 6 height 10
click at [665, 192] on icon at bounding box center [665, 195] width 6 height 6
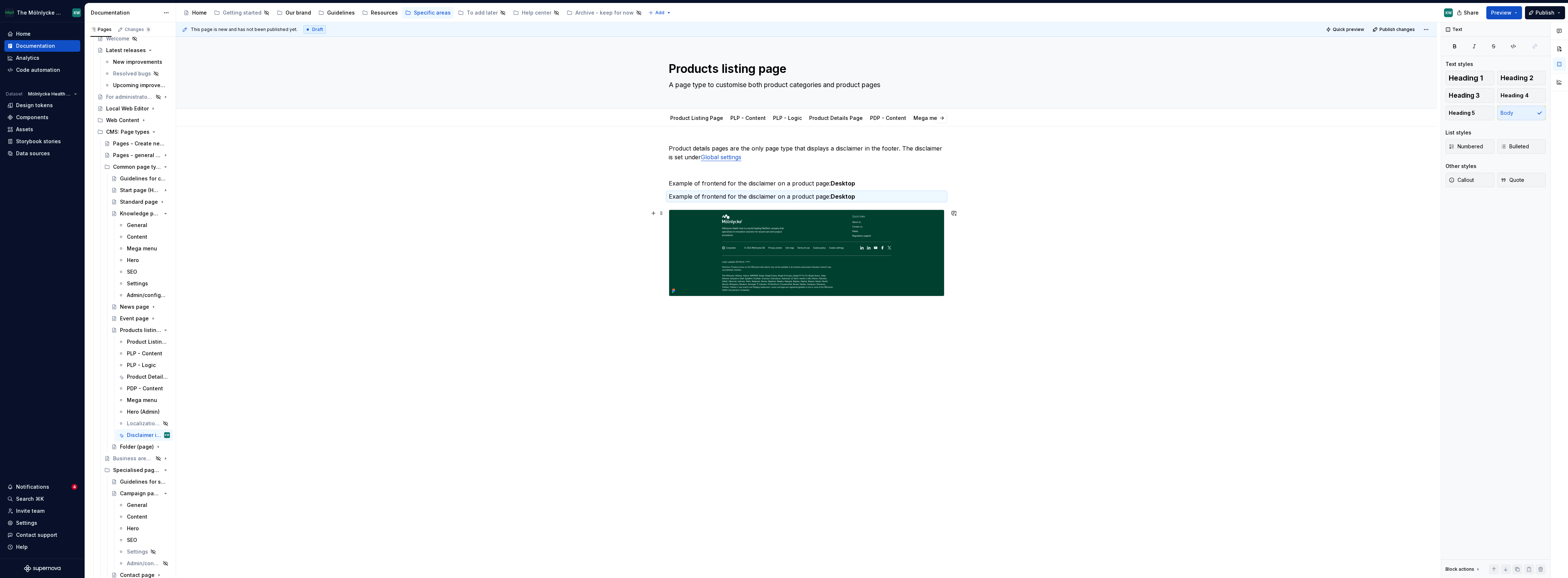
click at [671, 221] on img at bounding box center [806, 253] width 275 height 86
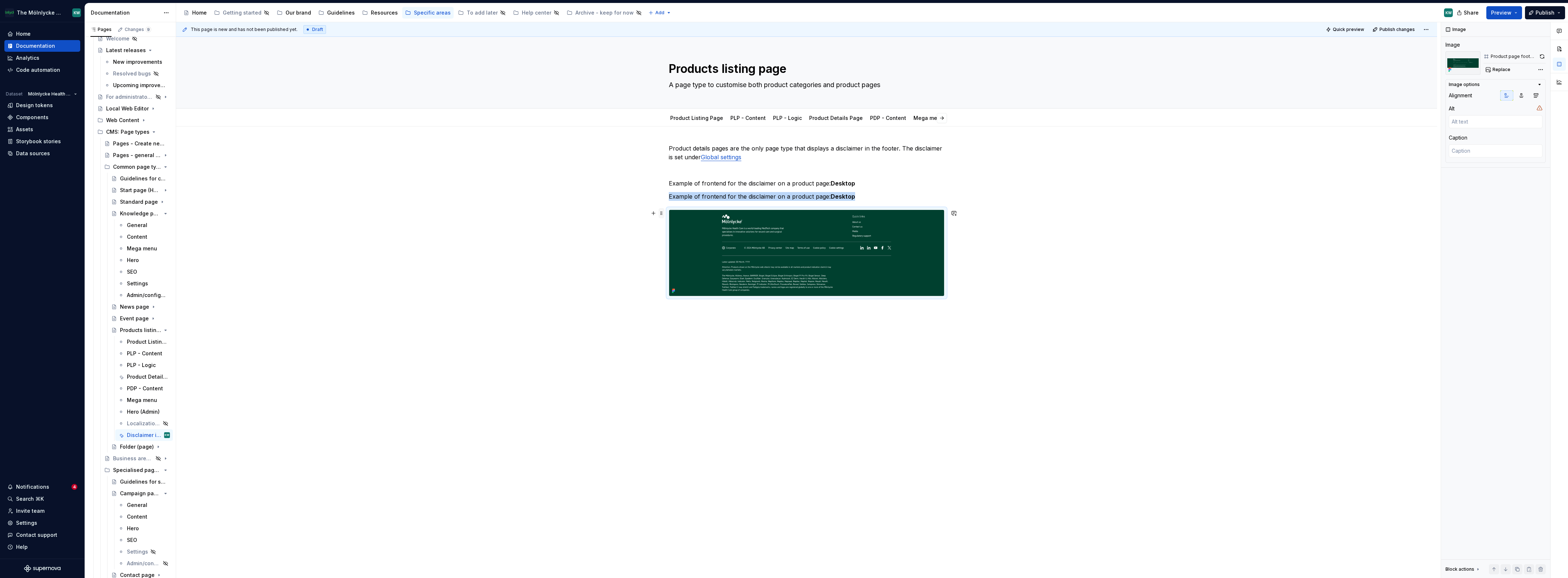
click at [661, 210] on span at bounding box center [661, 213] width 6 height 10
click at [677, 226] on div "Duplicate" at bounding box center [694, 224] width 47 height 8
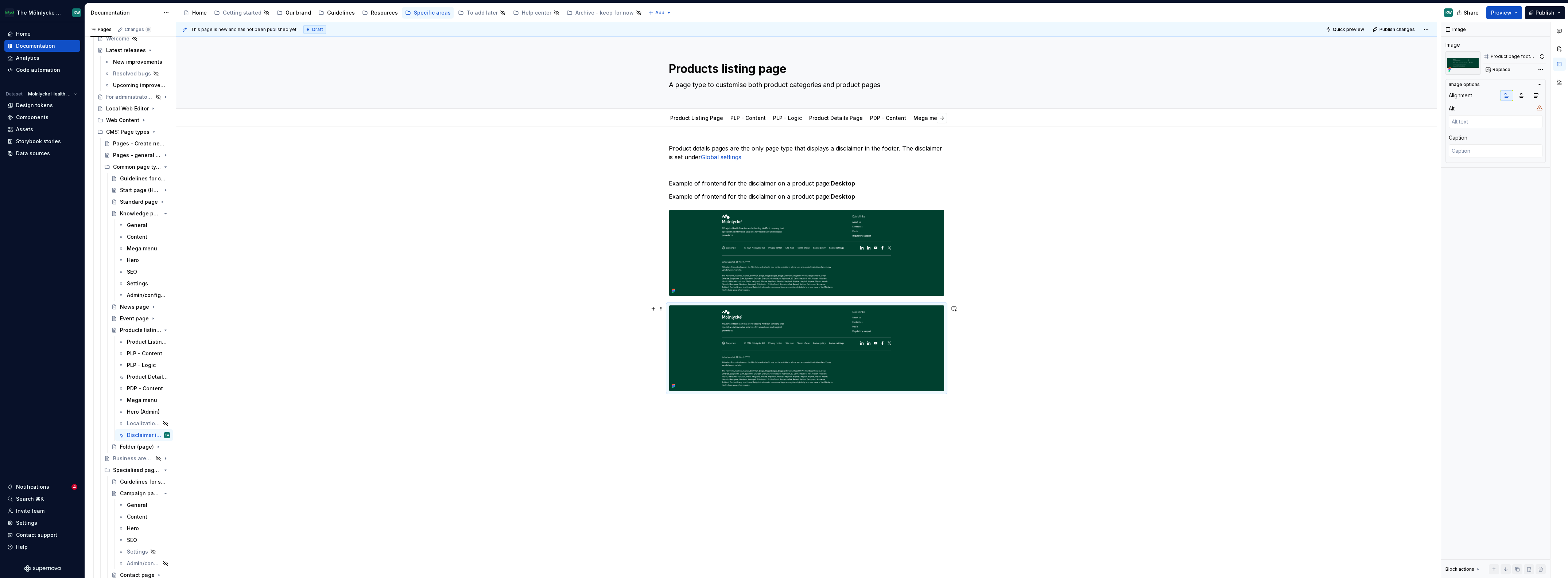
drag, startPoint x: 661, startPoint y: 197, endPoint x: 685, endPoint y: 306, distance: 111.6
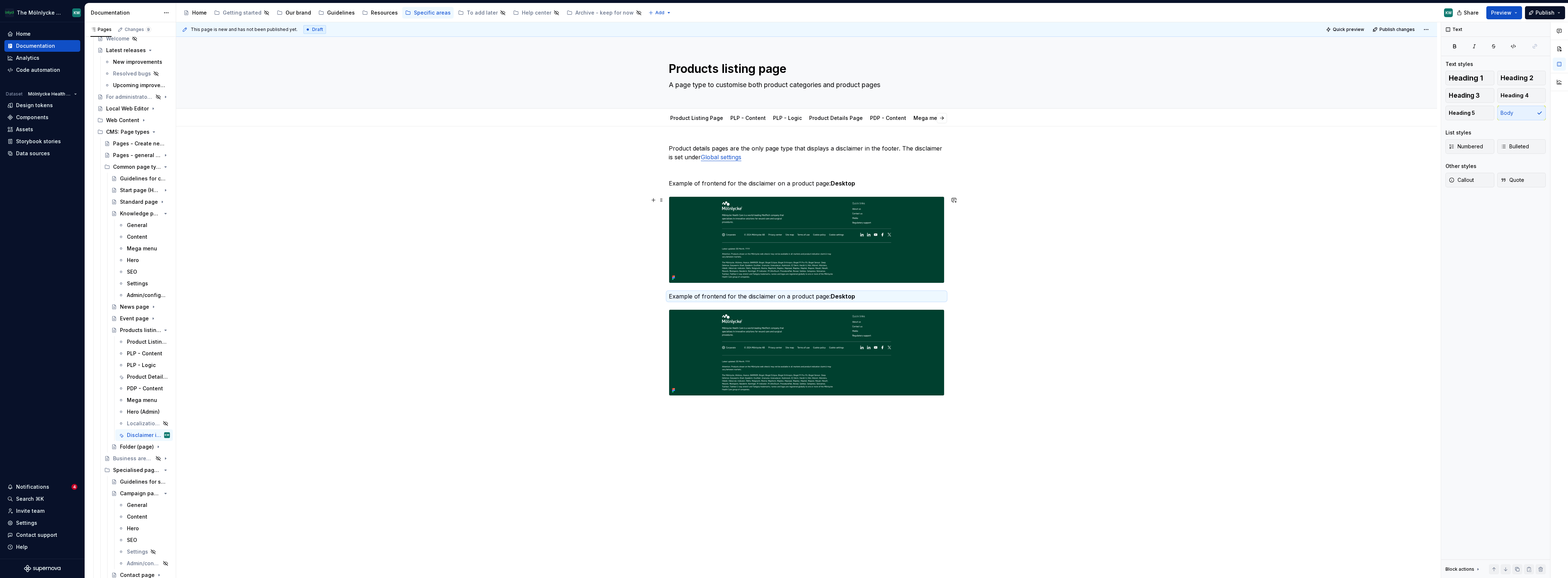
drag, startPoint x: 721, startPoint y: 285, endPoint x: 731, endPoint y: 286, distance: 10.0
click at [689, 283] on div at bounding box center [807, 239] width 275 height 87
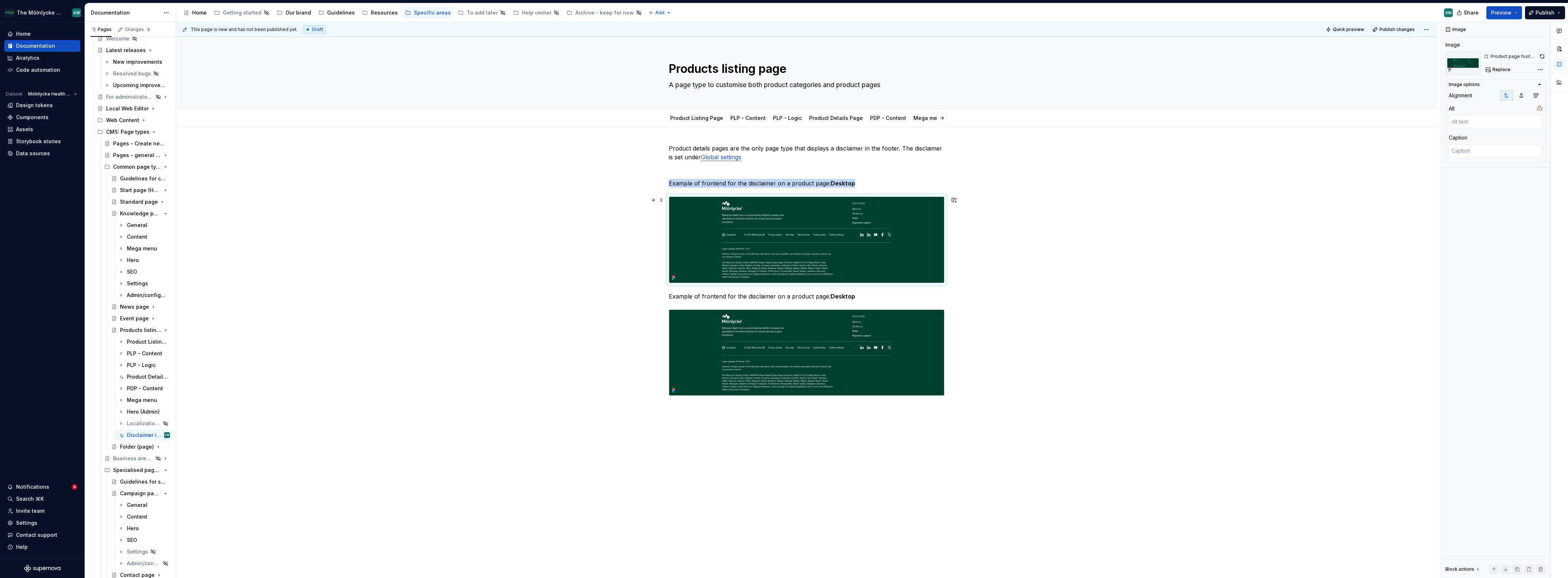
click at [689, 276] on div "Product details pages are the only page type that displays a disclaimer in the …" at bounding box center [807, 360] width 1260 height 469
click at [684, 320] on img at bounding box center [806, 352] width 275 height 86
click at [689, 69] on span "Replace" at bounding box center [1501, 70] width 18 height 6
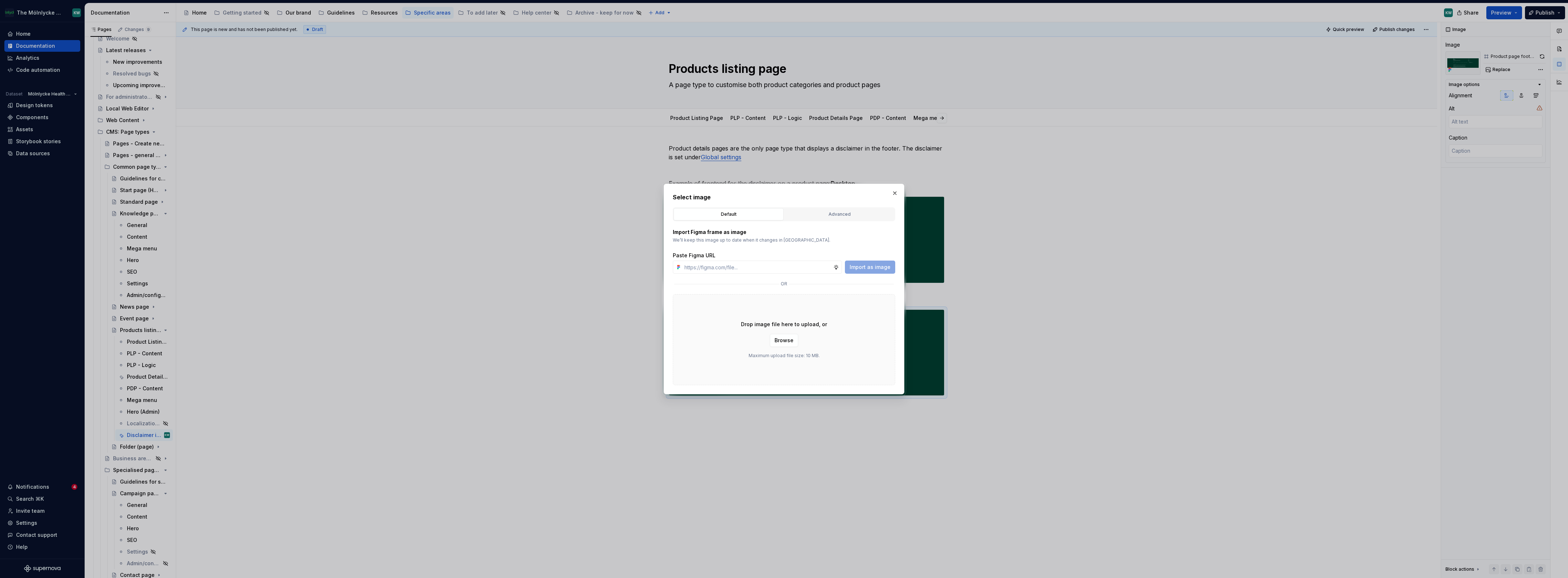
type textarea "*"
click at [689, 211] on div "Advanced" at bounding box center [839, 214] width 105 height 8
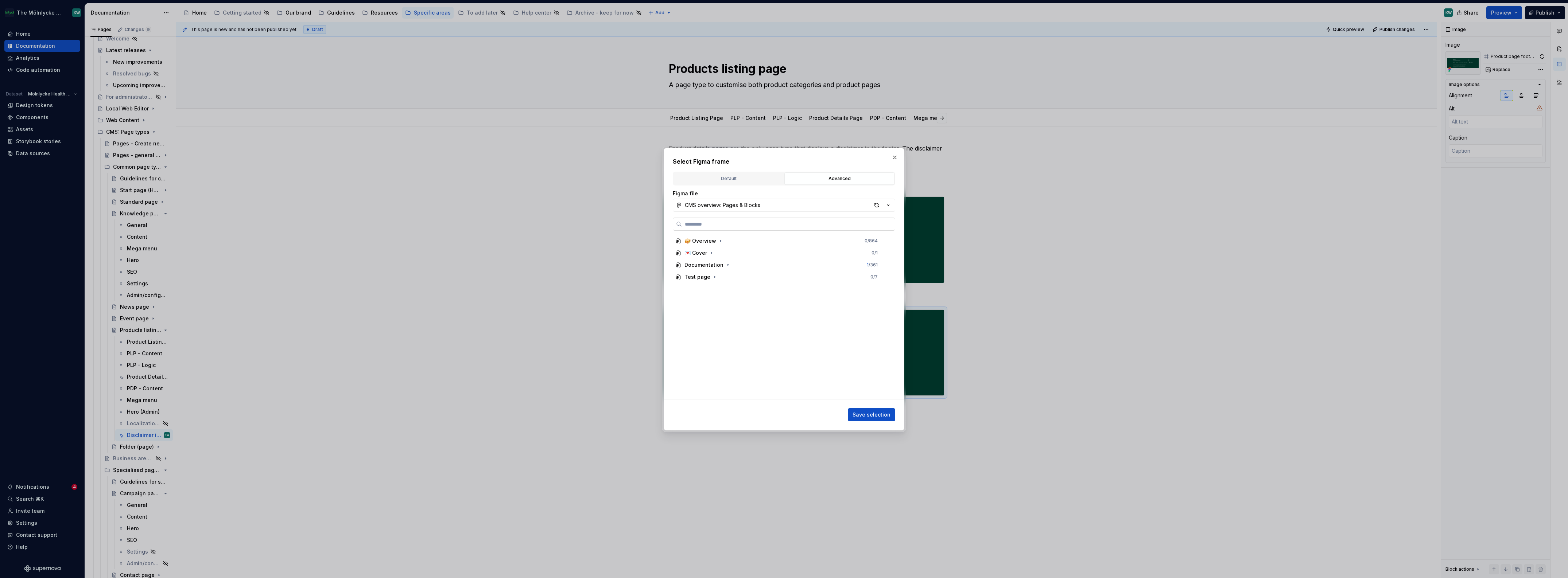
paste input "**********"
type input "**********"
type input "******"
click at [689, 286] on div "Product page footer -Mobile 0 / 4" at bounding box center [784, 289] width 209 height 11
click at [689, 363] on span "Save selection" at bounding box center [872, 415] width 38 height 8
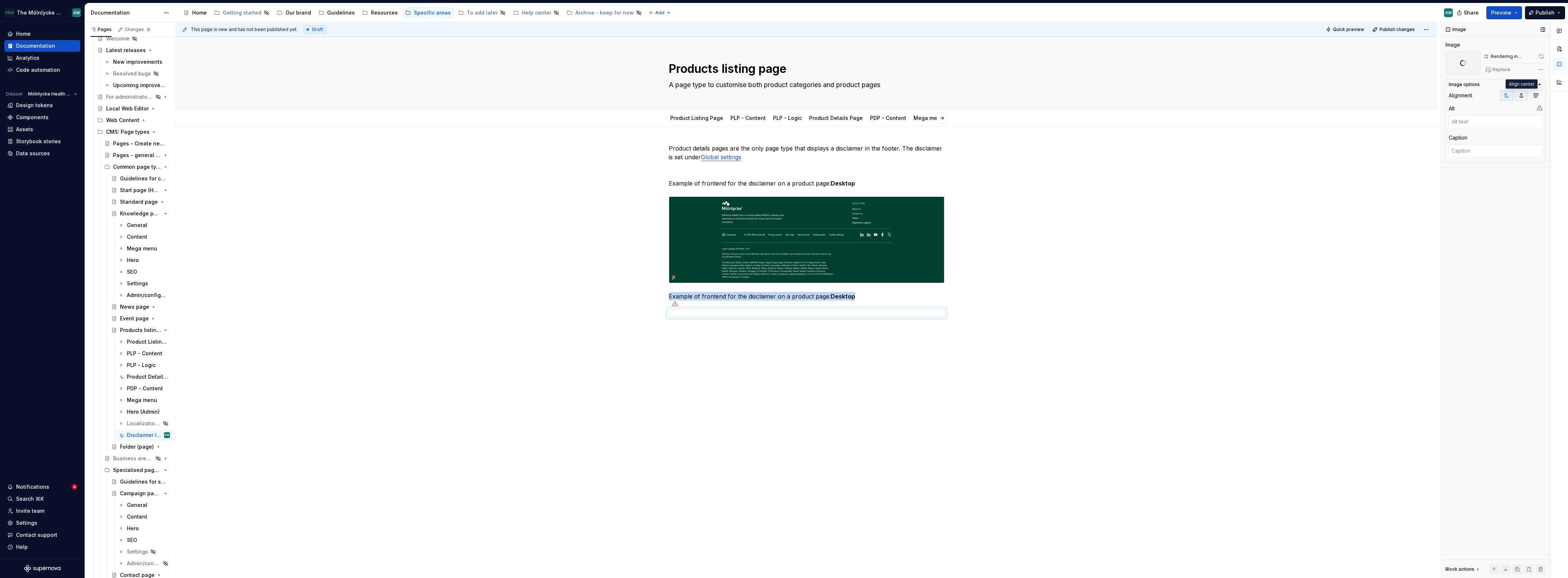
click at [689, 94] on icon "button" at bounding box center [1521, 95] width 6 height 6
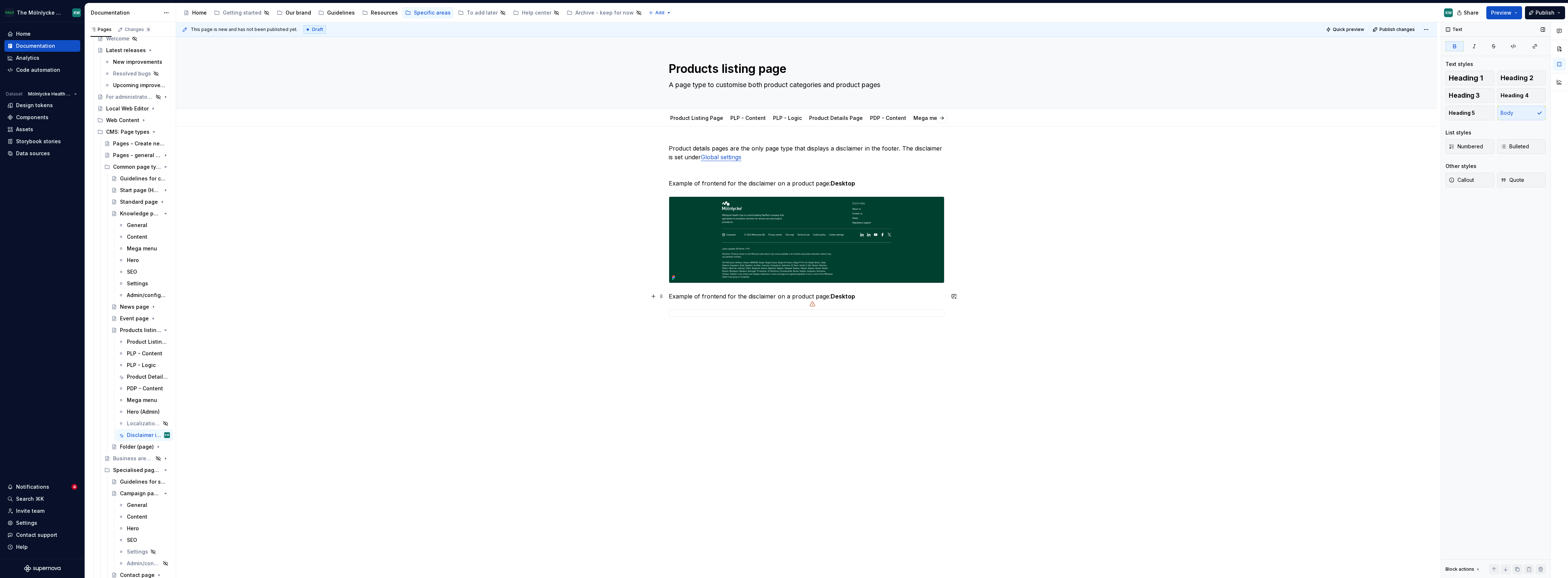
click at [689, 295] on strong "Desktop" at bounding box center [842, 296] width 25 height 8
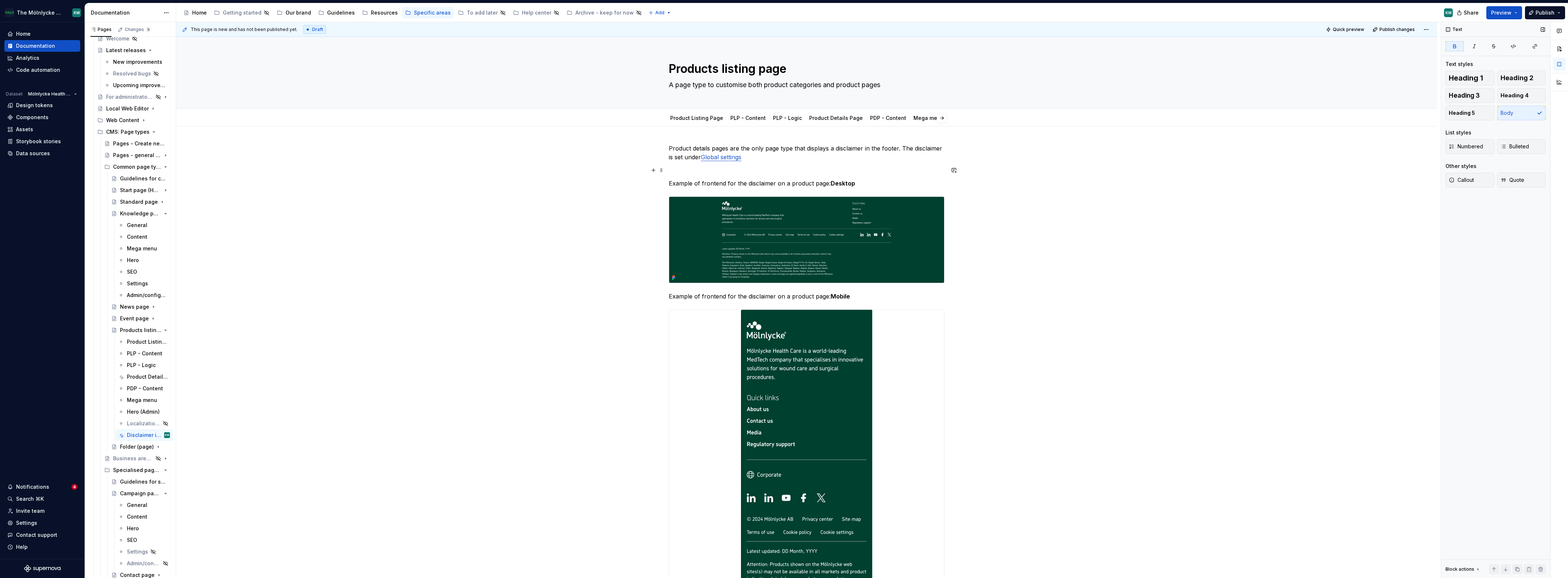
click at [689, 159] on p "Product details pages are the only page type that displays a disclaimer in the …" at bounding box center [807, 153] width 275 height 18
click at [689, 14] on span "Publish" at bounding box center [1544, 13] width 19 height 8
click at [689, 47] on button "Publish changes" at bounding box center [1475, 54] width 168 height 13
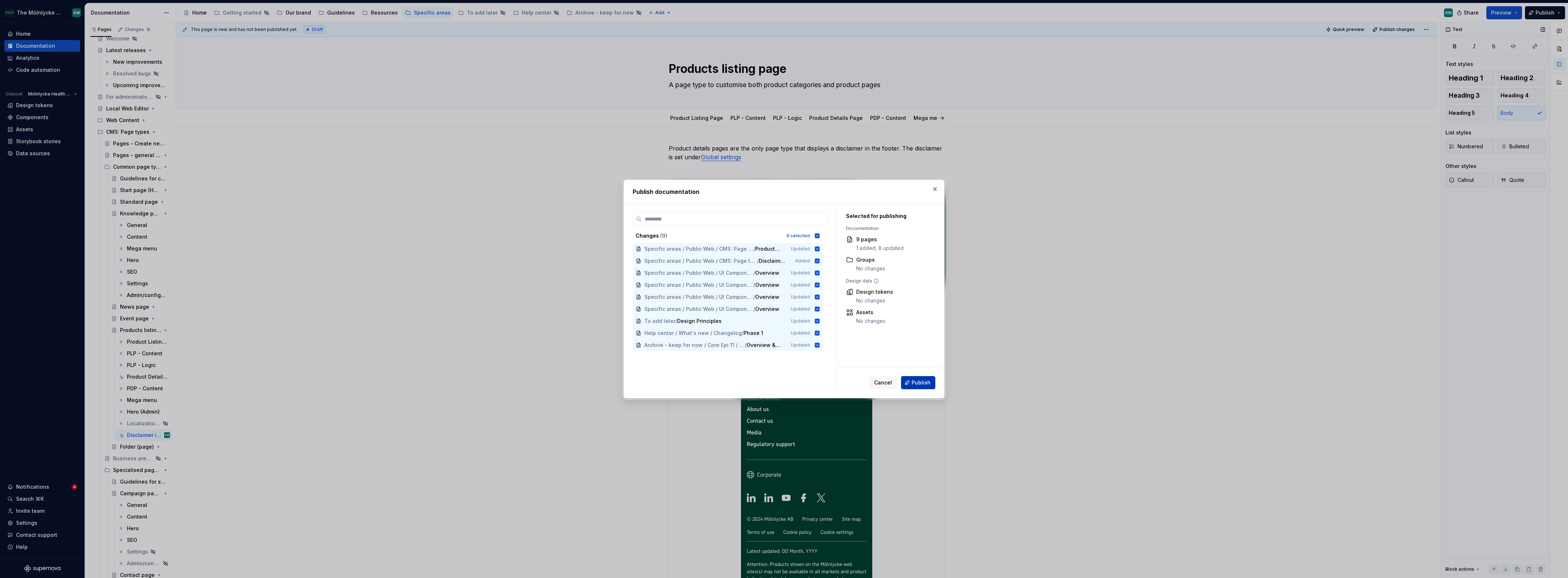
click at [689, 363] on span "Publish" at bounding box center [921, 383] width 19 height 8
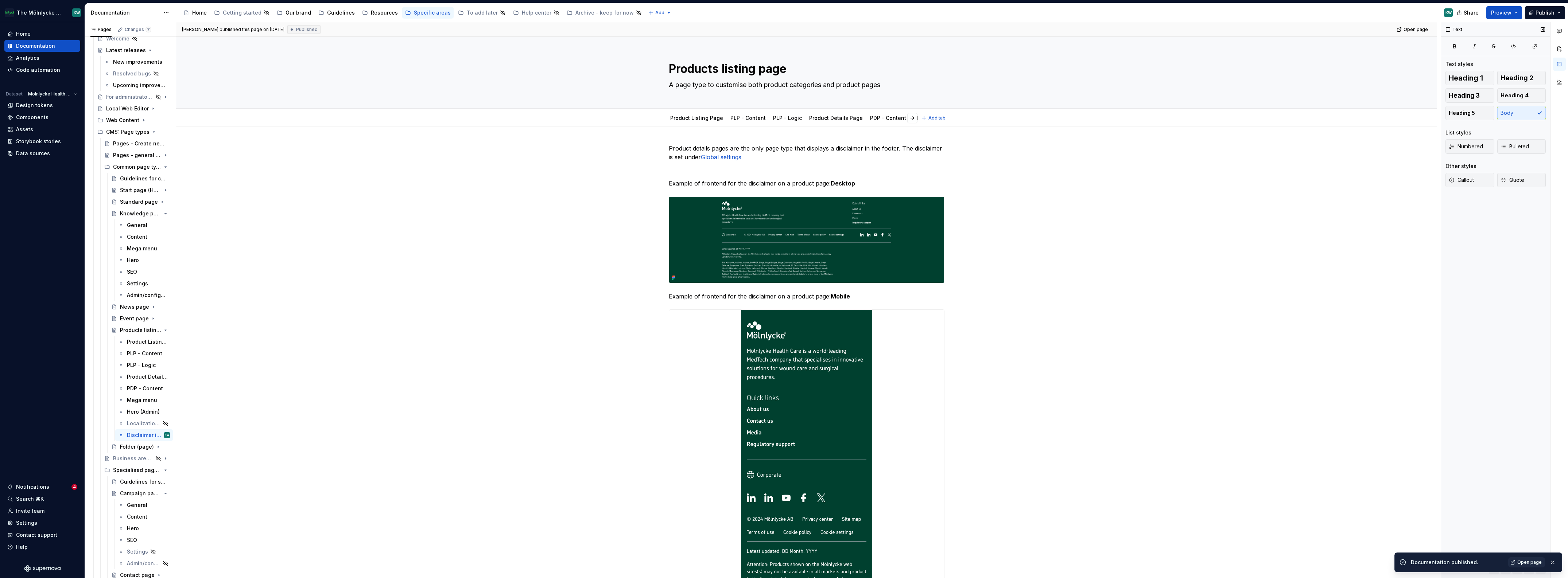
click at [689, 150] on div "Product details pages are the only page type that displays a disclaimer in the …" at bounding box center [807, 511] width 1260 height 769
click at [689, 12] on button "Publish" at bounding box center [1544, 13] width 41 height 13
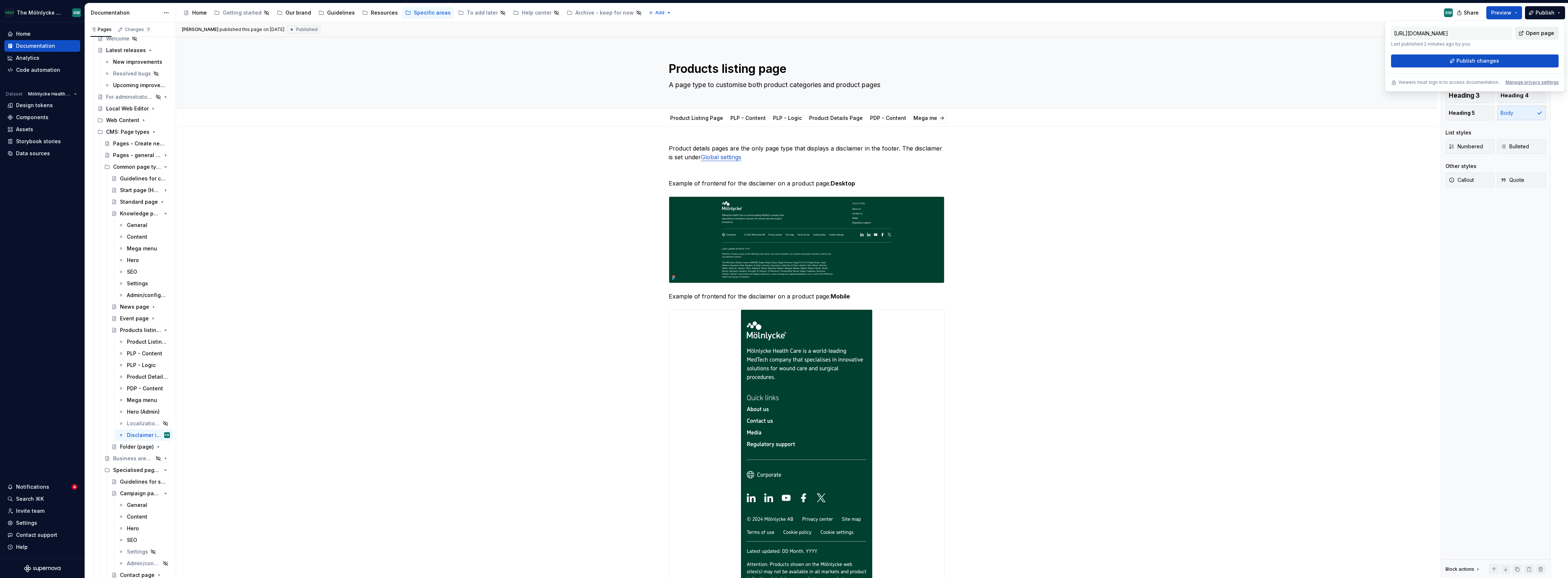
click at [689, 34] on span "Open page" at bounding box center [1540, 33] width 28 height 8
click at [689, 278] on div "Product details pages are the only page type that displays a disclaimer in the …" at bounding box center [807, 511] width 1260 height 769
click at [689, 119] on link "Product Details Page" at bounding box center [836, 118] width 54 height 7
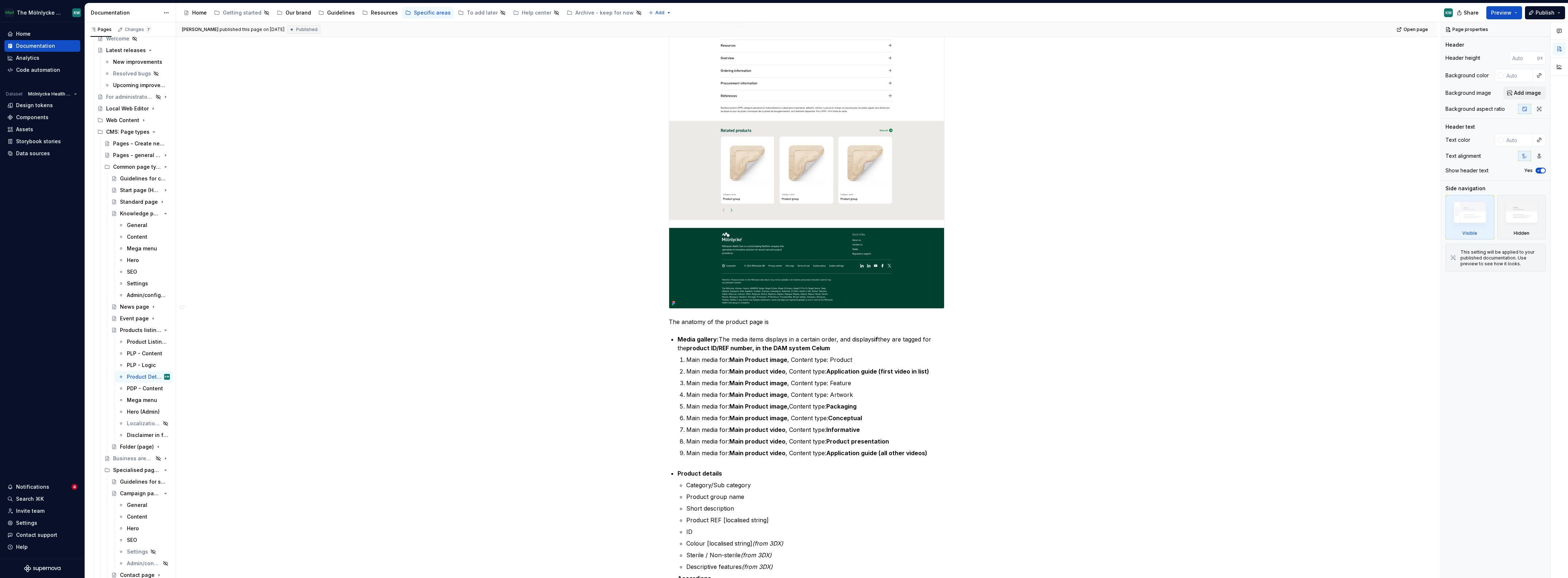
scroll to position [33, 0]
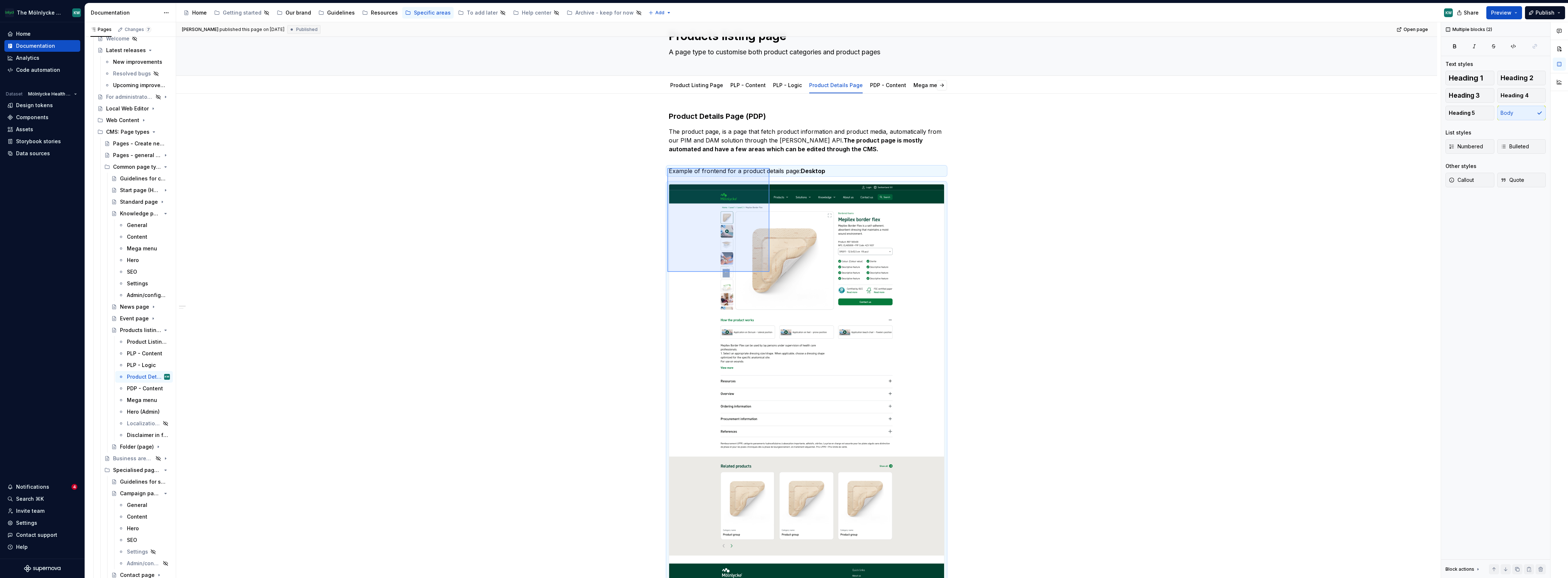
drag, startPoint x: 667, startPoint y: 168, endPoint x: 769, endPoint y: 272, distance: 145.7
click at [689, 272] on div "Kajsa Westberg published this page on August 27, 2025 Published Open page Produ…" at bounding box center [809, 301] width 1264 height 556
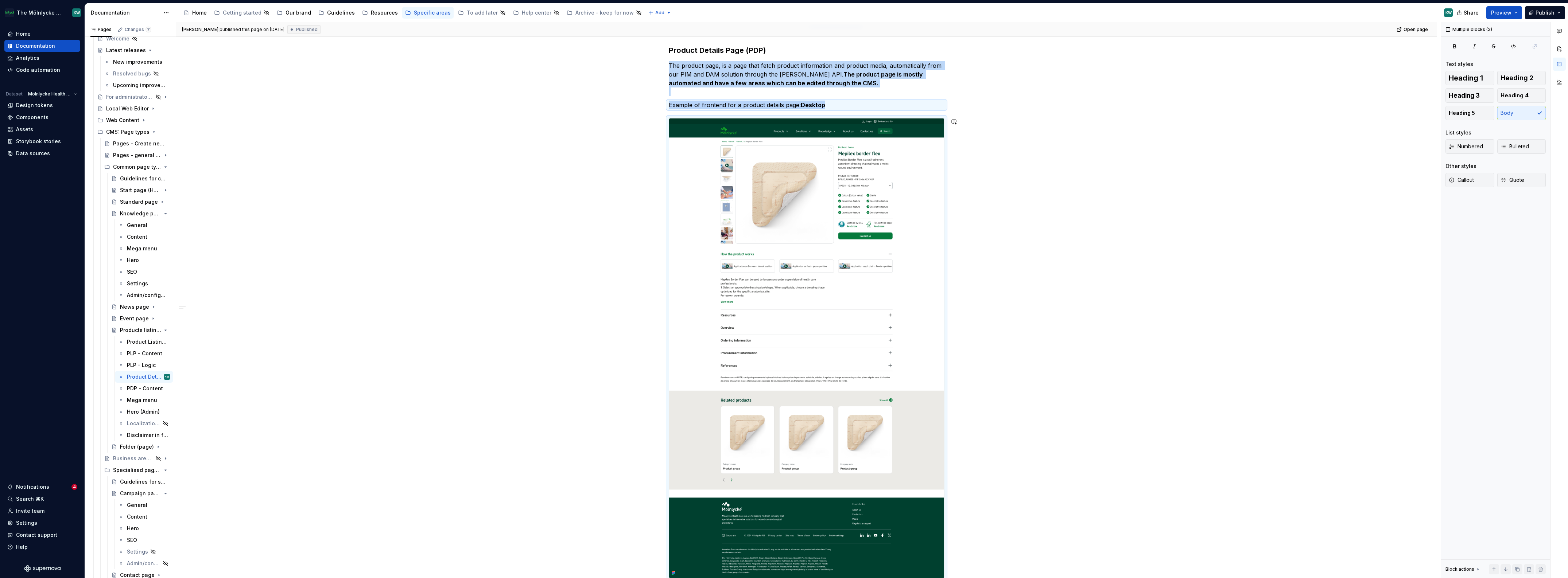
copy div "The product page, is a page that fetch product information and product media, a…"
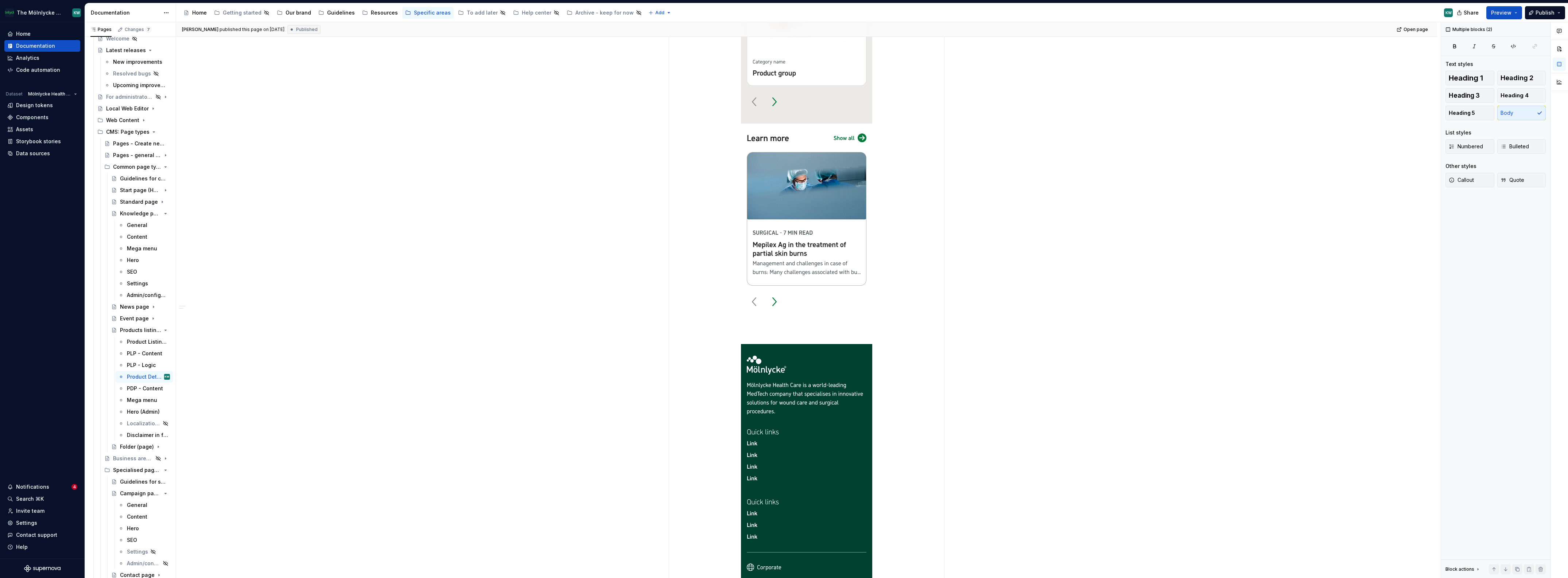
scroll to position [2834, 0]
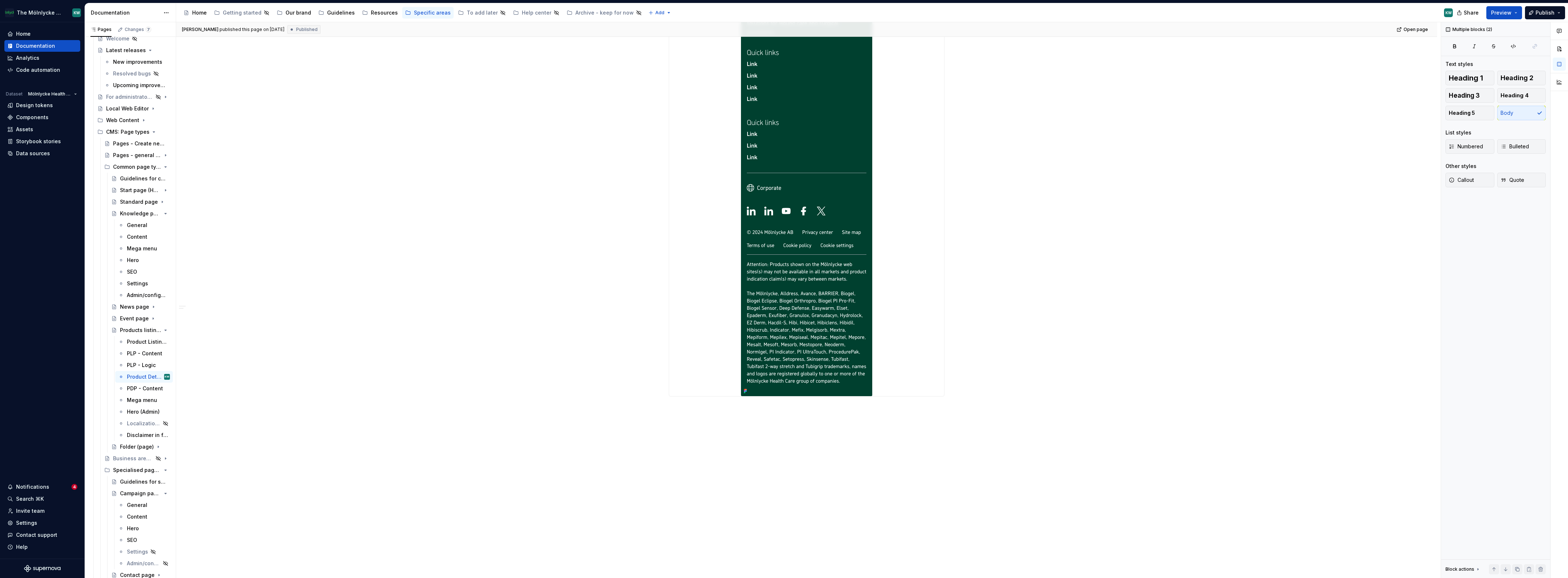
type textarea "*"
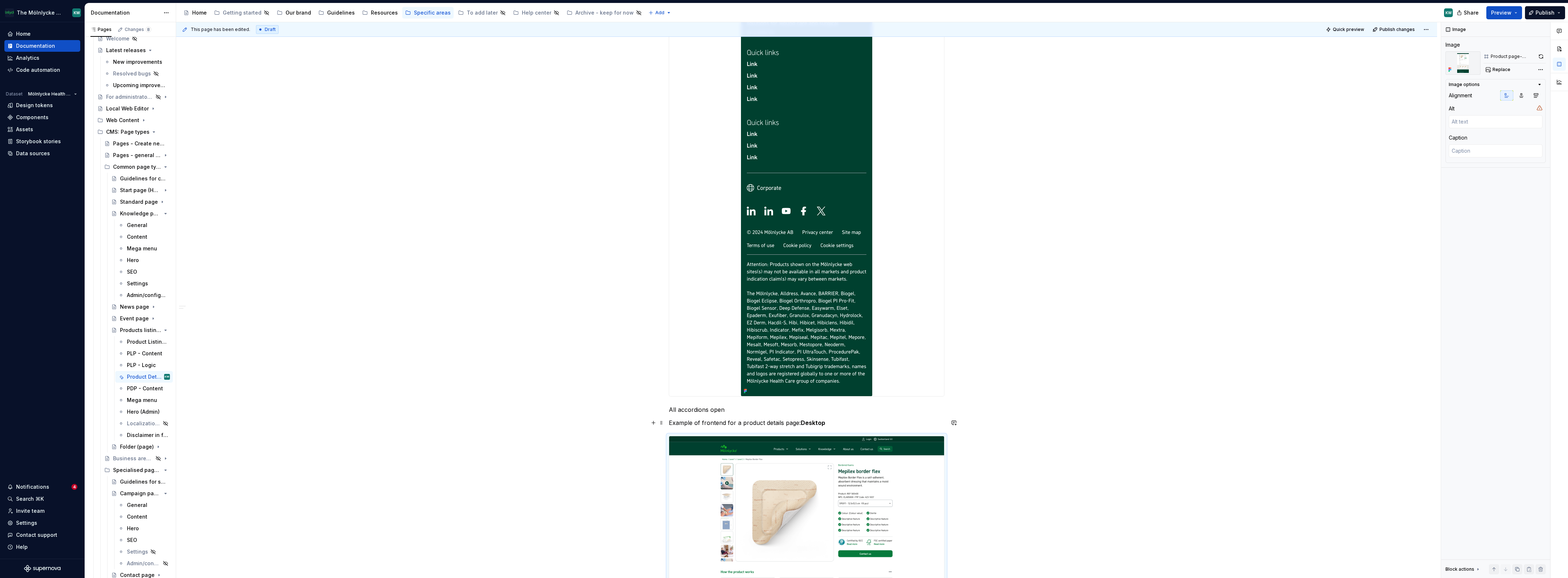
drag, startPoint x: 721, startPoint y: 420, endPoint x: 731, endPoint y: 422, distance: 10.2
click at [689, 363] on p "Example of frontend for a product details page: Desktop" at bounding box center [807, 422] width 275 height 8
drag, startPoint x: 701, startPoint y: 421, endPoint x: 795, endPoint y: 424, distance: 94.0
click at [689, 363] on p "Example of frontend for a product details page: Desktop" at bounding box center [807, 422] width 275 height 8
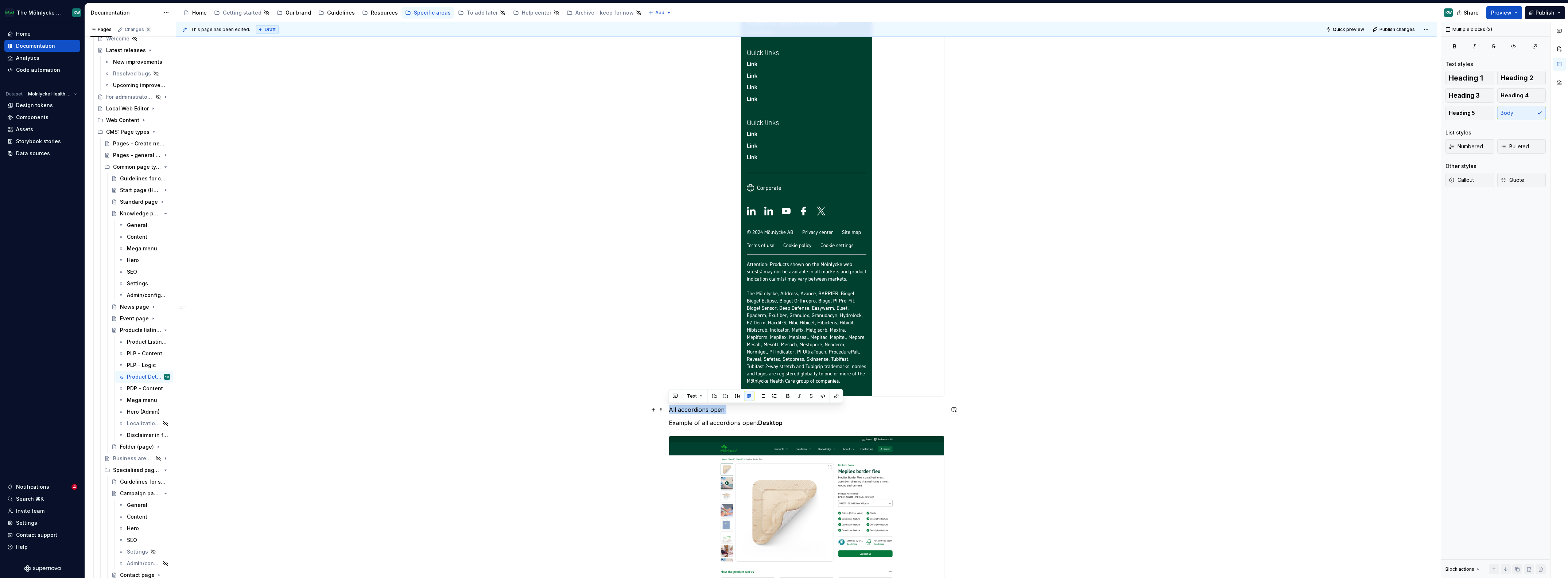
drag, startPoint x: 668, startPoint y: 421, endPoint x: 668, endPoint y: 410, distance: 11.0
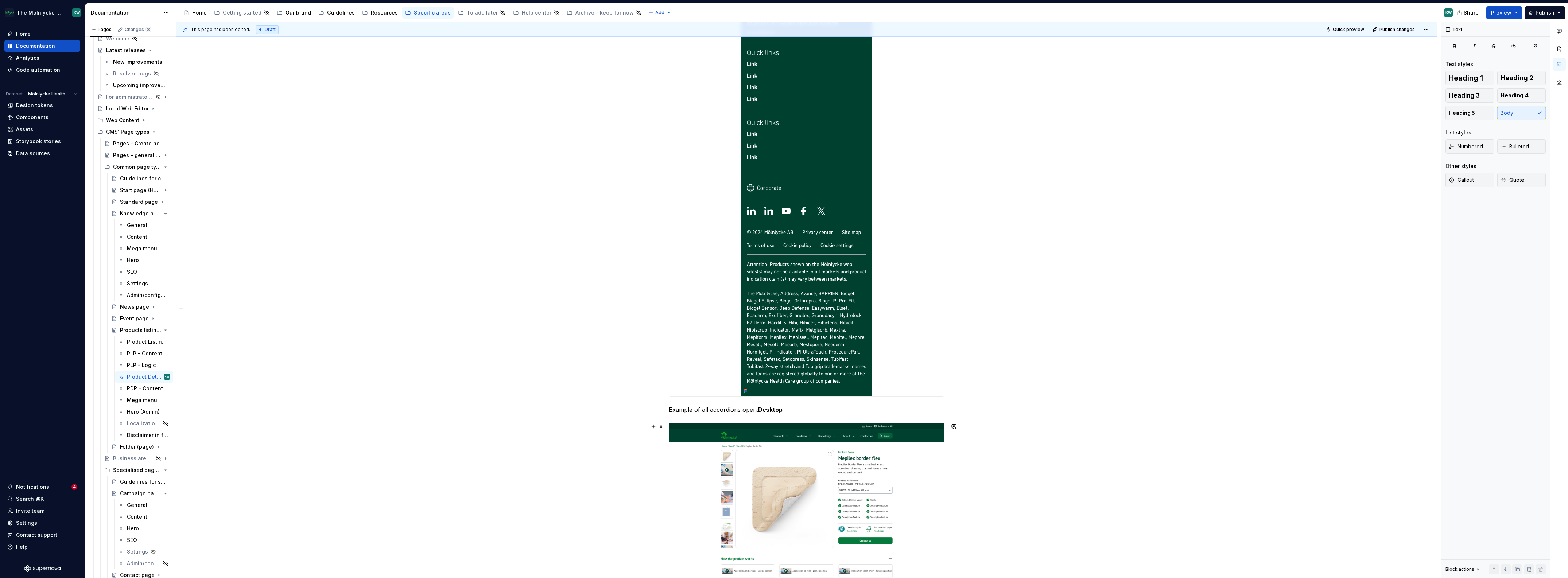
click at [689, 70] on span "Replace" at bounding box center [1501, 70] width 18 height 6
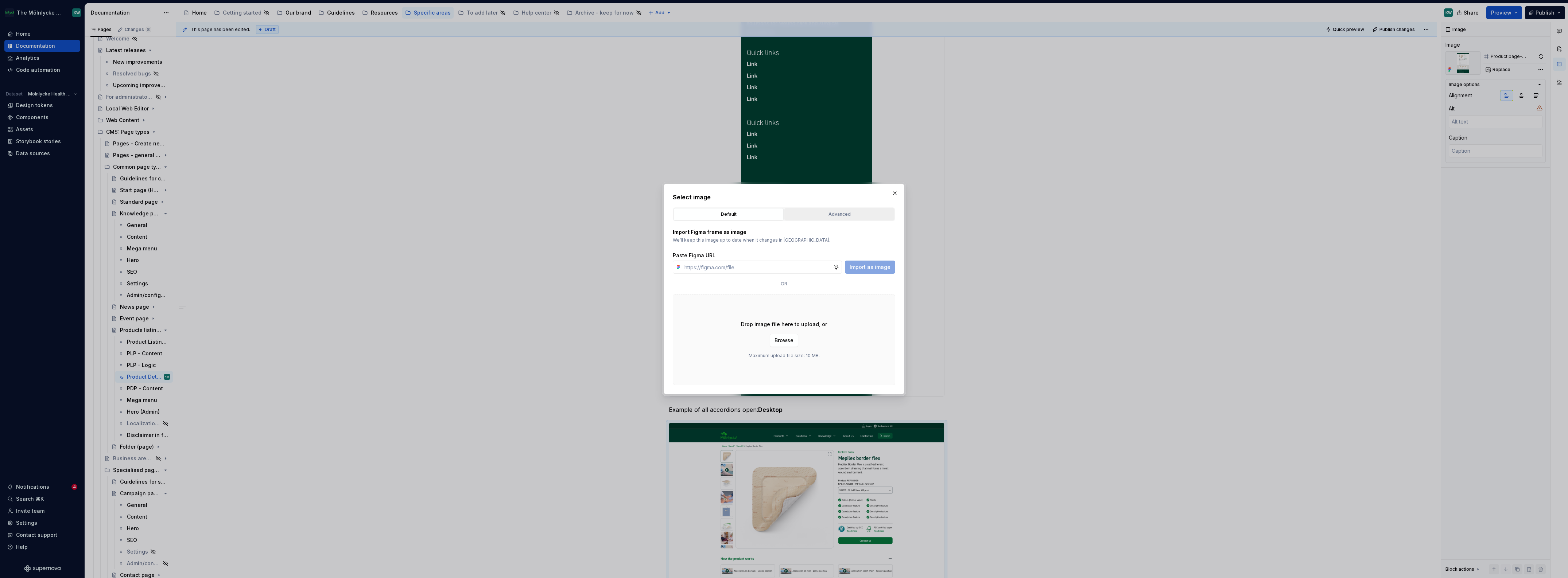
click at [689, 213] on div "Advanced" at bounding box center [839, 214] width 105 height 8
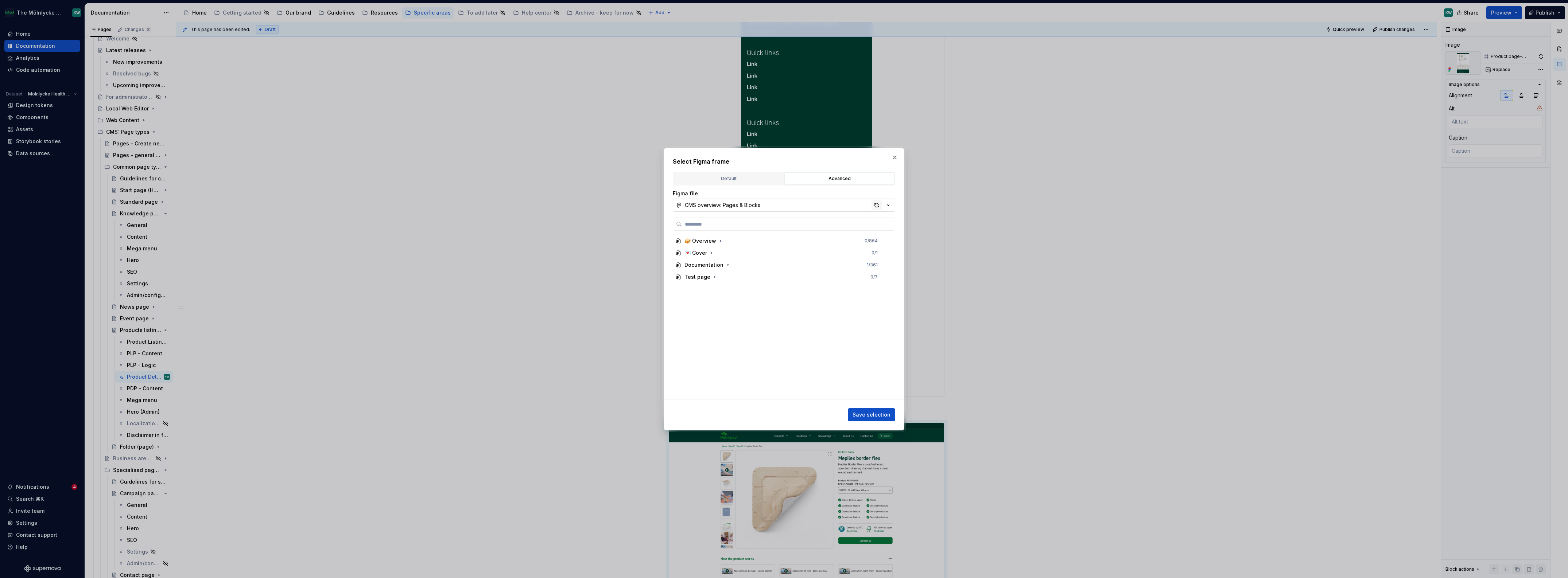
click at [689, 206] on div "button" at bounding box center [876, 205] width 10 height 10
type textarea "*"
paste input "**********"
type input "**********"
click at [689, 253] on div "Product page-Accordions 0 / 4" at bounding box center [784, 253] width 209 height 11
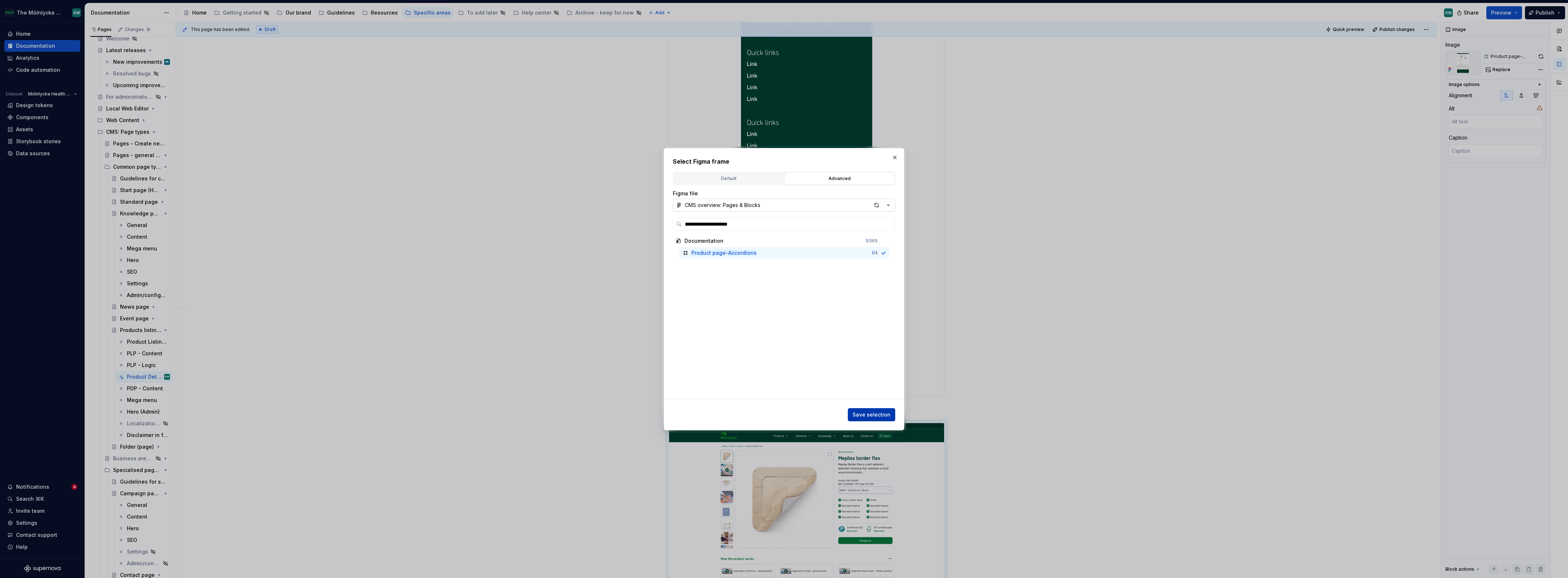
click at [689, 363] on span "Save selection" at bounding box center [872, 415] width 38 height 8
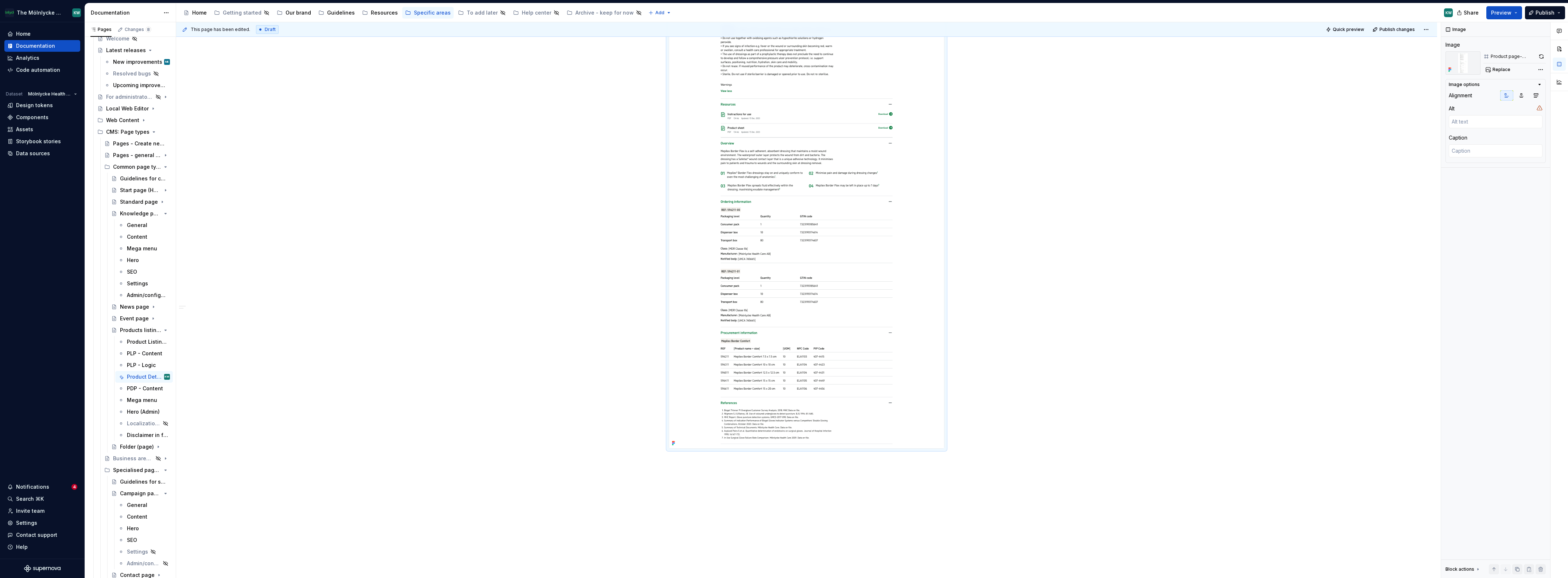
scroll to position [3437, 0]
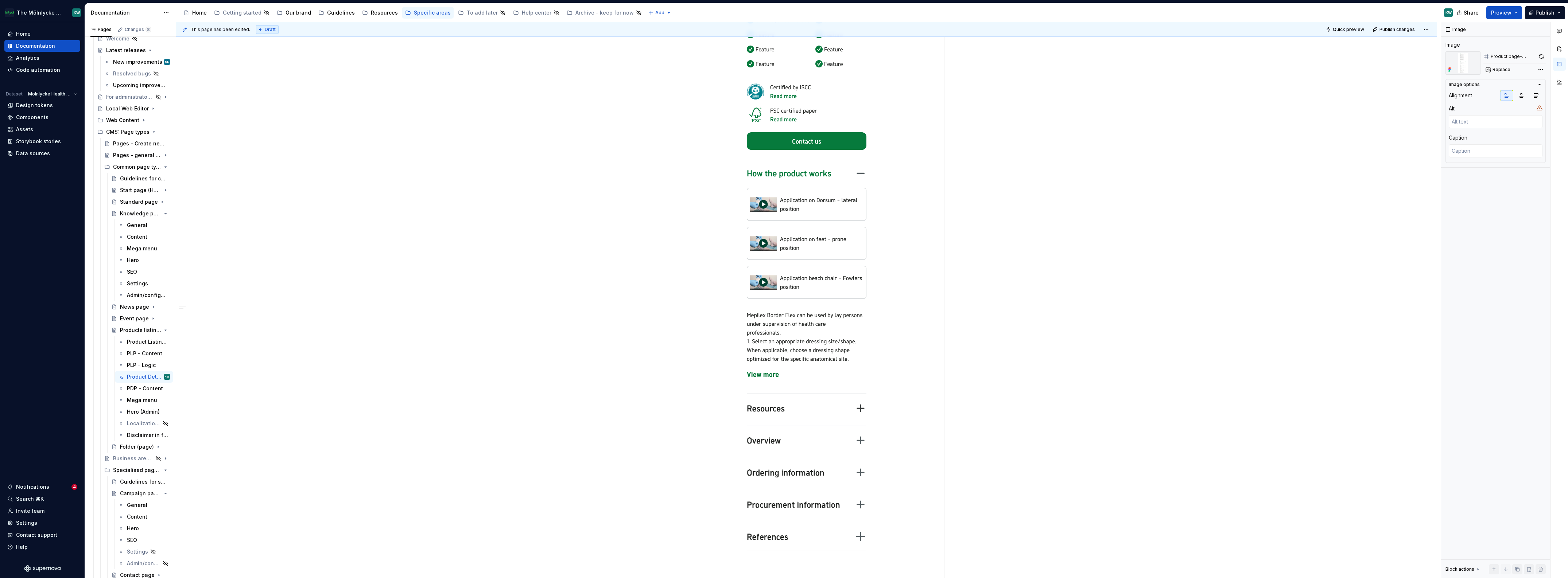
click at [689, 363] on div "Product Details Page (PDP) The product page, is a page that fetch product infor…" at bounding box center [807, 378] width 1260 height 3889
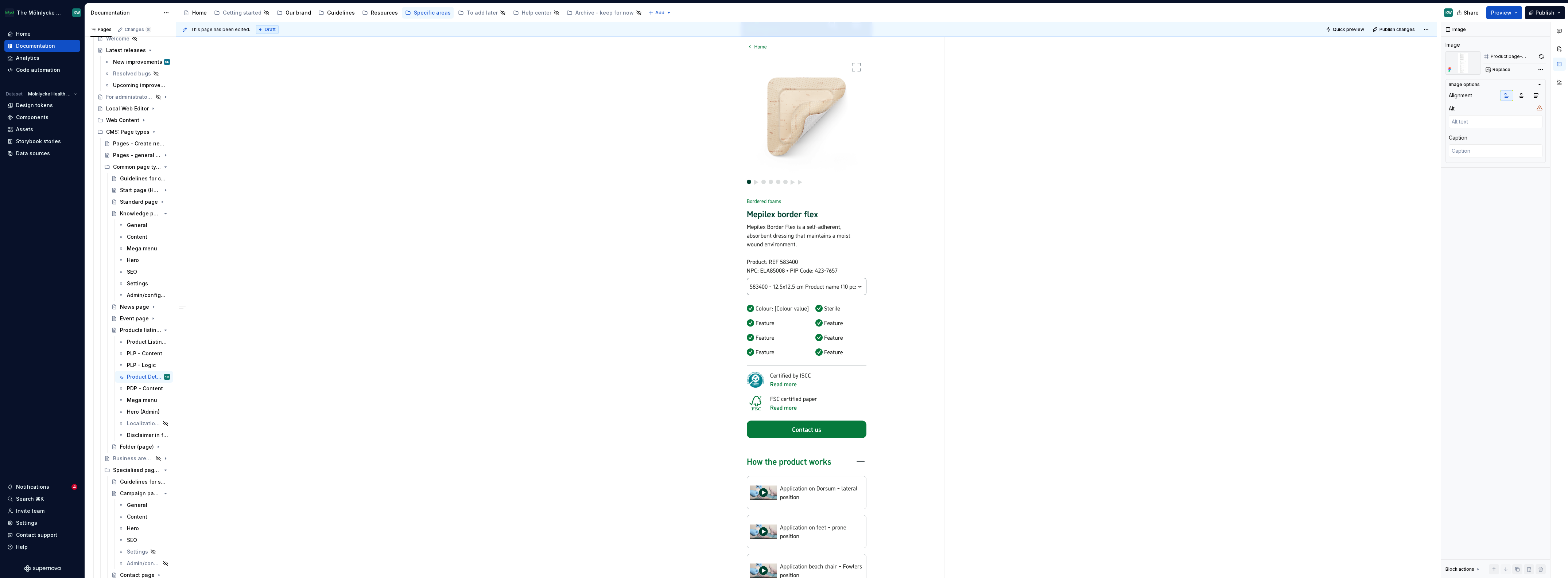
scroll to position [1256, 0]
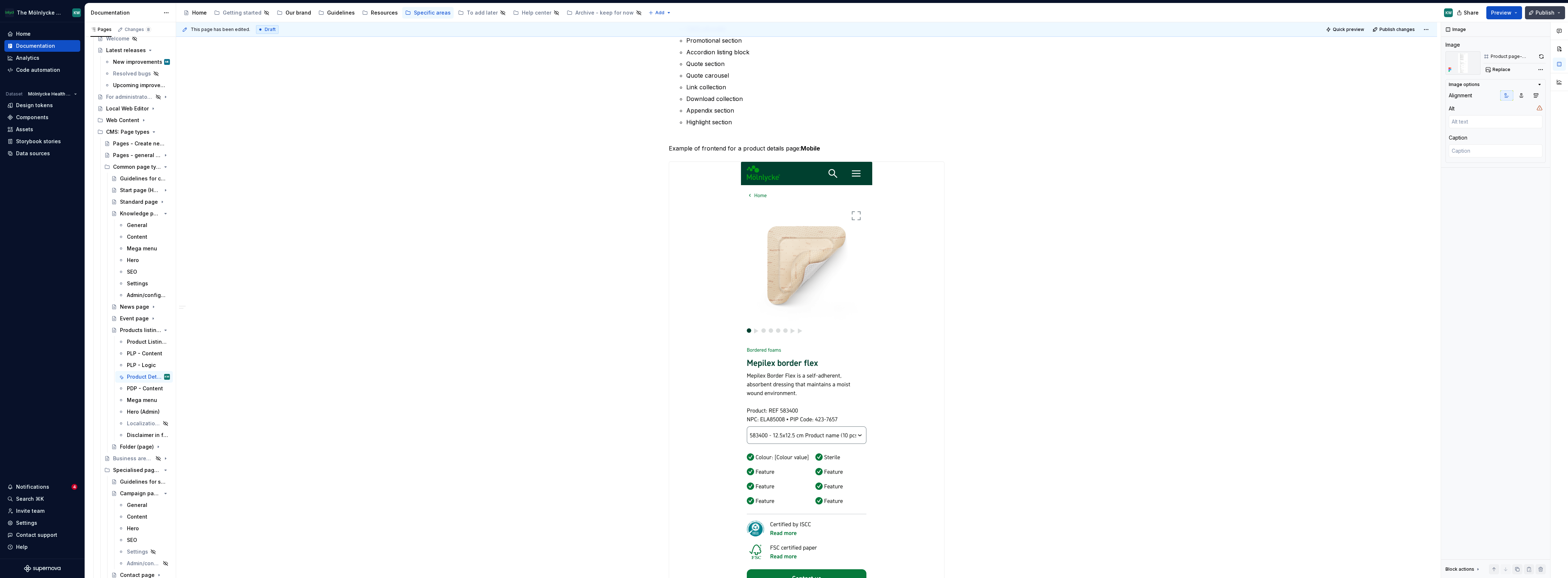
click at [689, 9] on span "Publish" at bounding box center [1544, 13] width 19 height 8
click at [689, 60] on span "Publish changes" at bounding box center [1477, 61] width 42 height 8
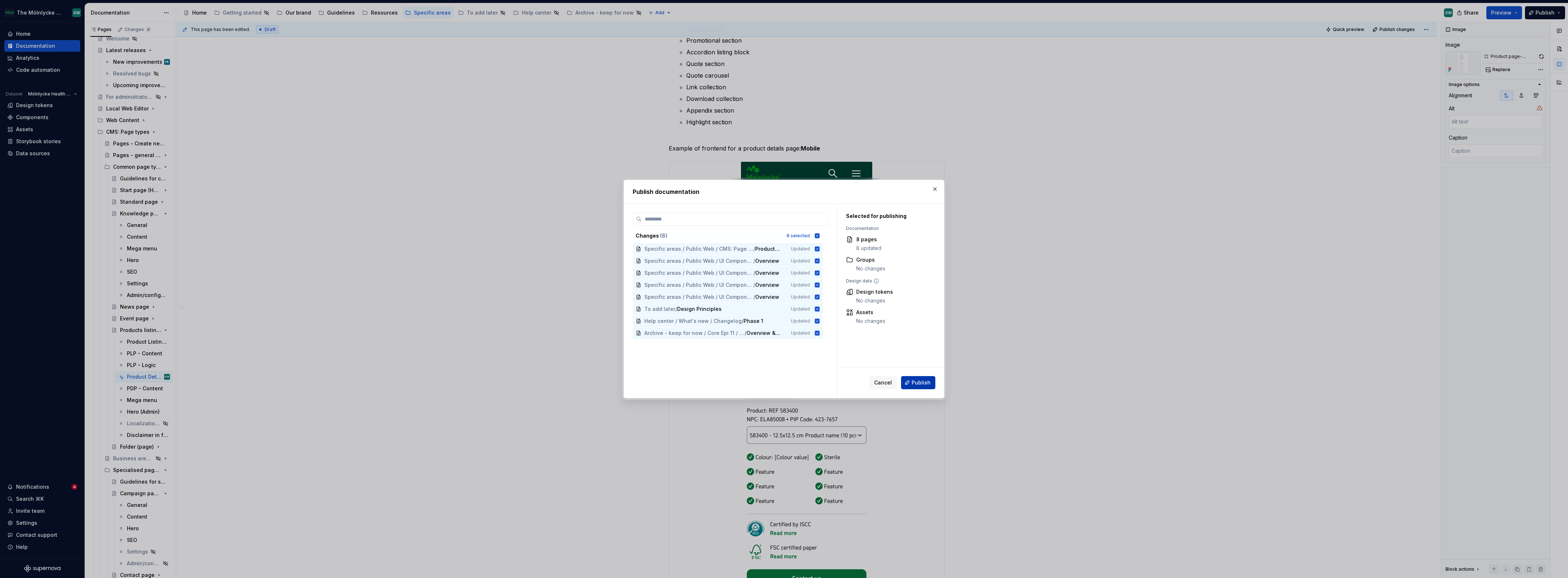
click at [689, 363] on button "Publish" at bounding box center [918, 383] width 34 height 13
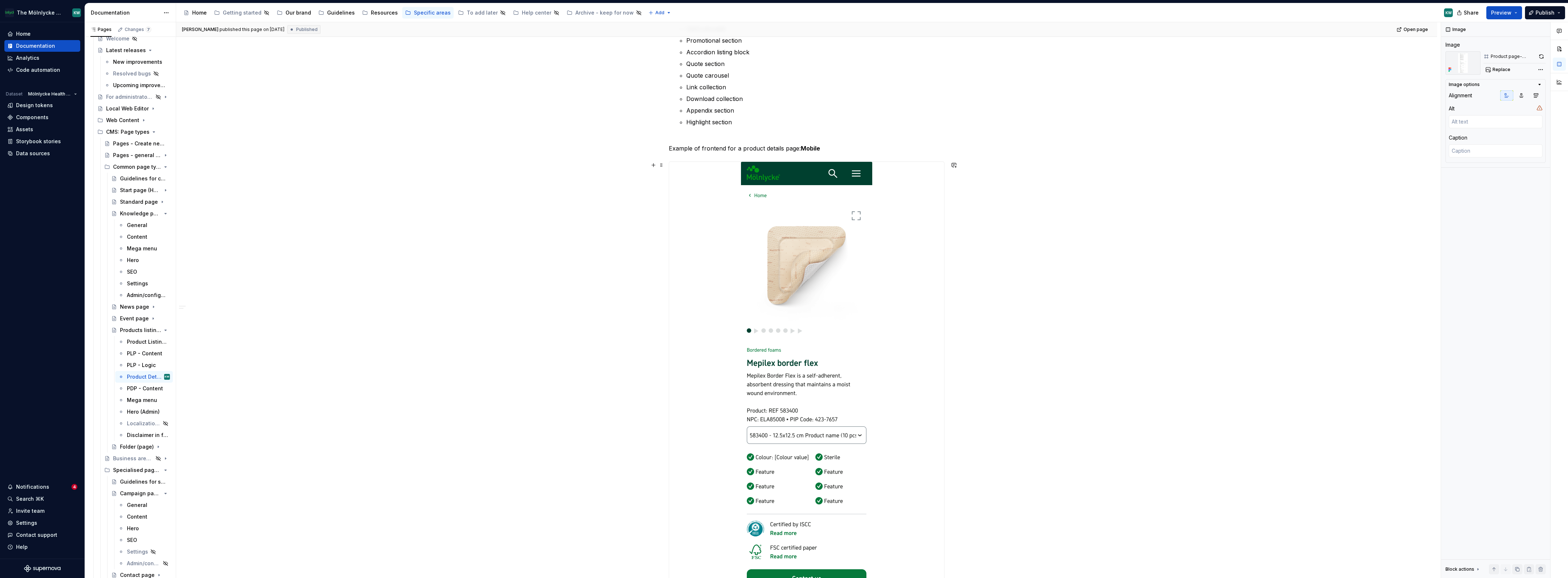
type textarea "*"
